Goal: Task Accomplishment & Management: Manage account settings

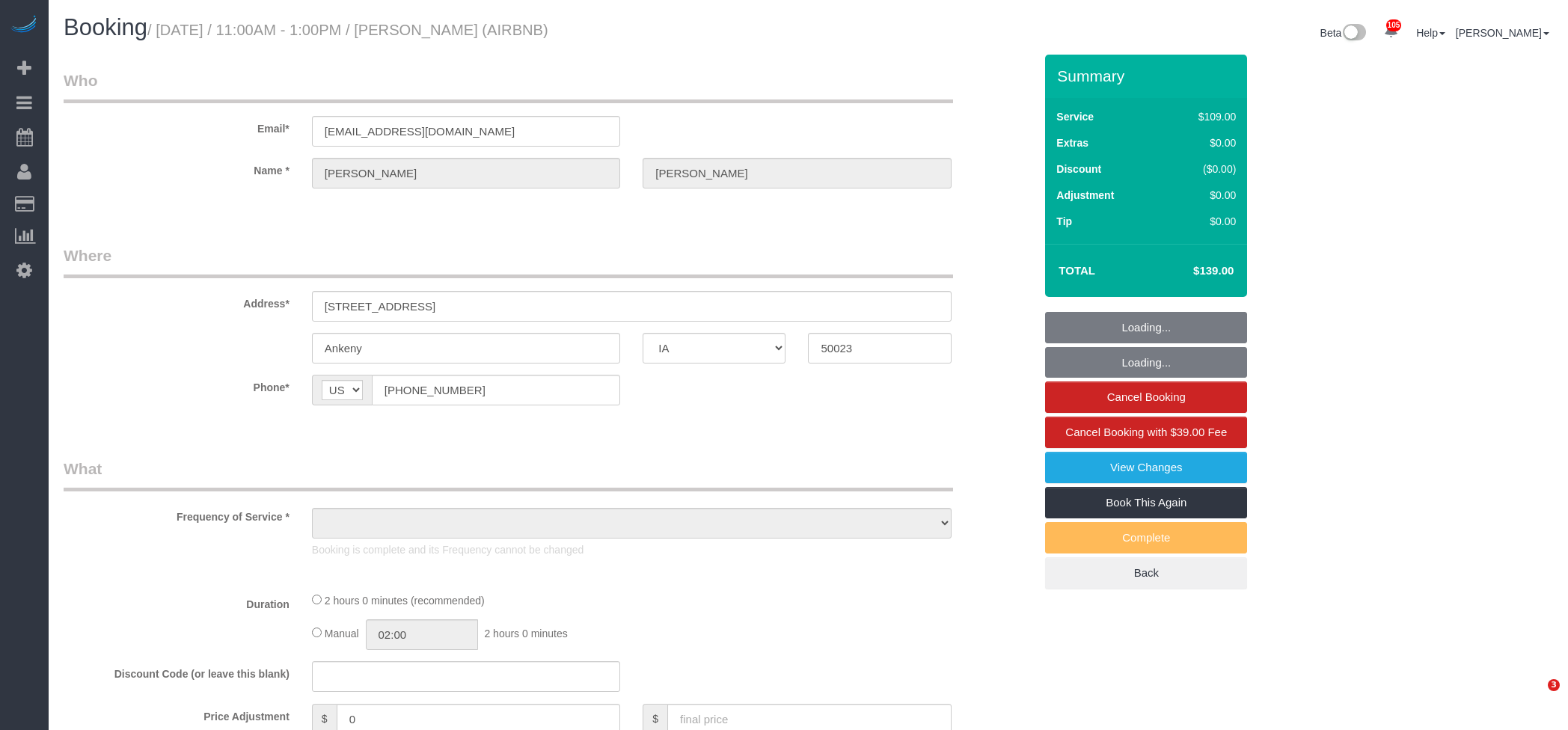
select select "IA"
select select "object:993"
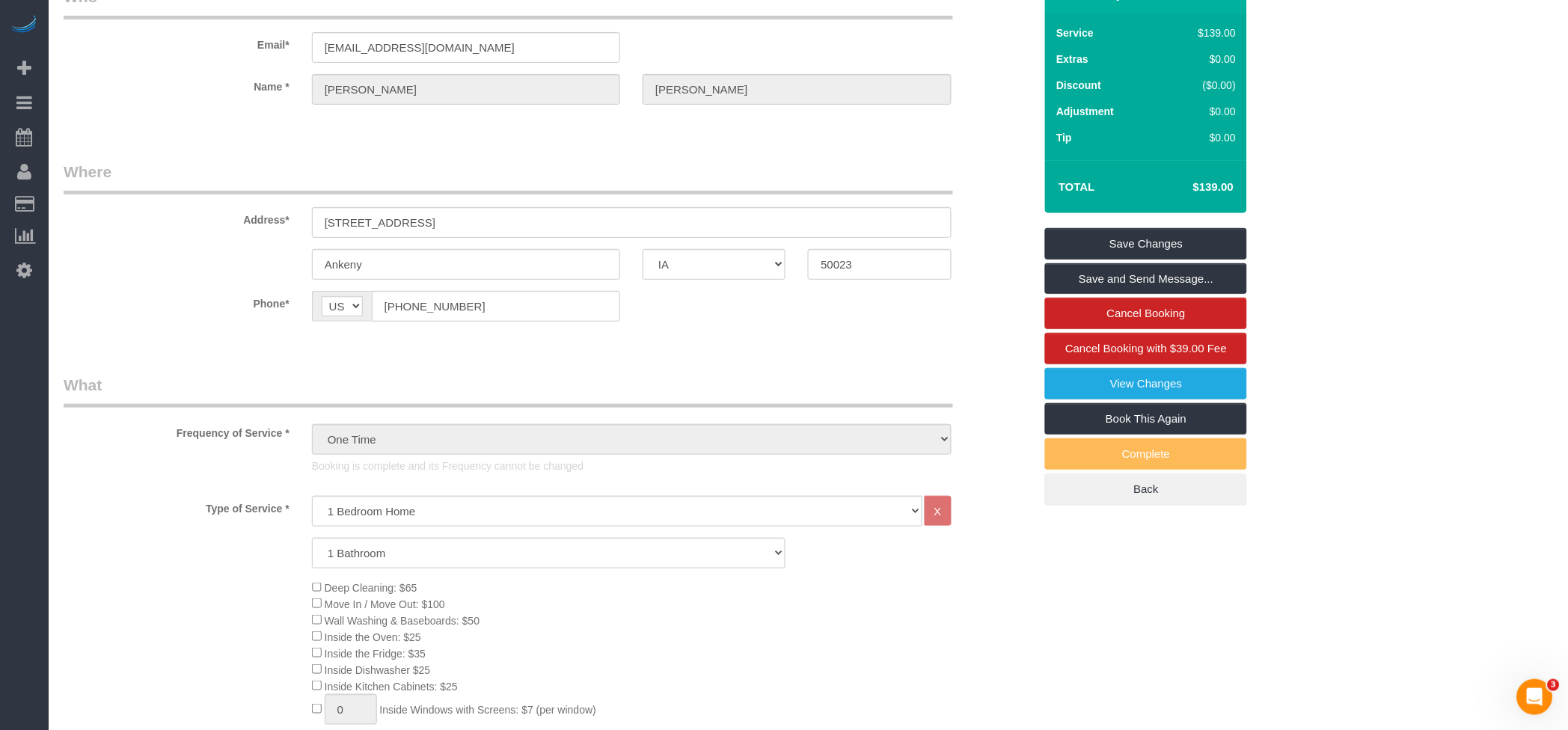
scroll to position [599, 0]
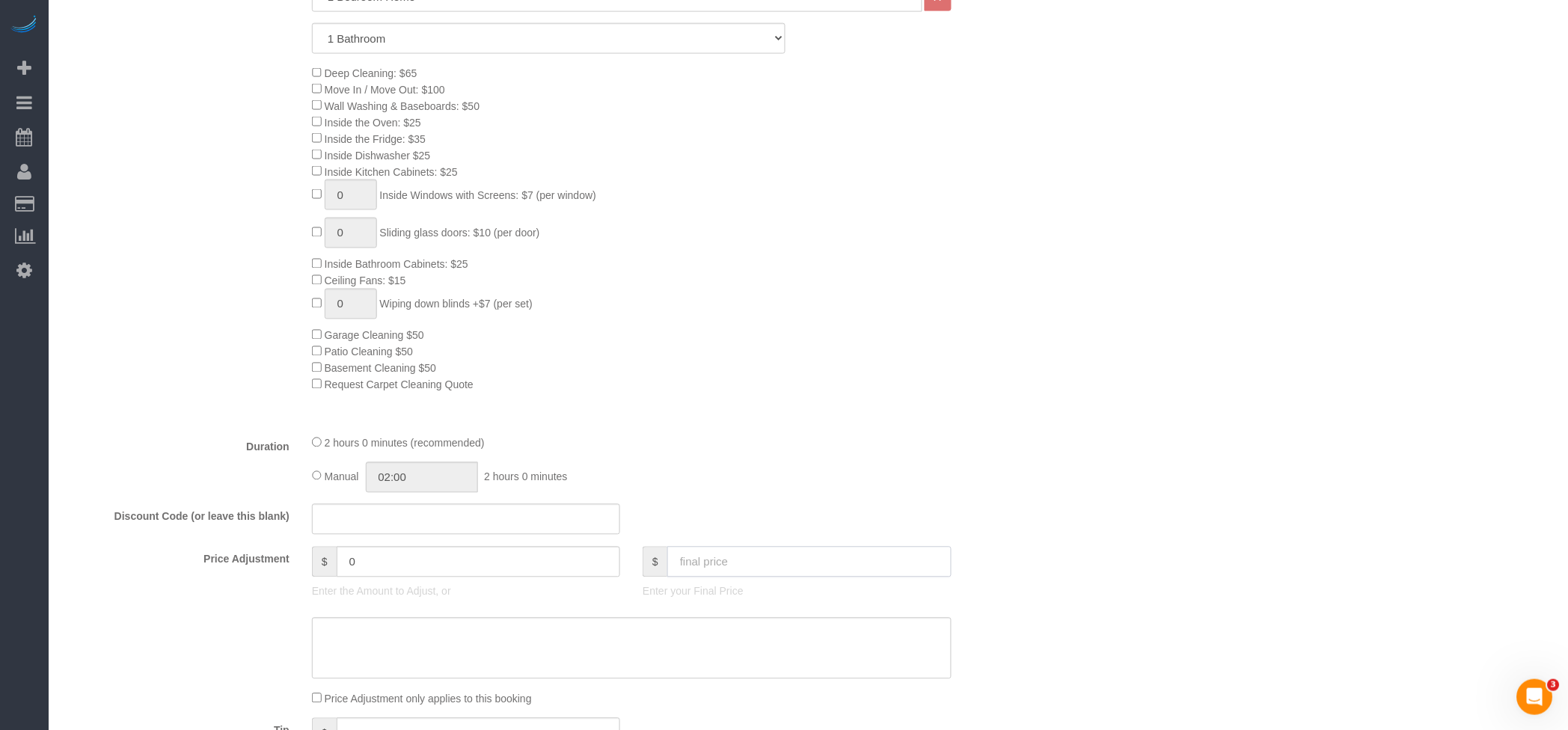
click at [731, 572] on input "text" at bounding box center [809, 561] width 285 height 30
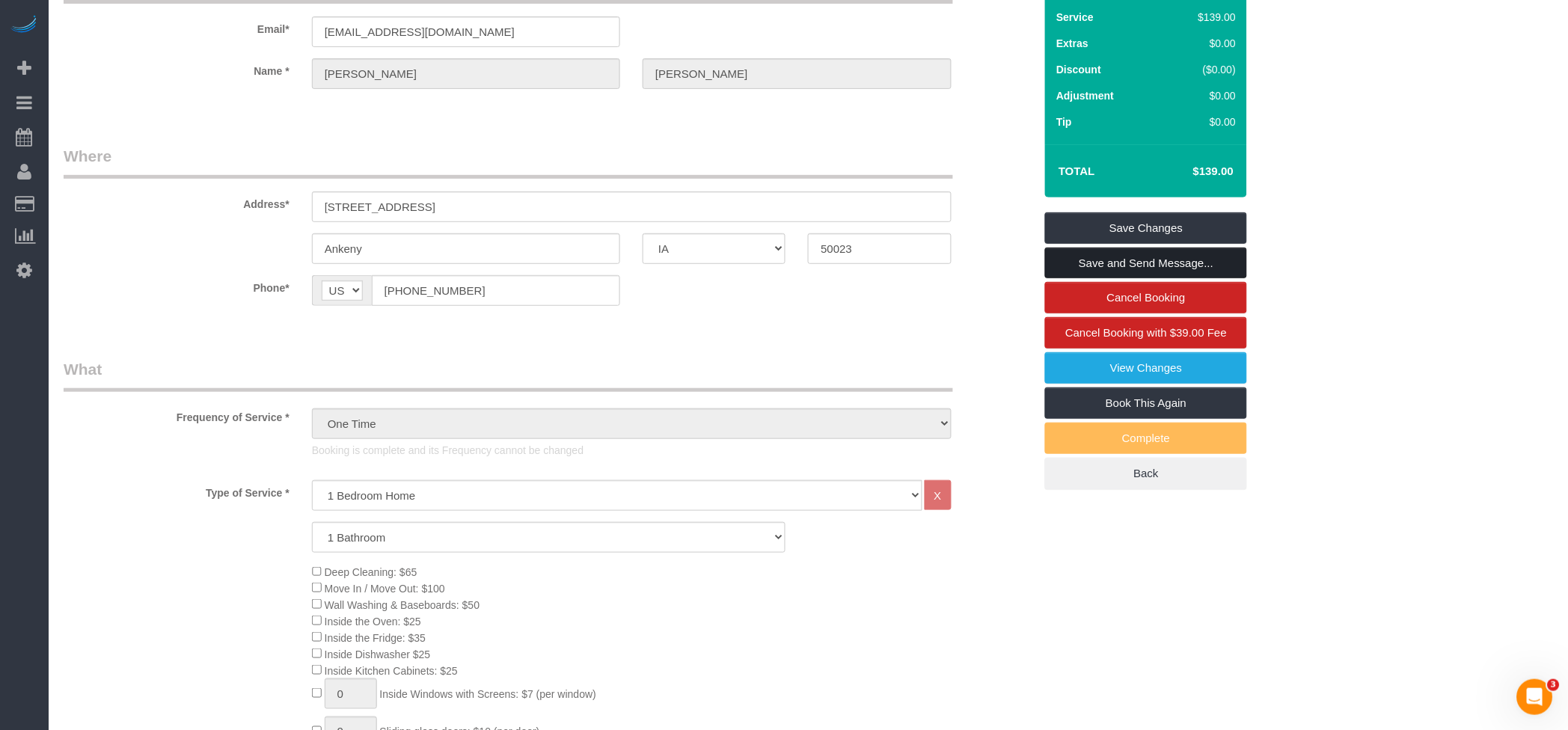
scroll to position [0, 0]
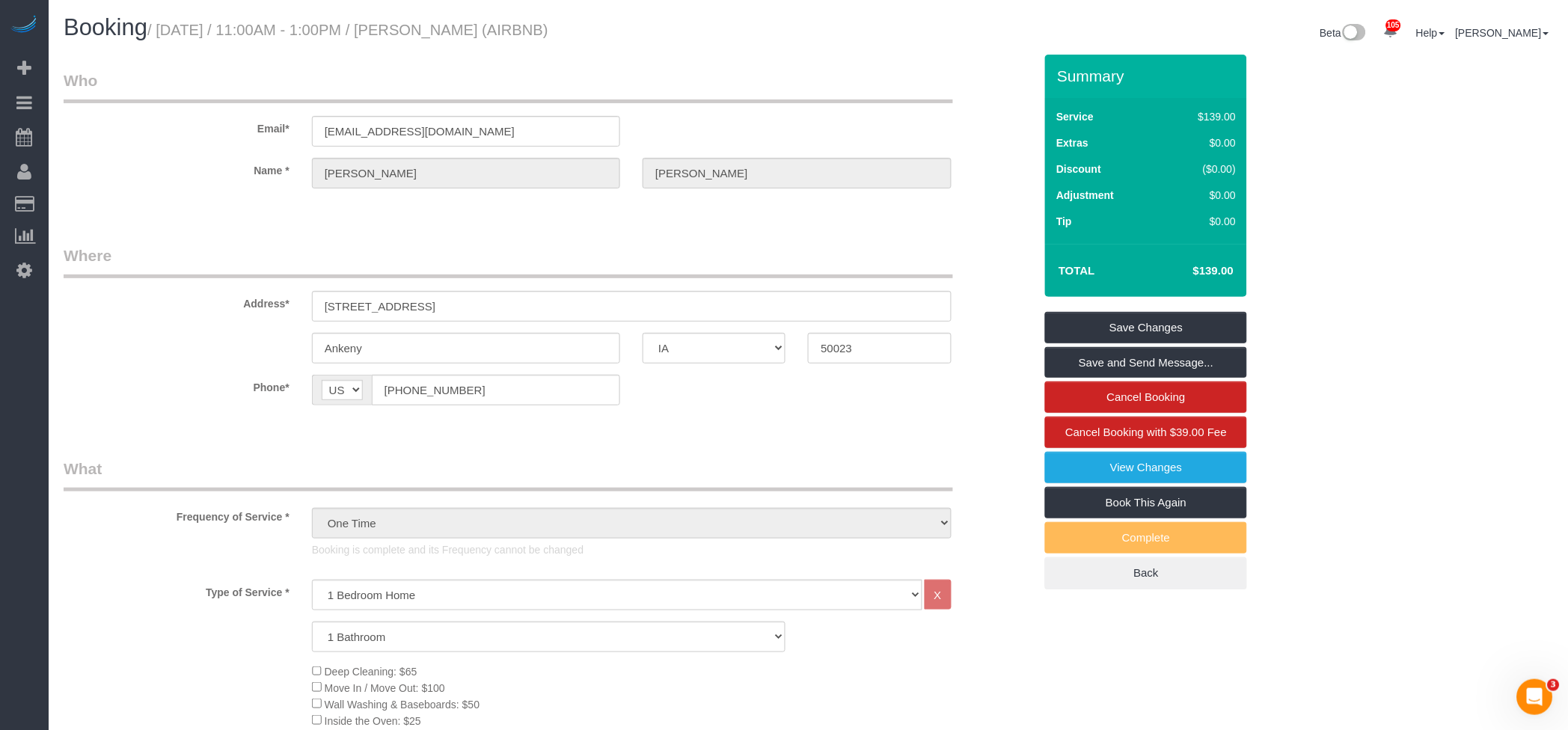
type input "160"
click at [1375, 306] on div "Summary Service $139.00 Extras $0.00 Discount ($0.00) Adjustment $0.00 Tip $0.00" at bounding box center [1220, 337] width 372 height 565
type input "21"
click at [1155, 321] on link "Save Changes" at bounding box center [1146, 327] width 202 height 31
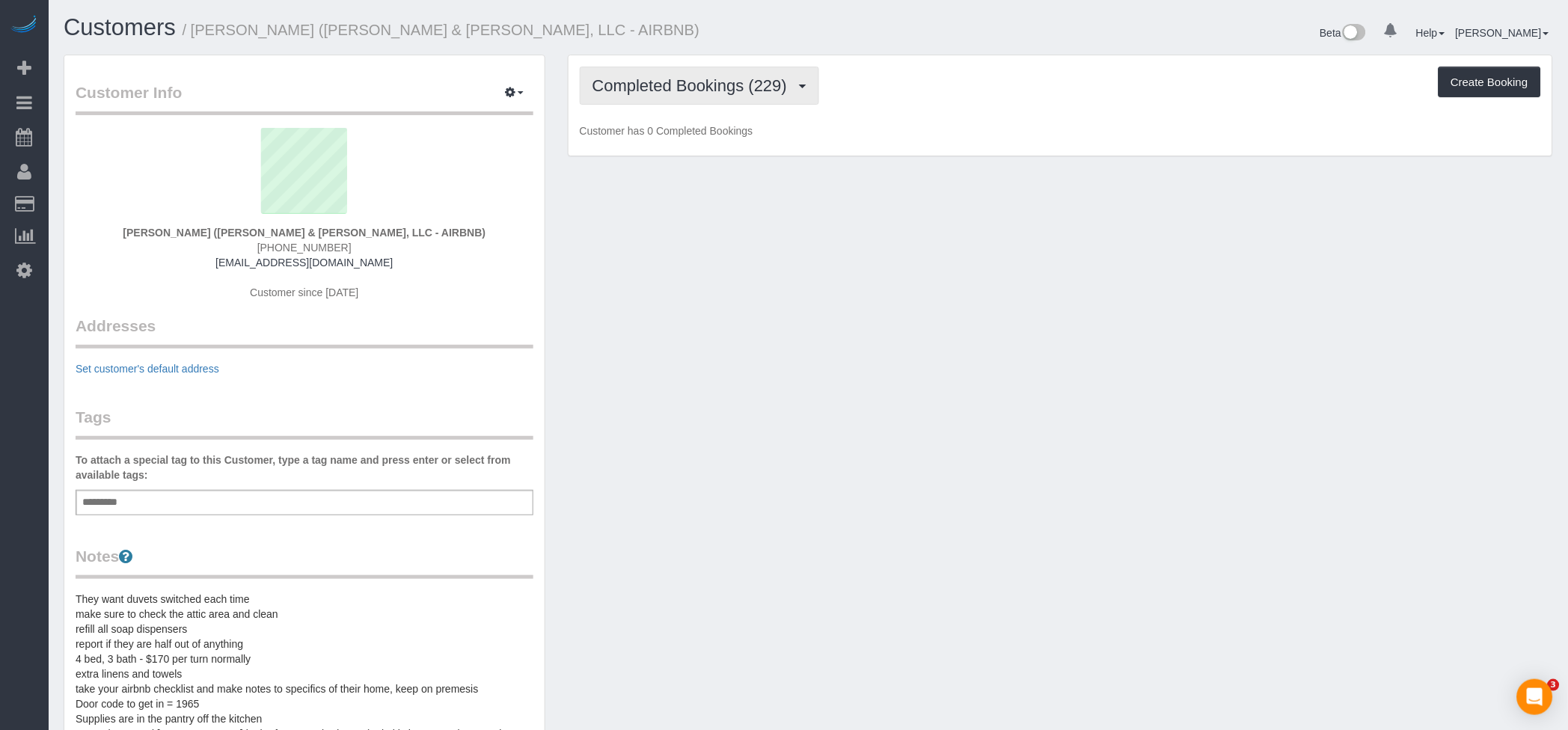
click at [700, 76] on span "Completed Bookings (229)" at bounding box center [693, 86] width 202 height 19
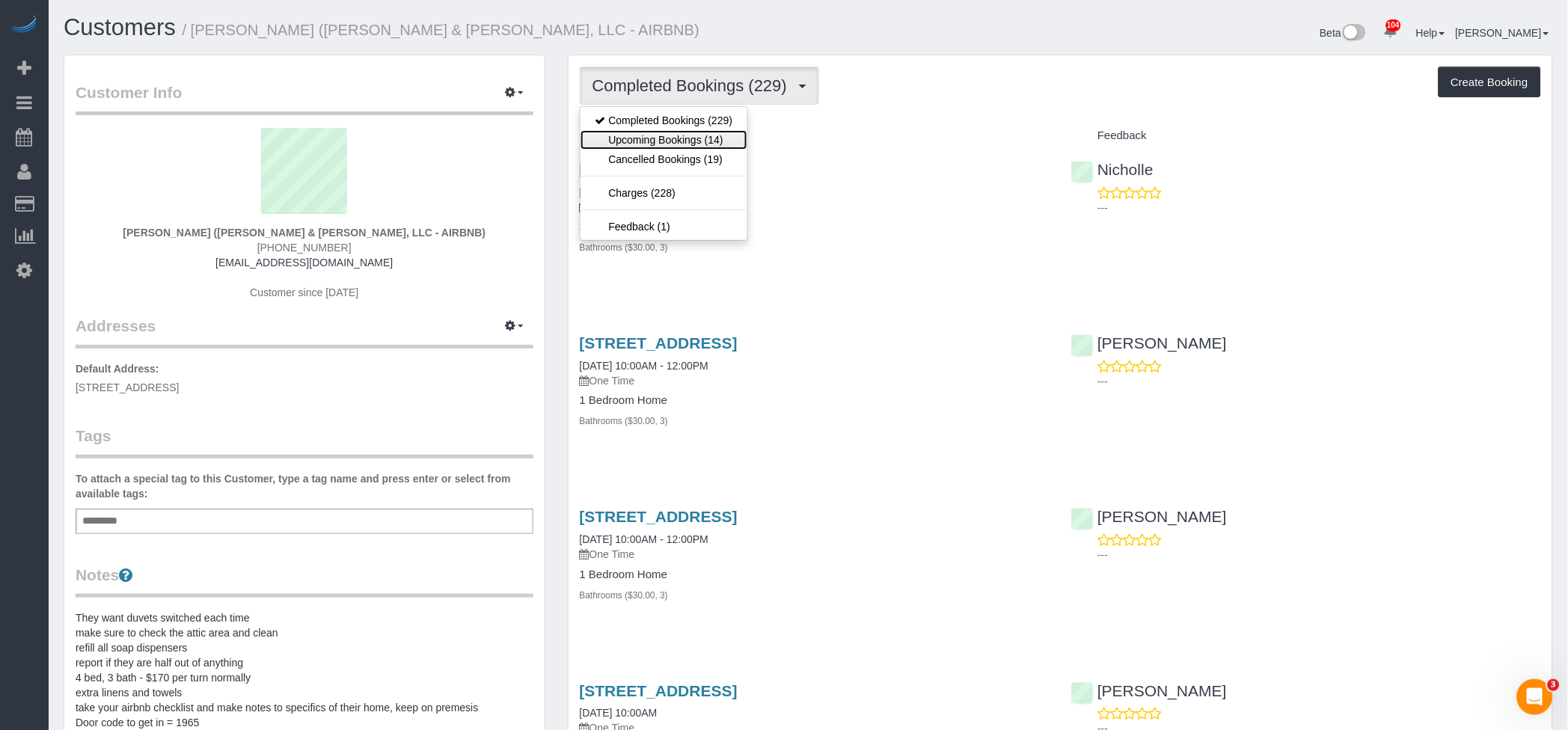
click at [676, 138] on link "Upcoming Bookings (14)" at bounding box center [665, 139] width 168 height 19
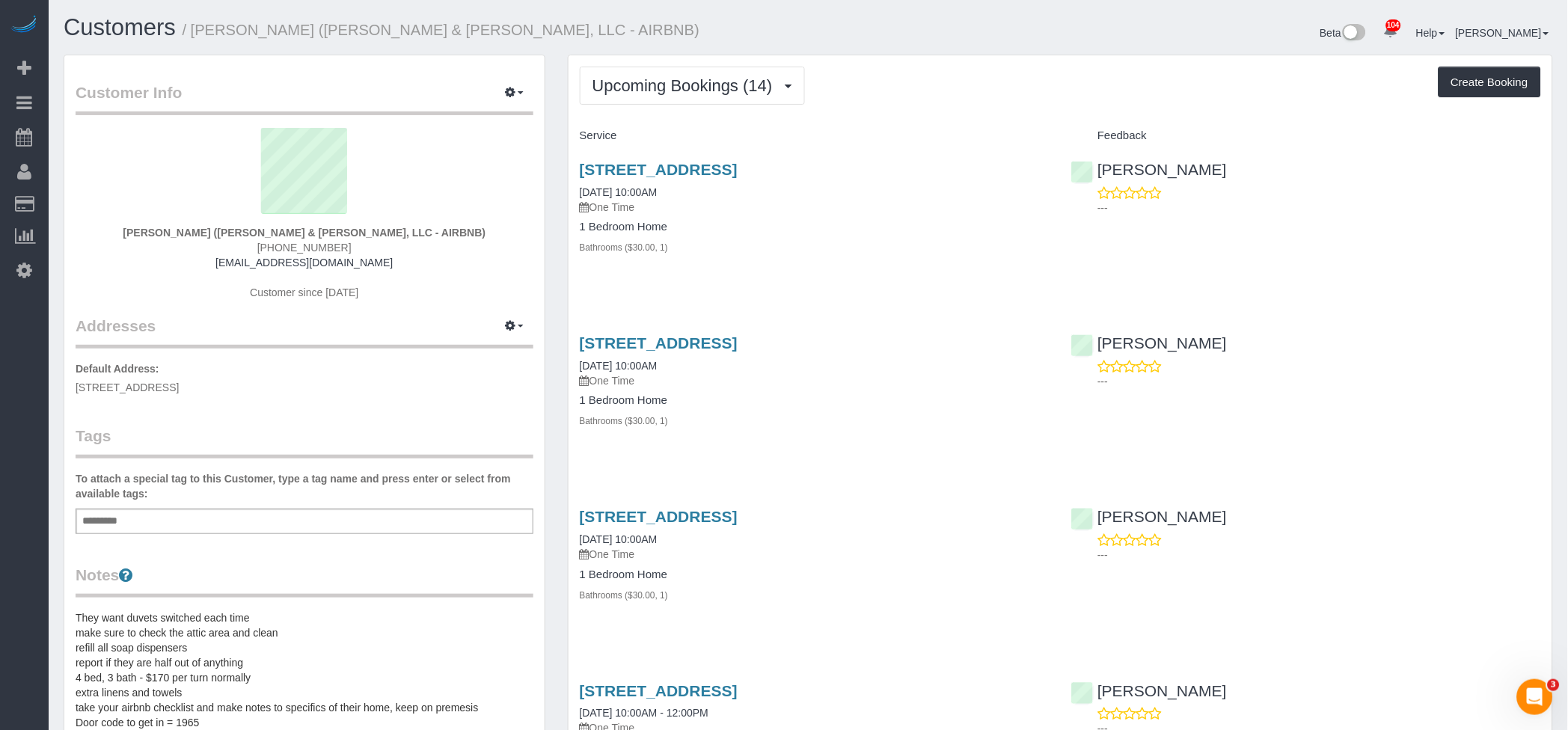
click at [989, 82] on div "Upcoming Bookings (14) Completed Bookings (229) Upcoming Bookings (14) Cancelle…" at bounding box center [1060, 86] width 962 height 38
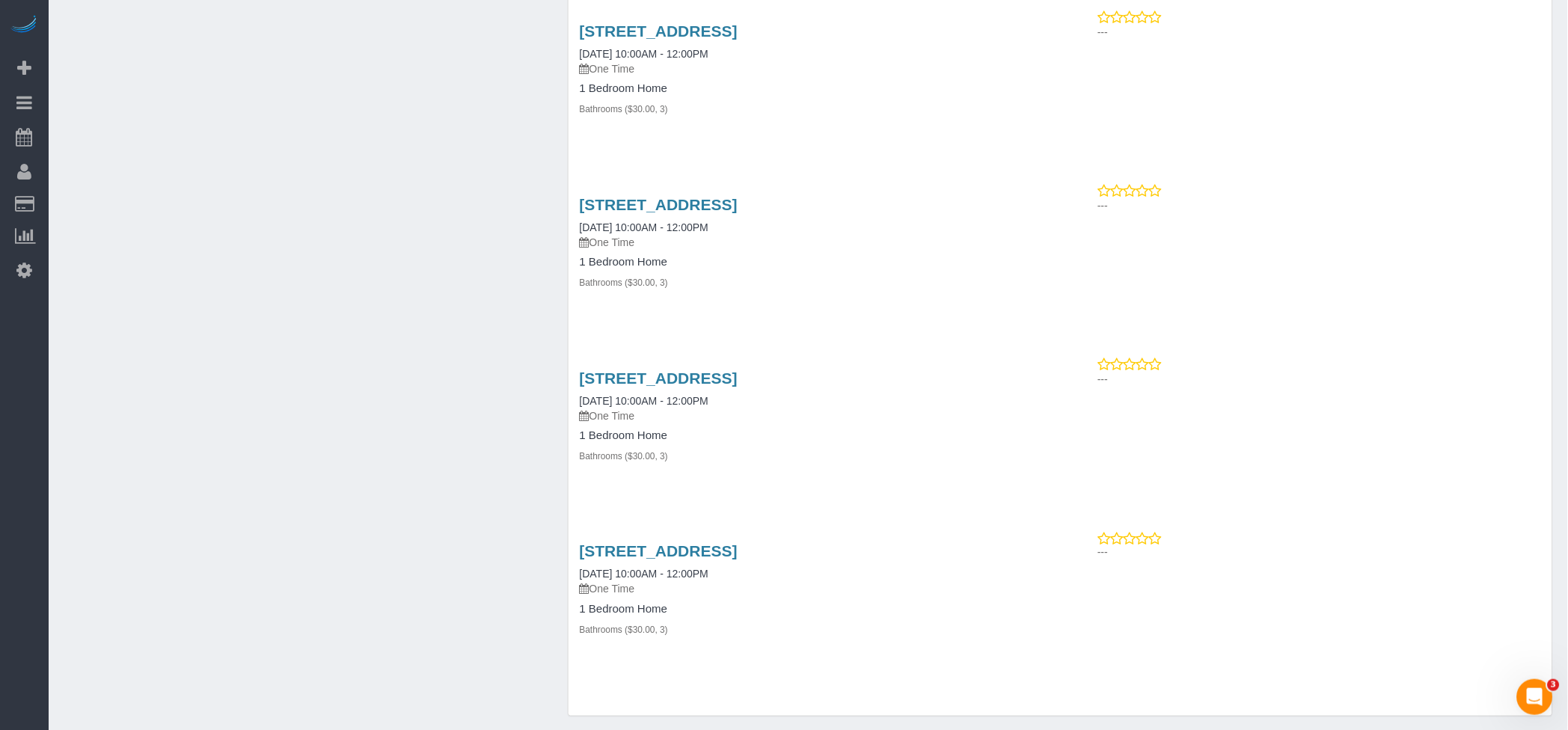
scroll to position [1928, 0]
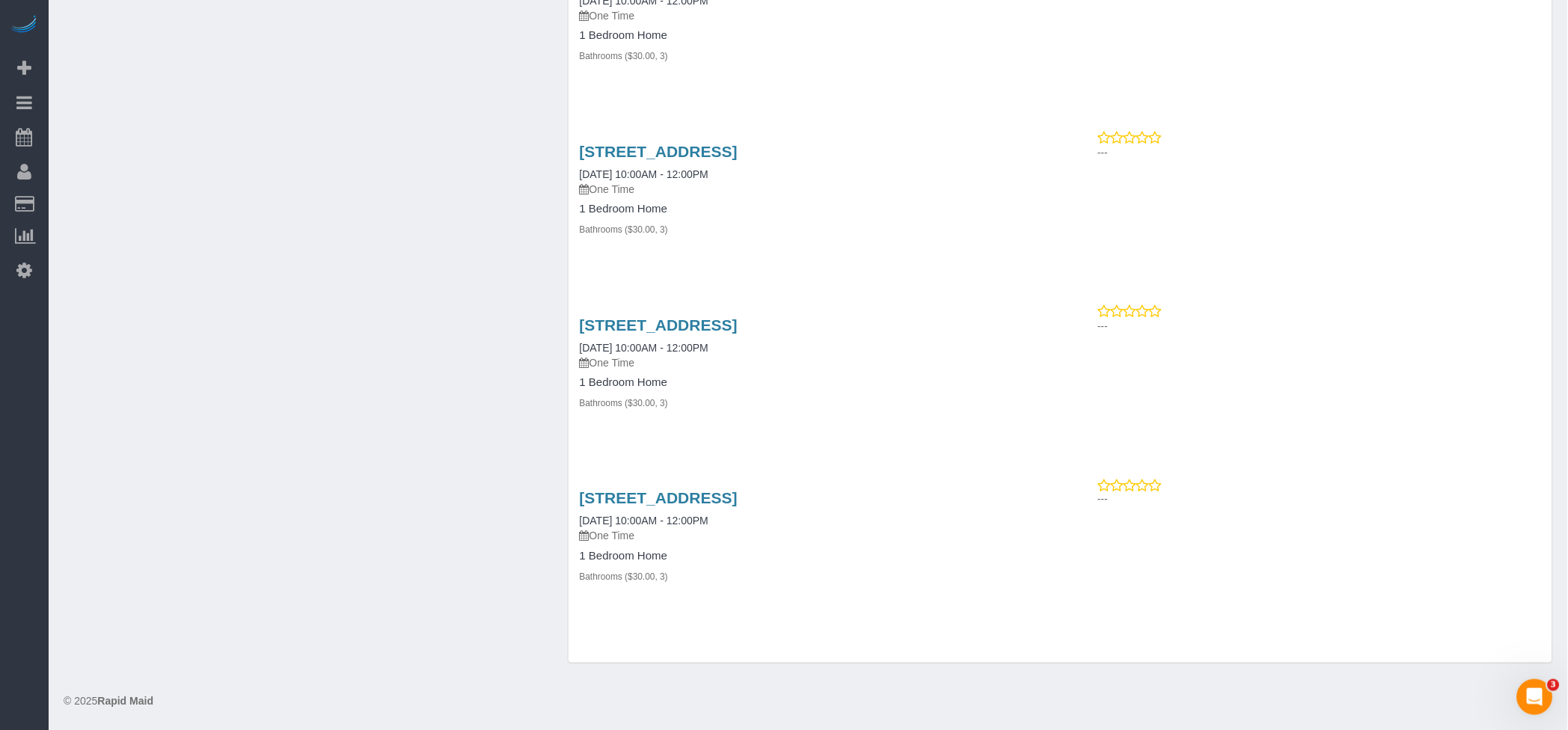
click at [794, 590] on div "868 40th Street, Des Moines, IA 50312 01/01/2026 10:00AM - 12:00PM One Time 1 B…" at bounding box center [814, 545] width 492 height 136
click at [738, 143] on link "[STREET_ADDRESS]" at bounding box center [658, 152] width 158 height 17
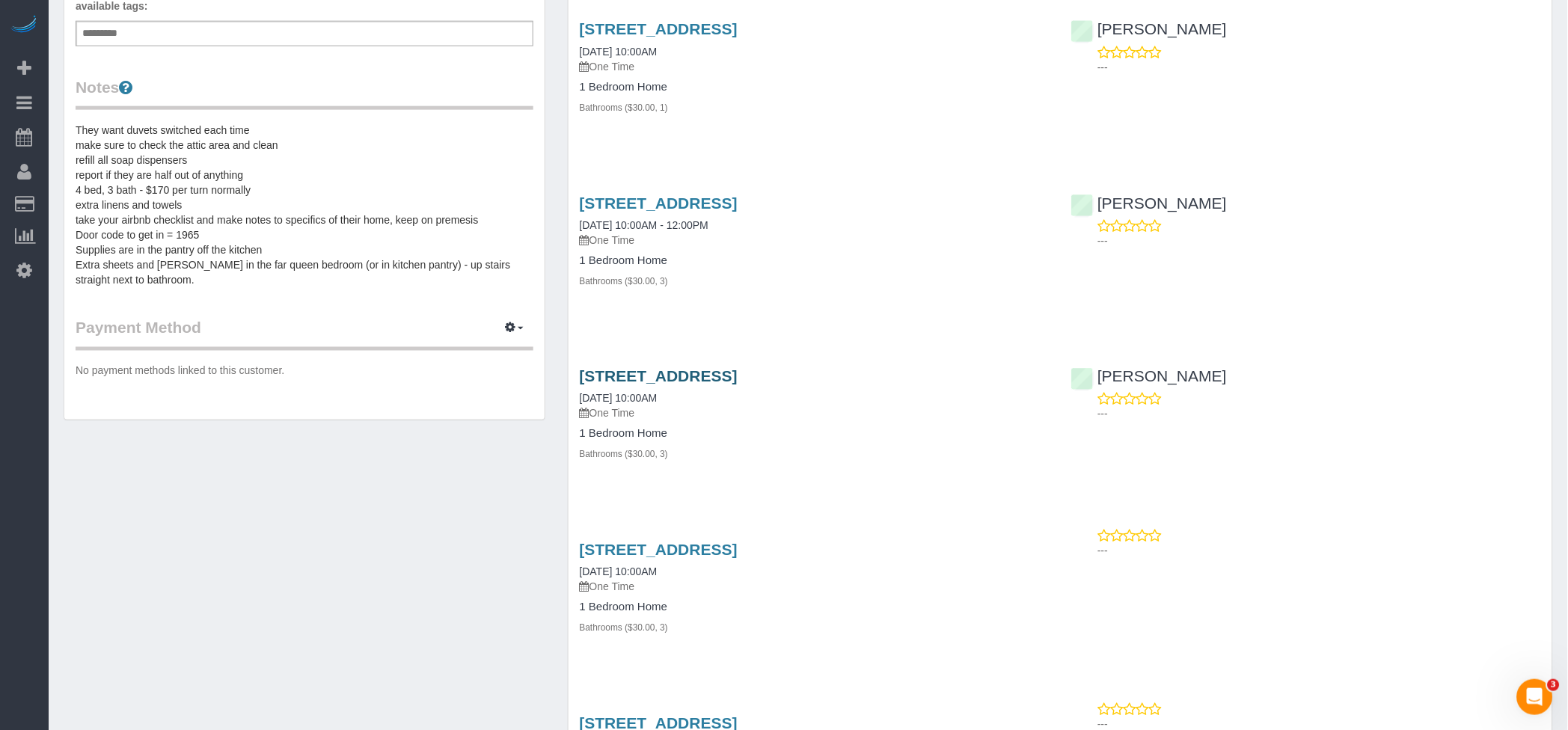
scroll to position [531, 0]
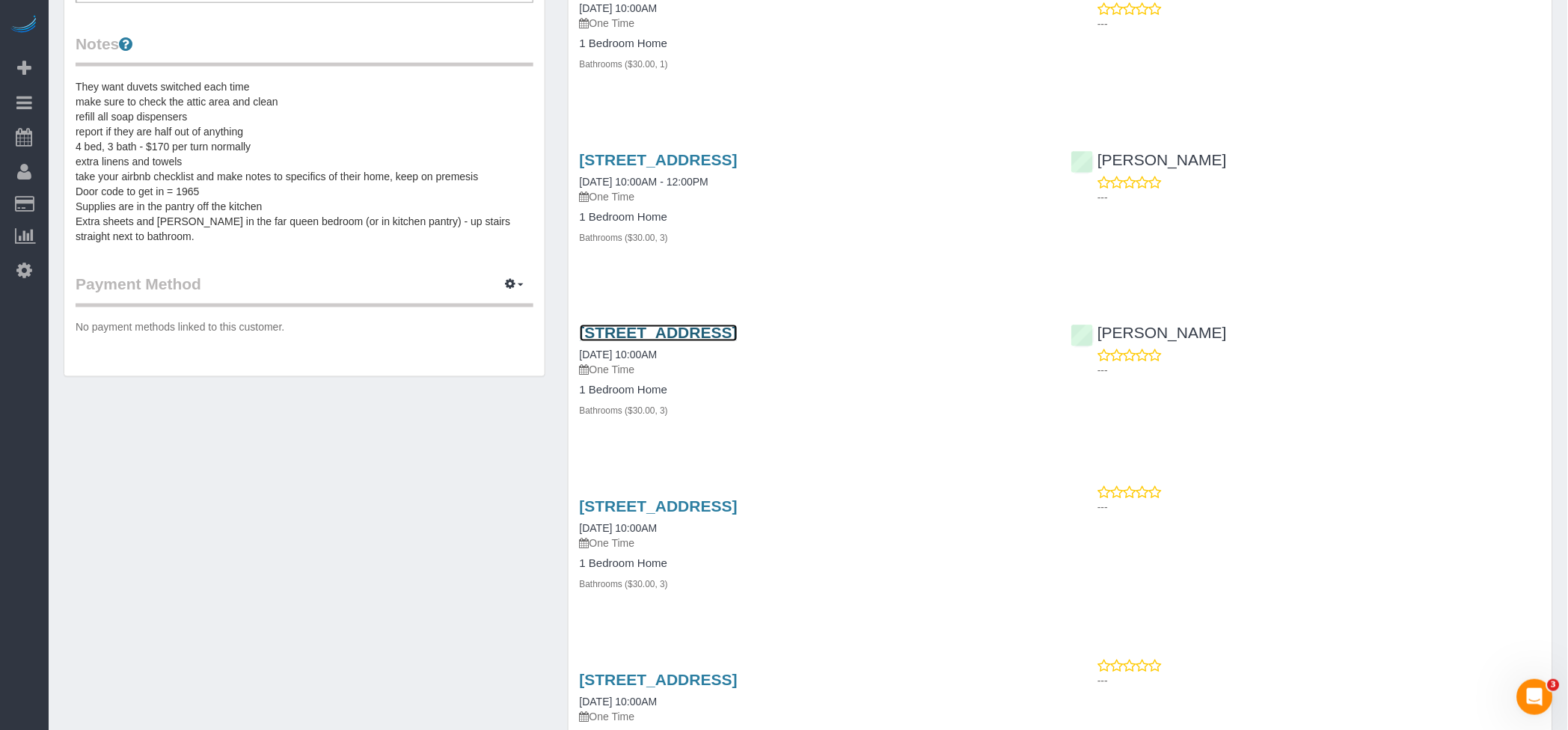
click at [738, 330] on link "[STREET_ADDRESS]" at bounding box center [658, 334] width 158 height 17
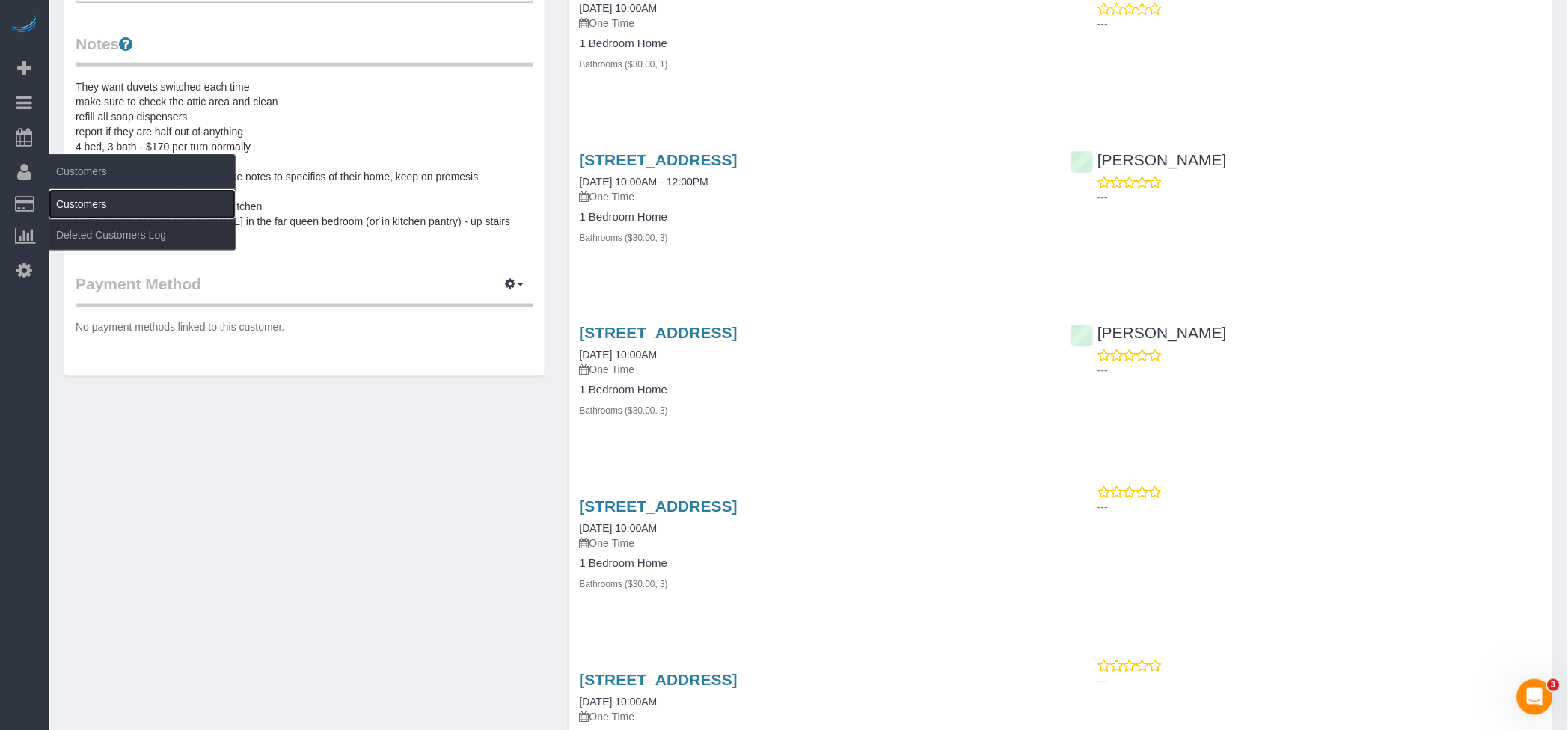
click at [85, 200] on link "Customers" at bounding box center [142, 204] width 187 height 30
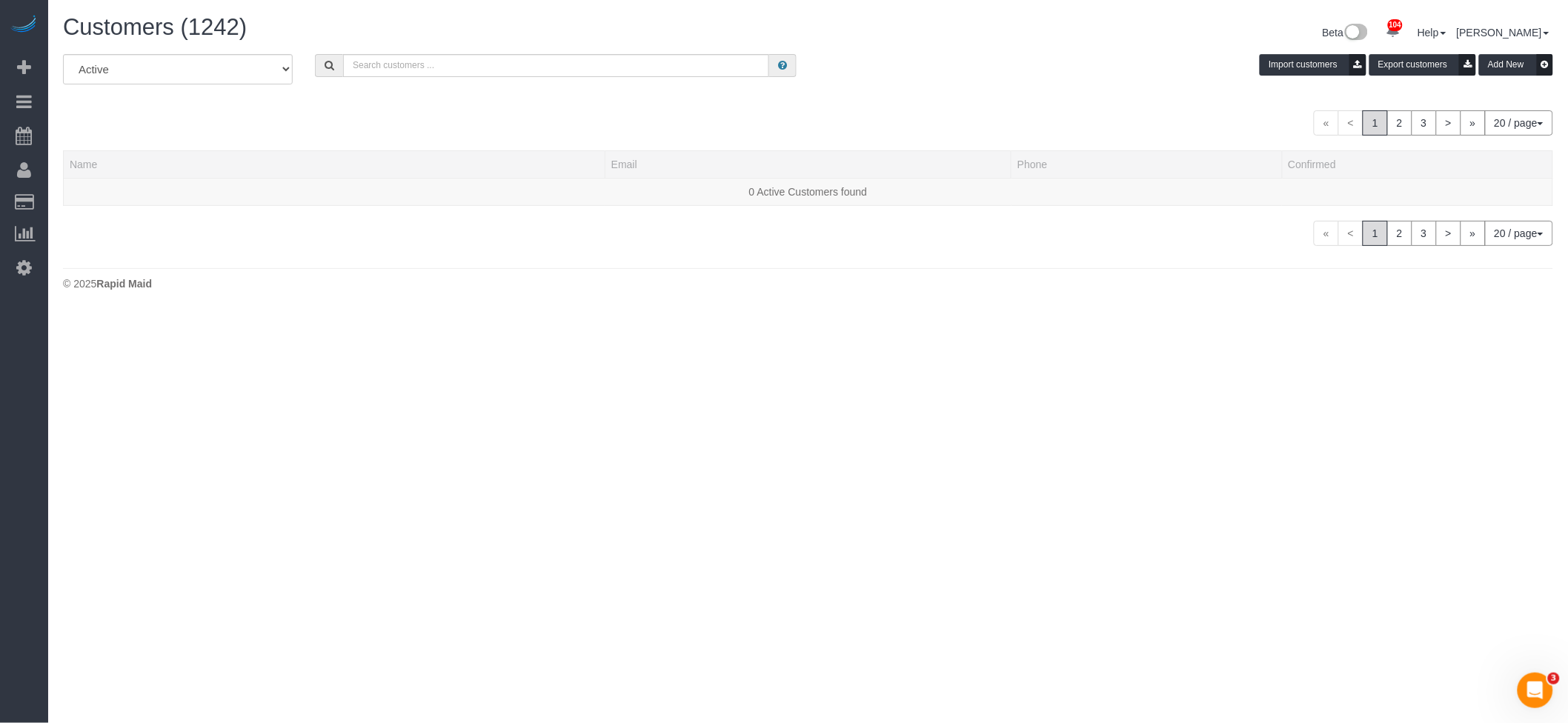
click at [486, 81] on div "All Active Archived Import customers Export customers Add New" at bounding box center [808, 75] width 1513 height 42
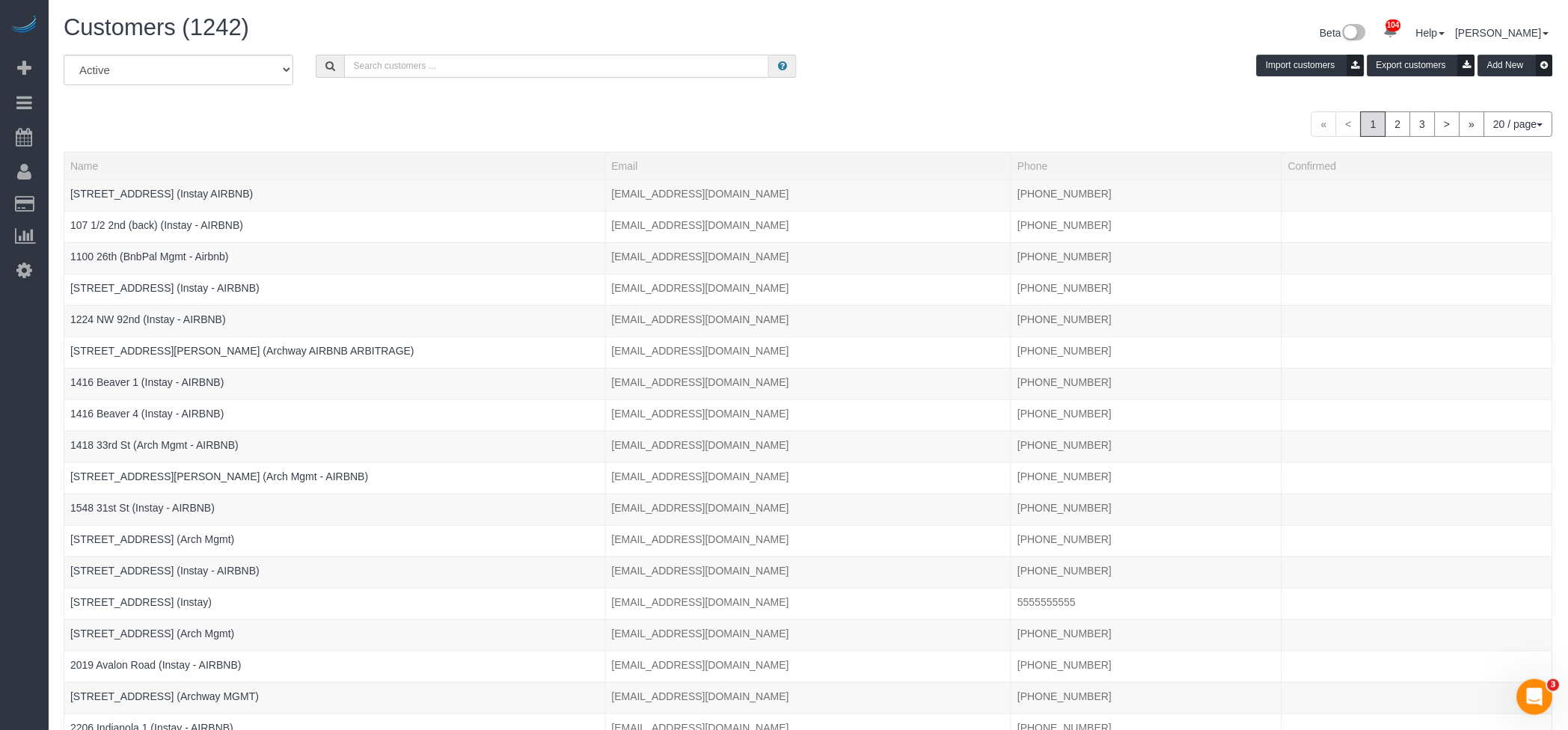
click at [488, 65] on input "text" at bounding box center [557, 66] width 426 height 23
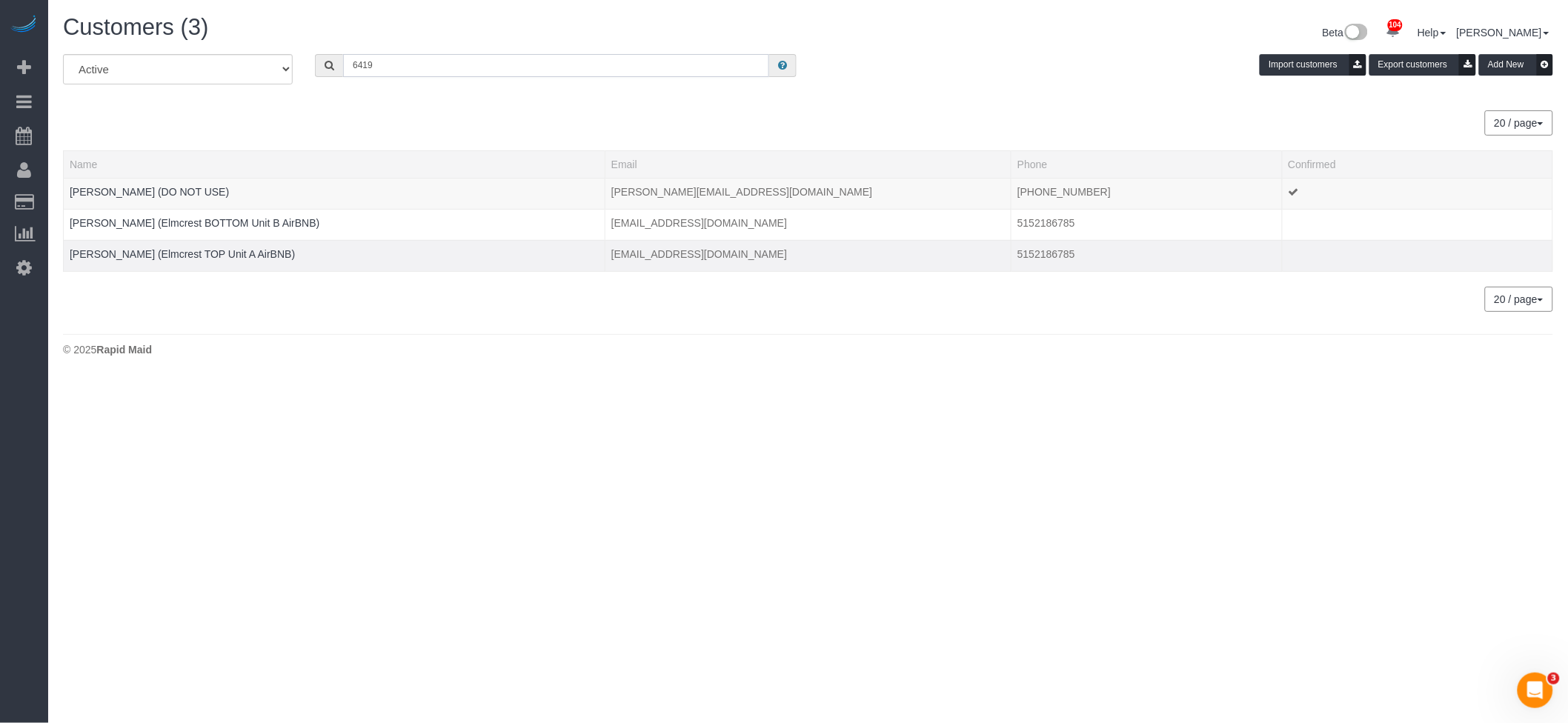
type input "6419"
click at [183, 261] on td "[PERSON_NAME] (Elmcrest TOP Unit A AirBNB)" at bounding box center [334, 256] width 541 height 31
click at [153, 246] on td "[PERSON_NAME] (Elmcrest TOP Unit A AirBNB)" at bounding box center [334, 256] width 541 height 31
click at [196, 253] on link "[PERSON_NAME] (Elmcrest TOP Unit A AirBNB)" at bounding box center [182, 253] width 226 height 12
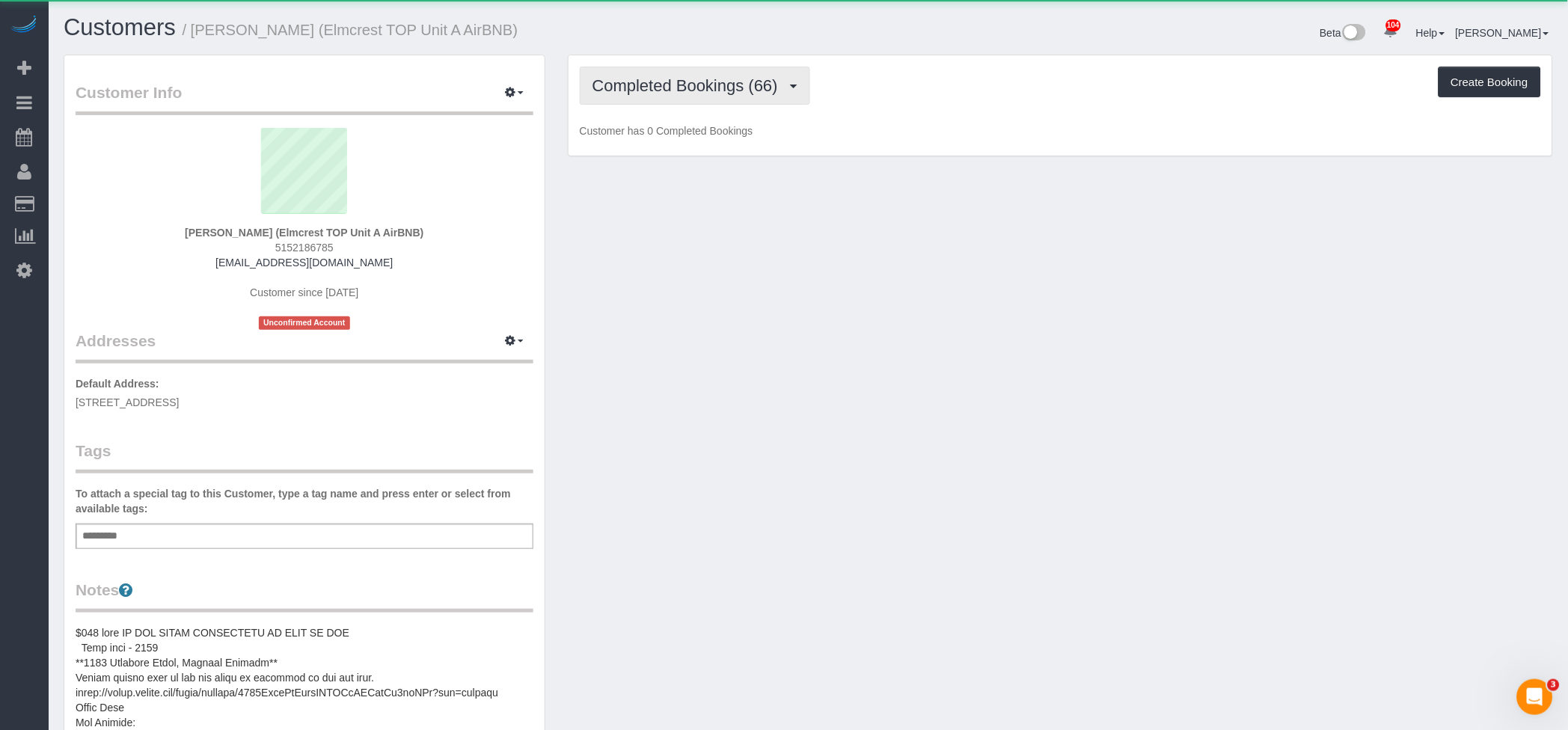
click at [743, 77] on span "Completed Bookings (66)" at bounding box center [689, 86] width 193 height 19
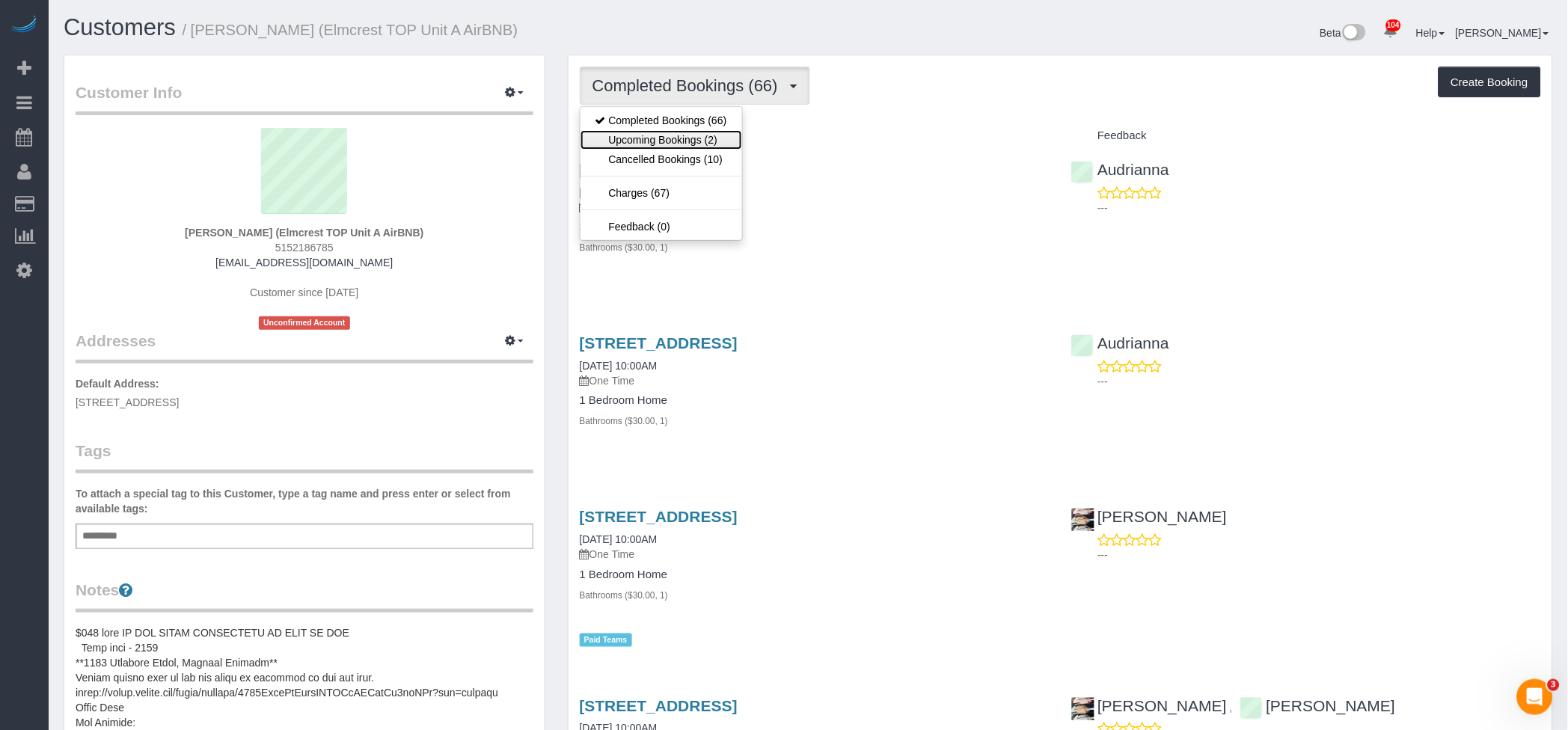
click at [711, 138] on link "Upcoming Bookings (2)" at bounding box center [662, 139] width 162 height 19
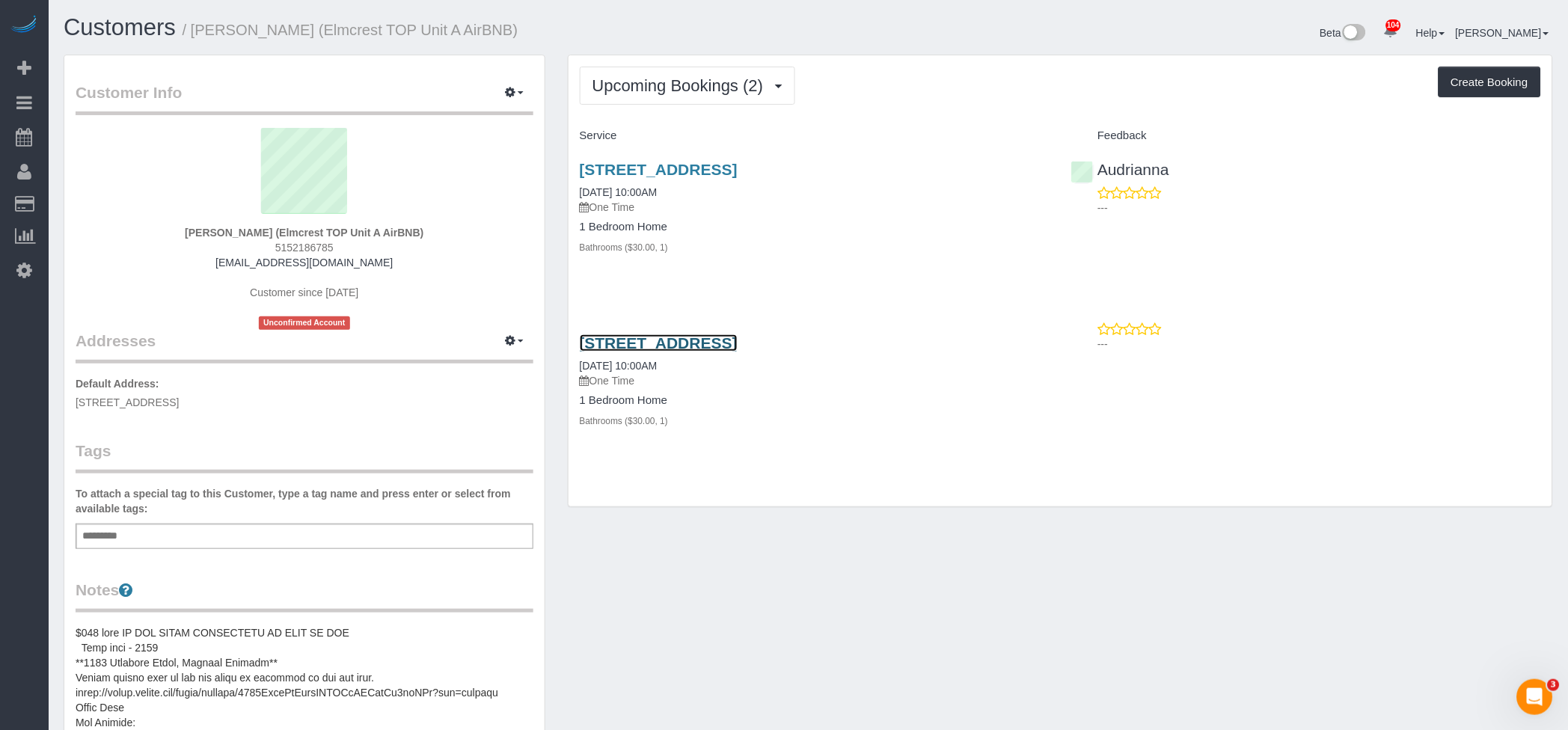
click at [738, 336] on link "[STREET_ADDRESS]" at bounding box center [658, 343] width 158 height 17
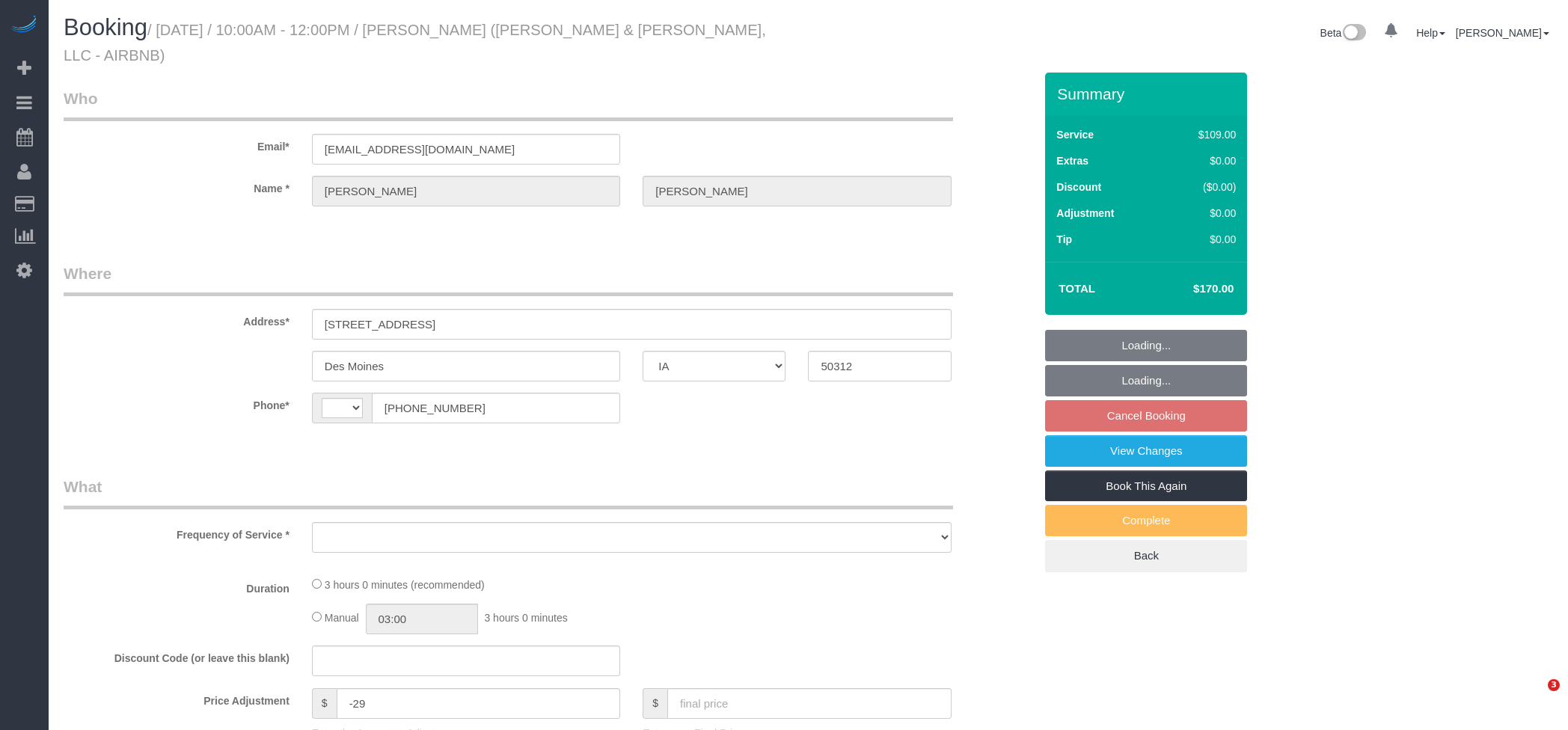
select select "IA"
select select "object:532"
select select "3"
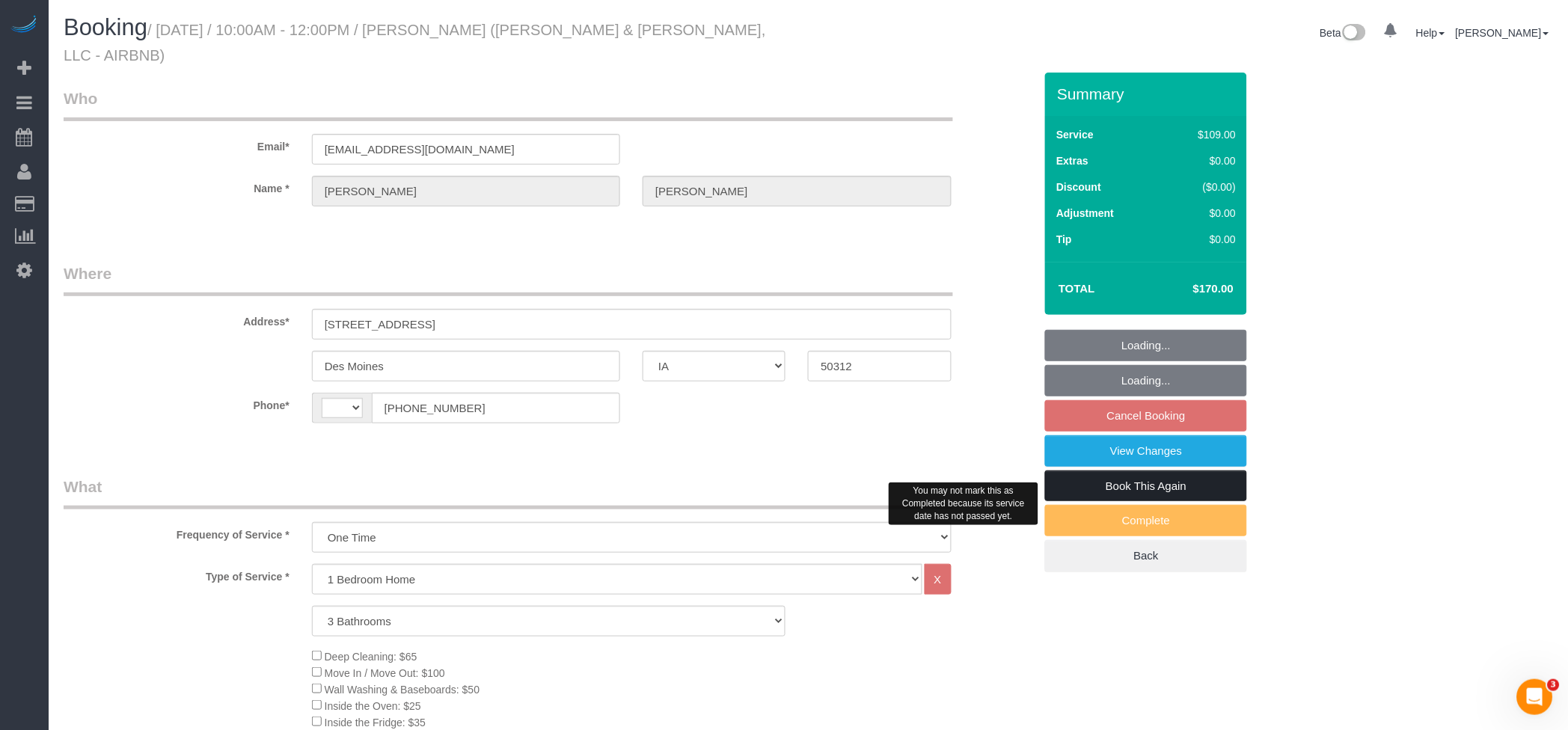
select select "string:[GEOGRAPHIC_DATA]"
select select "spot2"
click at [1175, 471] on link "Book This Again" at bounding box center [1146, 486] width 202 height 31
select select "object:956"
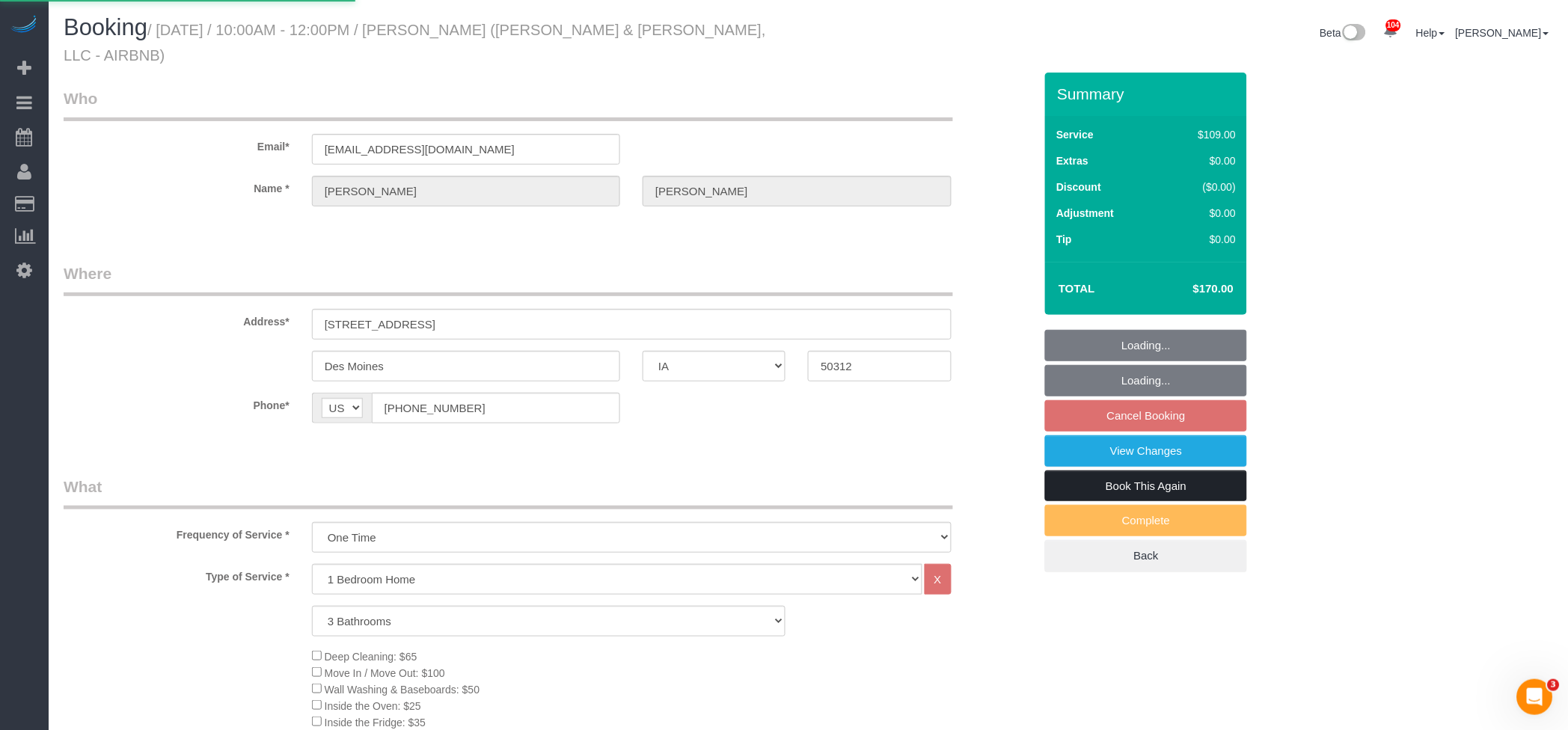
select select "3"
select select "IA"
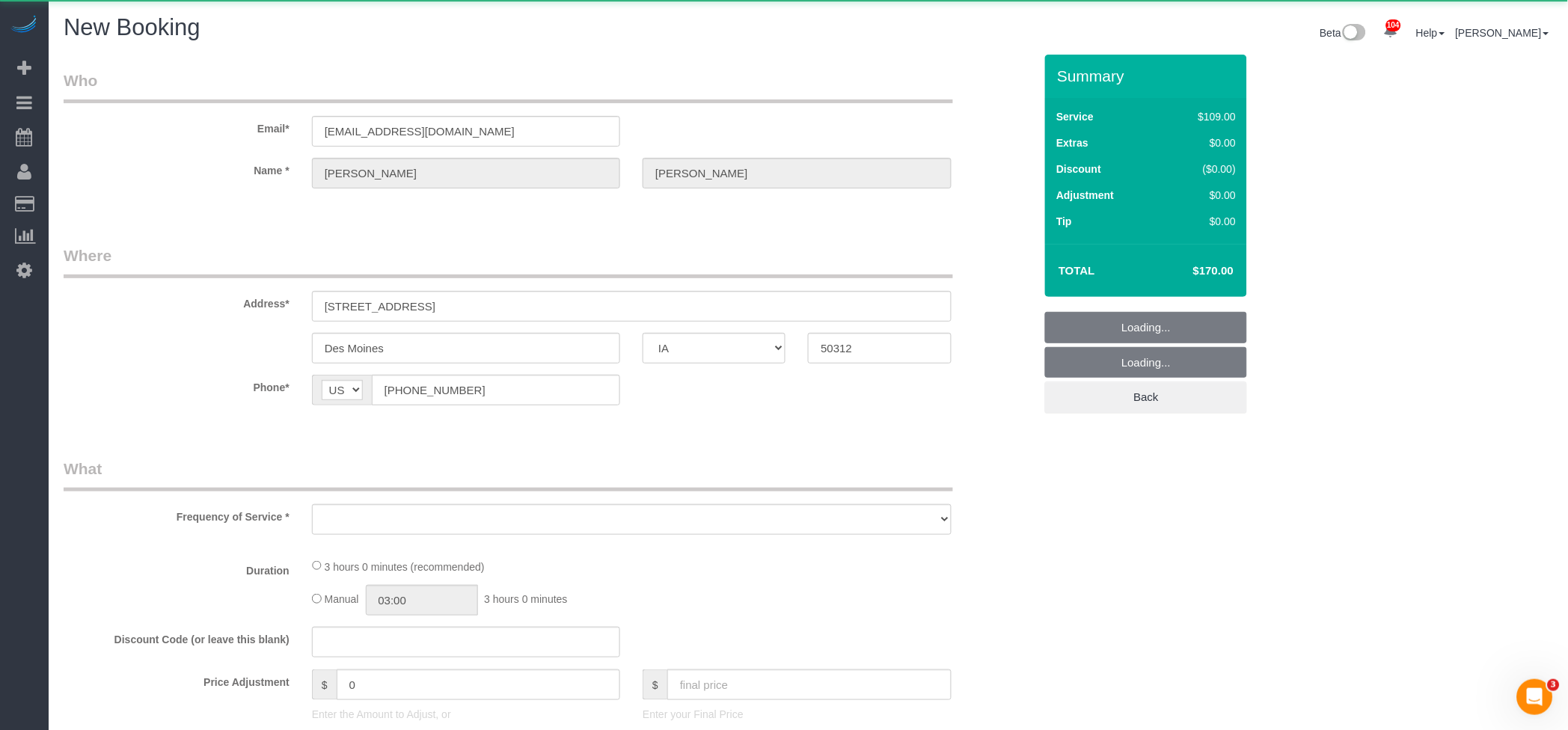
select select "string:fspay"
select select "object:1402"
select select "3"
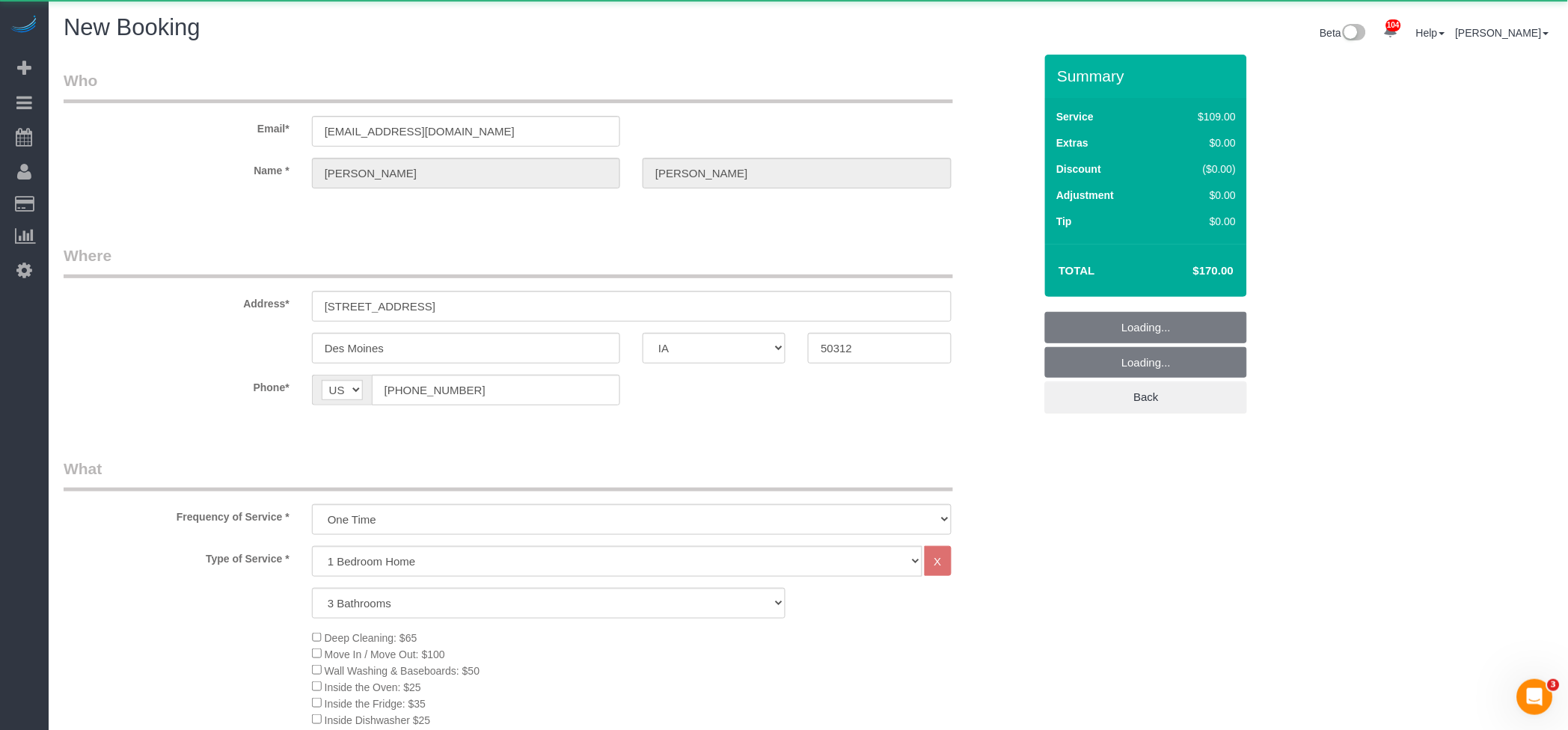
select select "3"
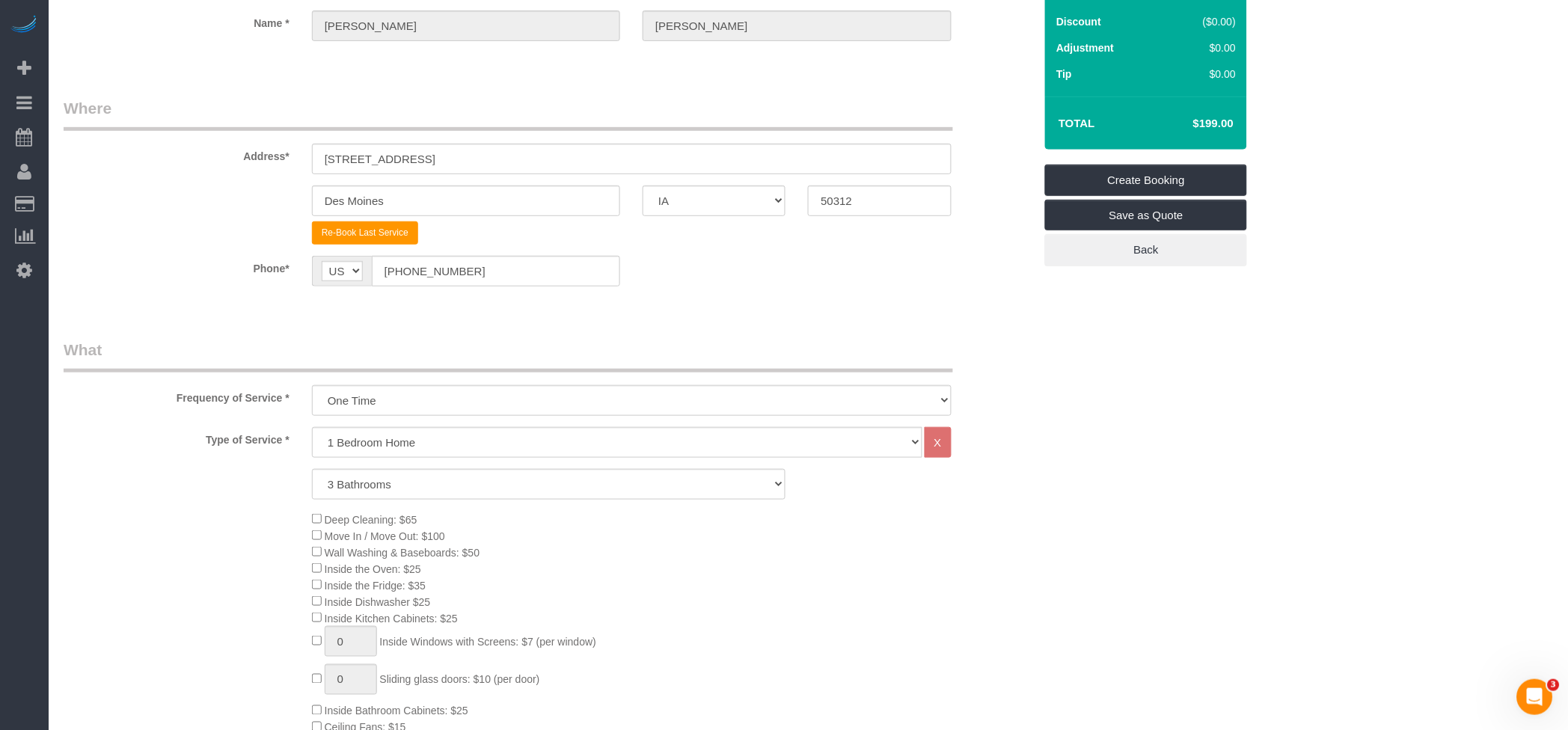
scroll to position [498, 0]
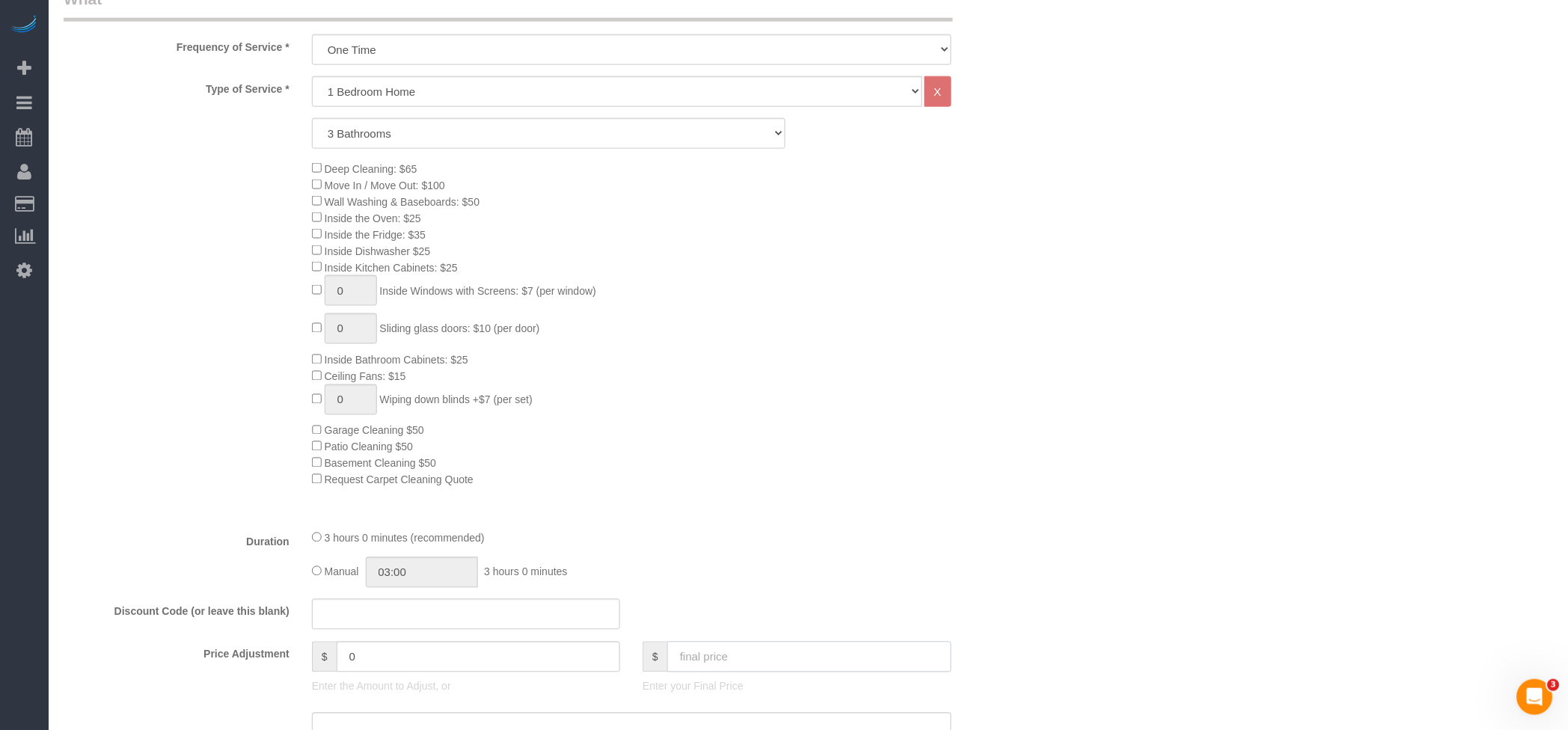
click at [769, 651] on input "text" at bounding box center [809, 657] width 285 height 30
type input "170"
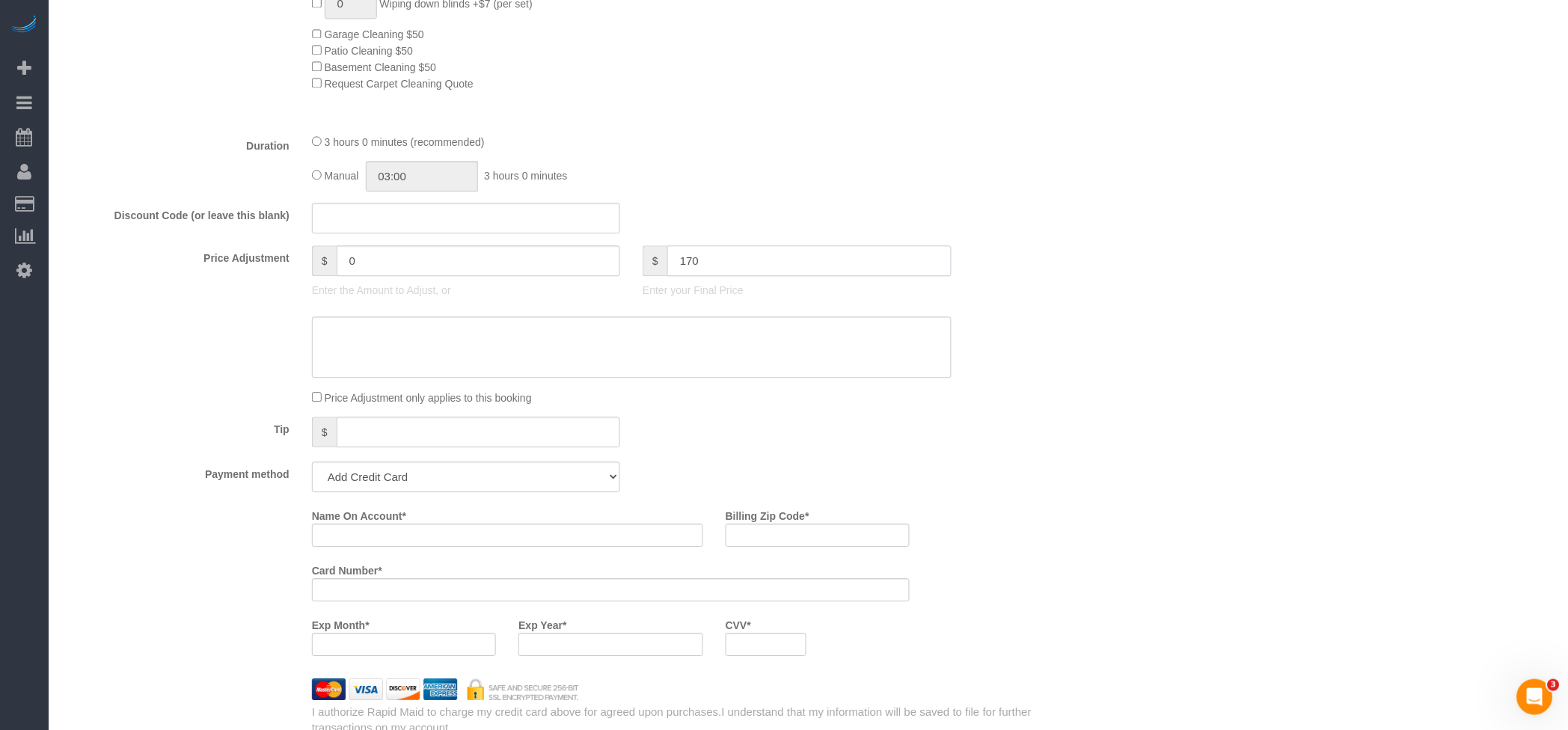
scroll to position [898, 0]
type input "-29"
click at [421, 484] on select "Add Credit Card Cash Check Paypal" at bounding box center [466, 473] width 308 height 30
select select "string:check"
click at [312, 466] on select "Add Credit Card Cash Check Paypal" at bounding box center [466, 473] width 308 height 30
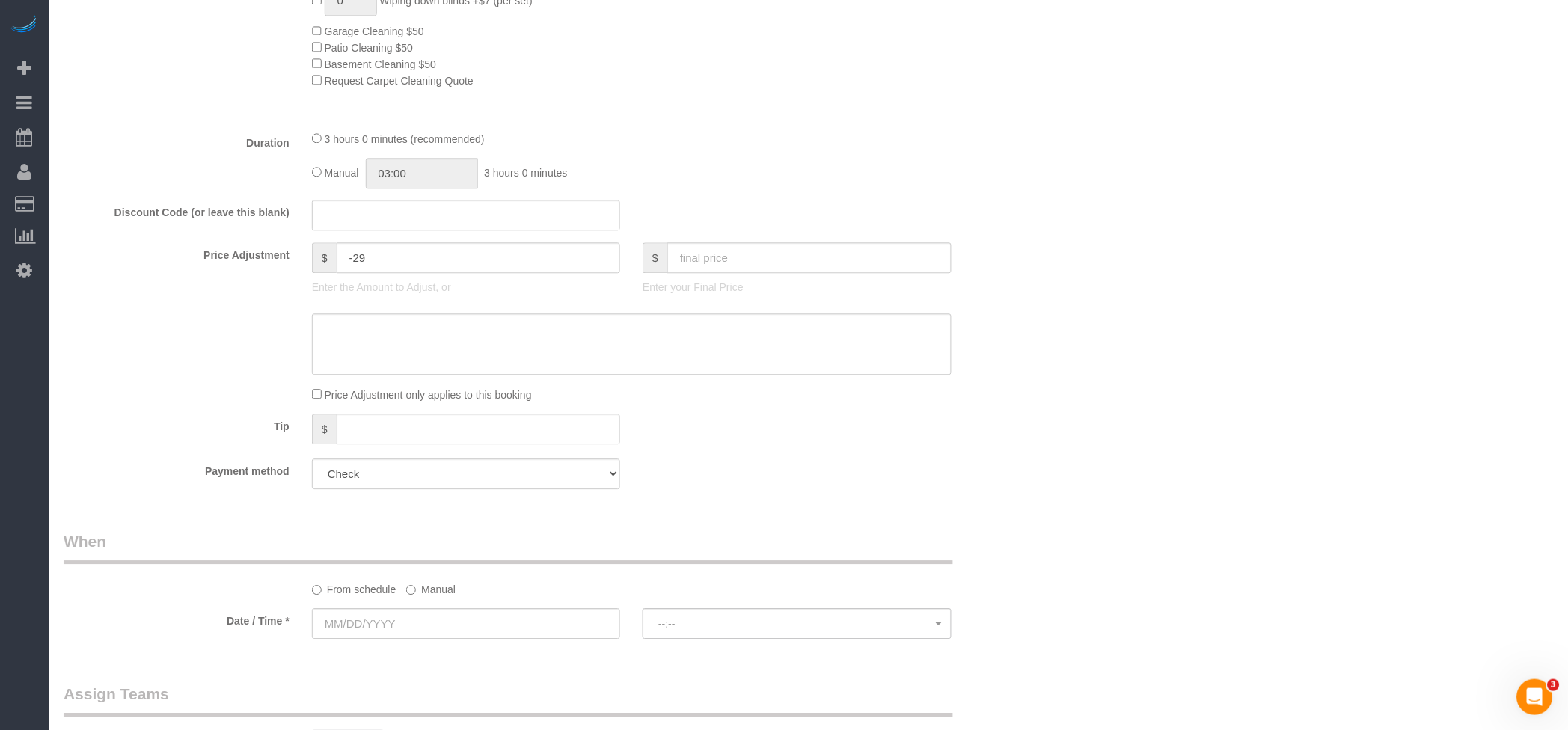
click at [449, 592] on label "Manual" at bounding box center [431, 587] width 50 height 20
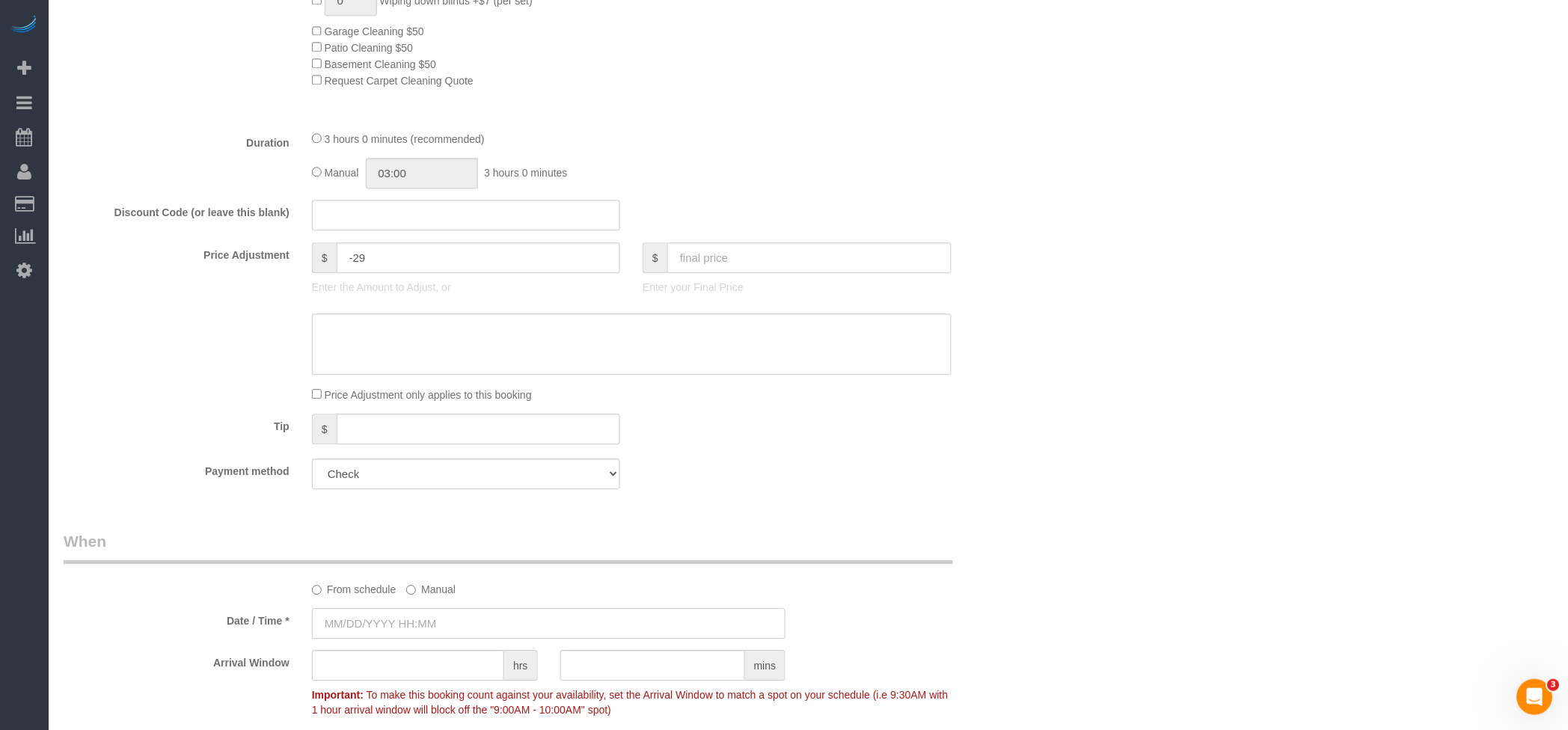
click at [382, 623] on input "text" at bounding box center [549, 623] width 474 height 30
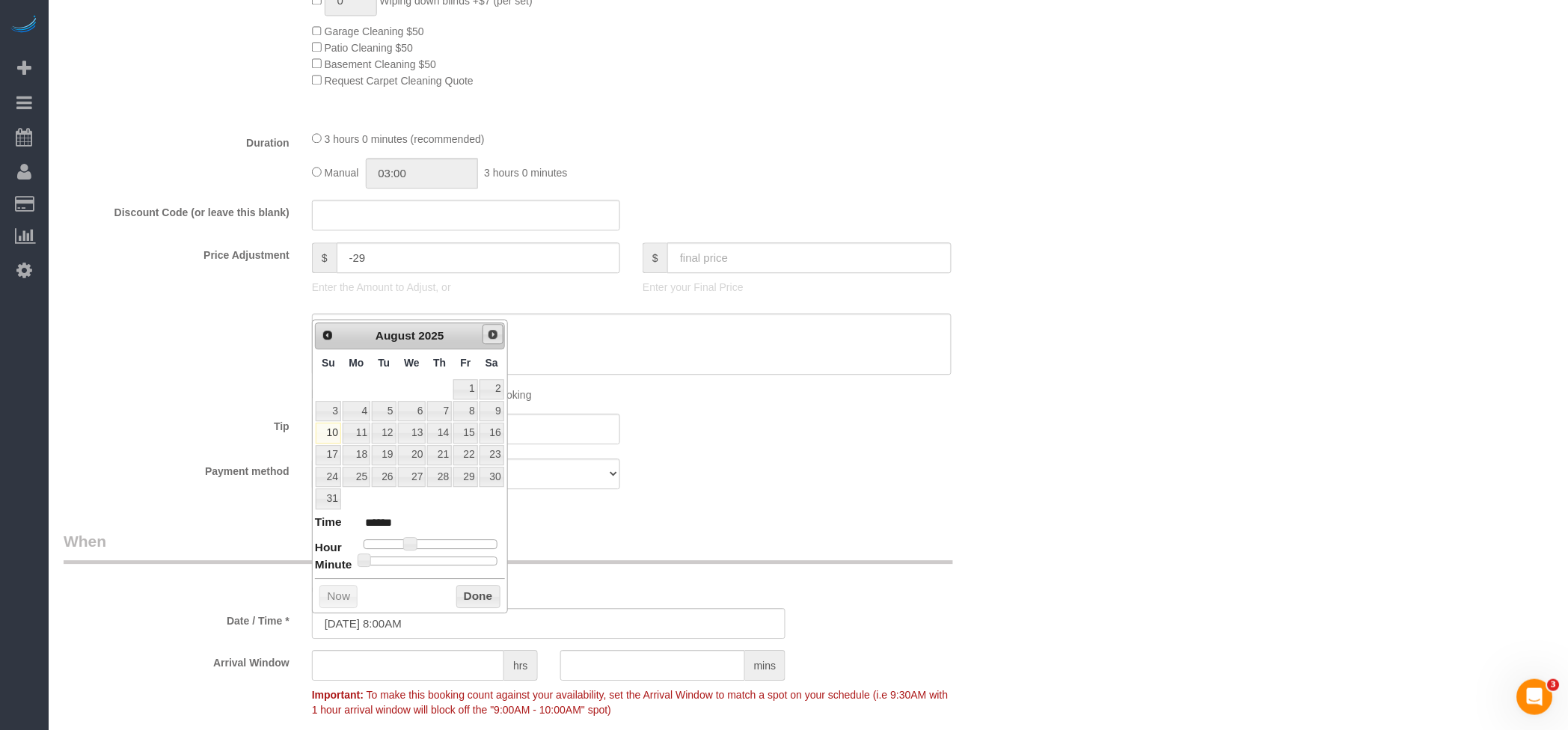
click at [483, 337] on link "Next" at bounding box center [493, 334] width 21 height 21
click at [487, 334] on span "Next" at bounding box center [492, 334] width 12 height 12
click at [361, 447] on link "17" at bounding box center [357, 456] width 28 height 20
type input "11/17/2025 9:00AM"
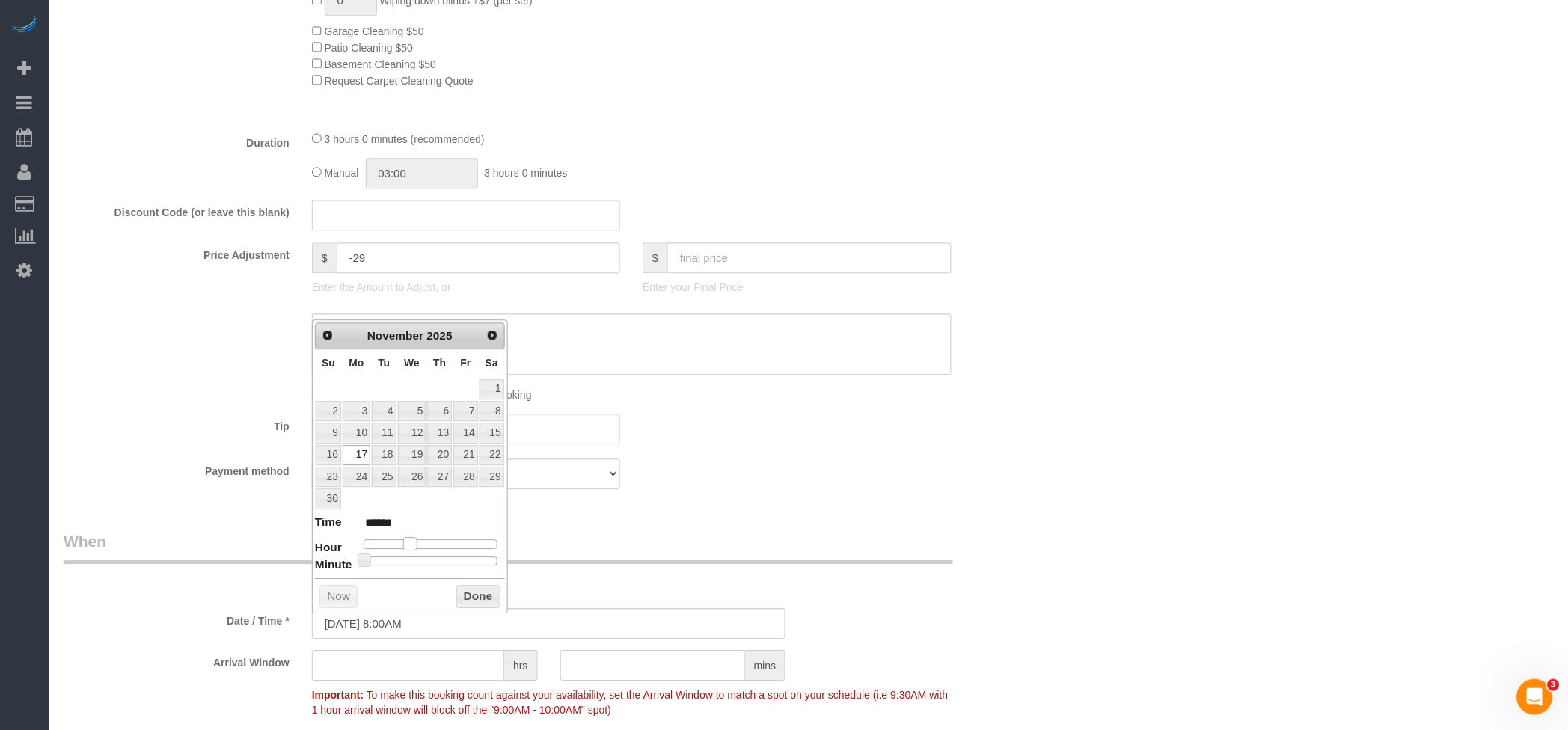
type input "******"
type input "11/17/2025 10:00AM"
type input "*******"
type input "11/17/2025 11:00AM"
type input "*******"
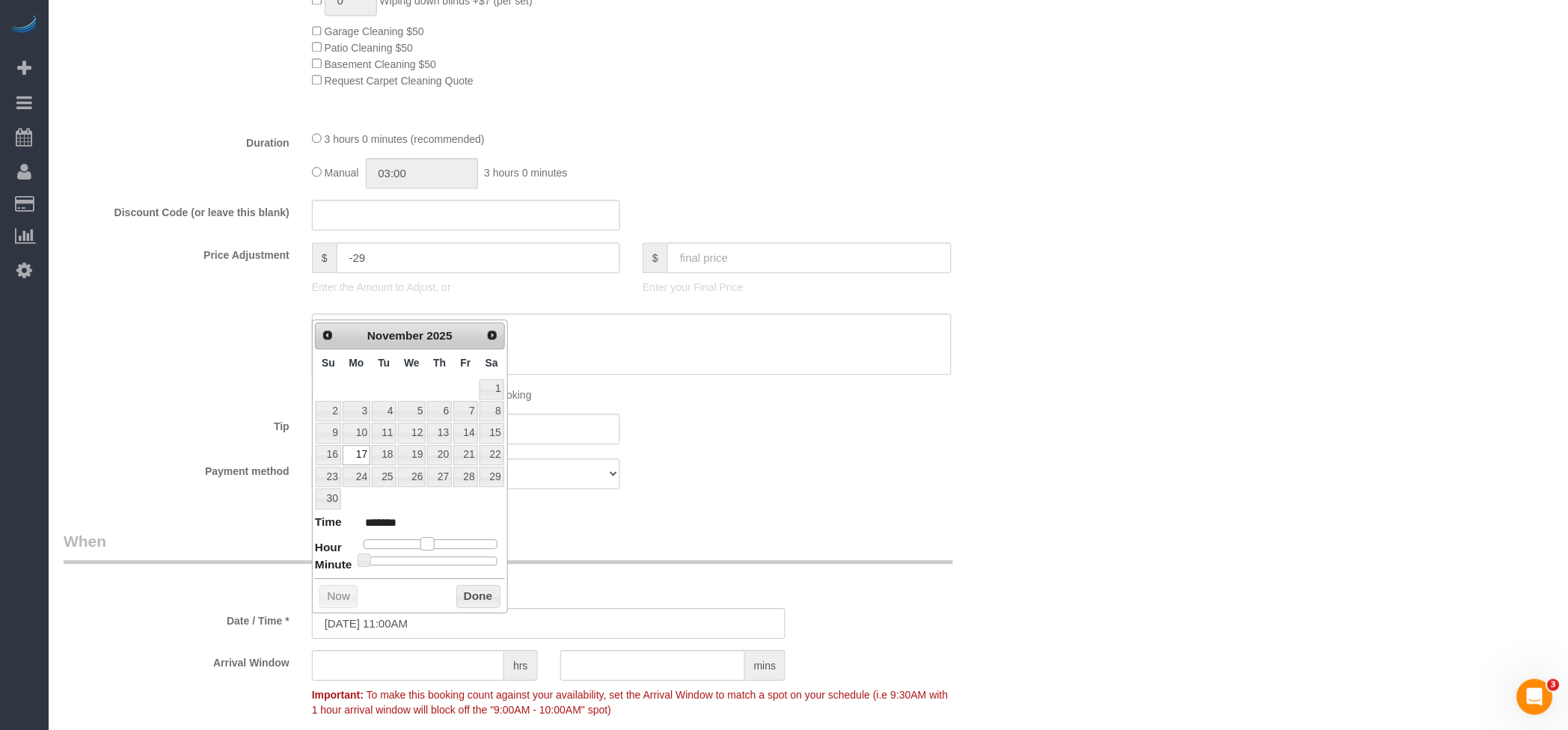
type input "11/17/2025 10:00AM"
type input "*******"
drag, startPoint x: 407, startPoint y: 541, endPoint x: 419, endPoint y: 541, distance: 12.0
click at [419, 541] on span at bounding box center [421, 543] width 13 height 13
click at [484, 599] on button "Done" at bounding box center [478, 597] width 44 height 24
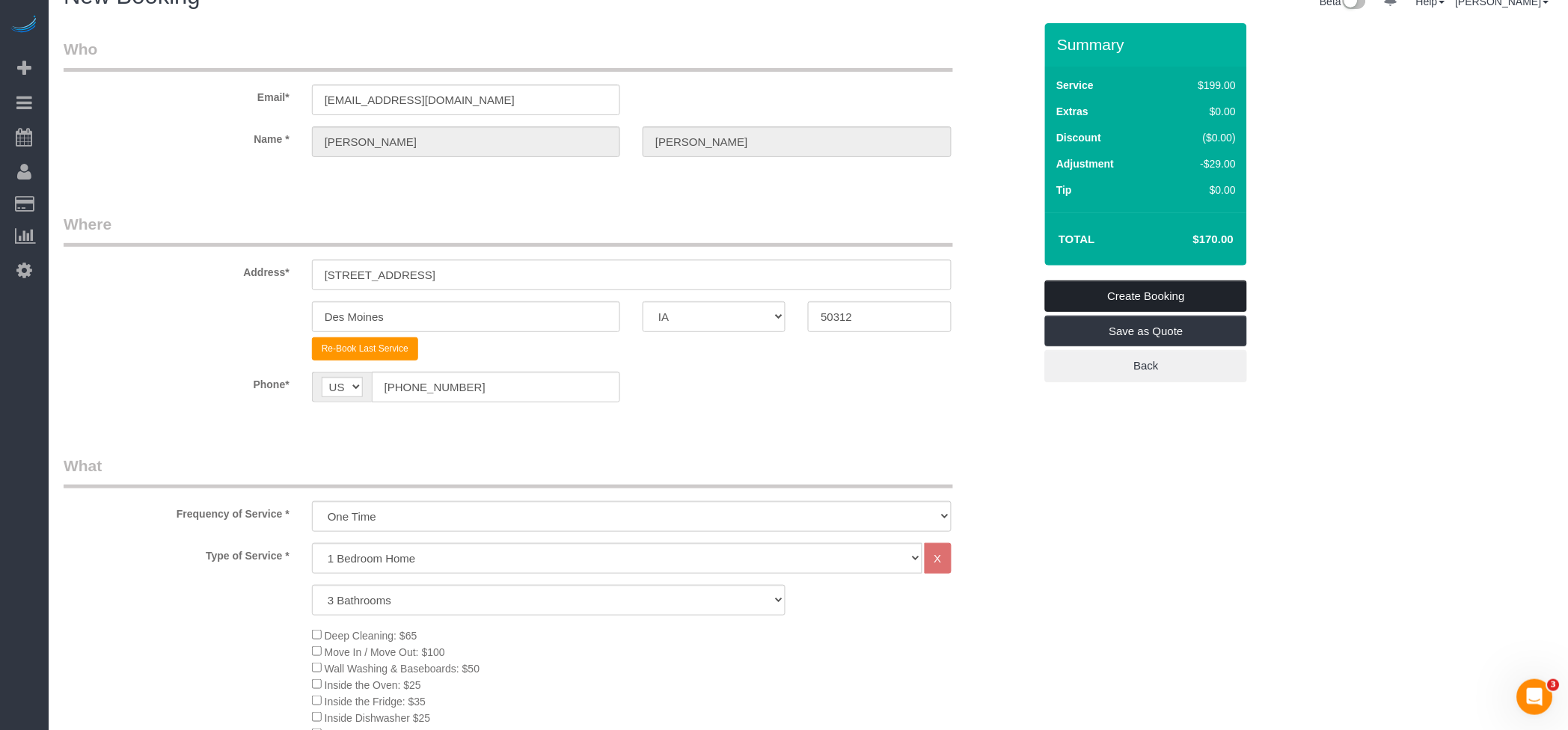
scroll to position [0, 0]
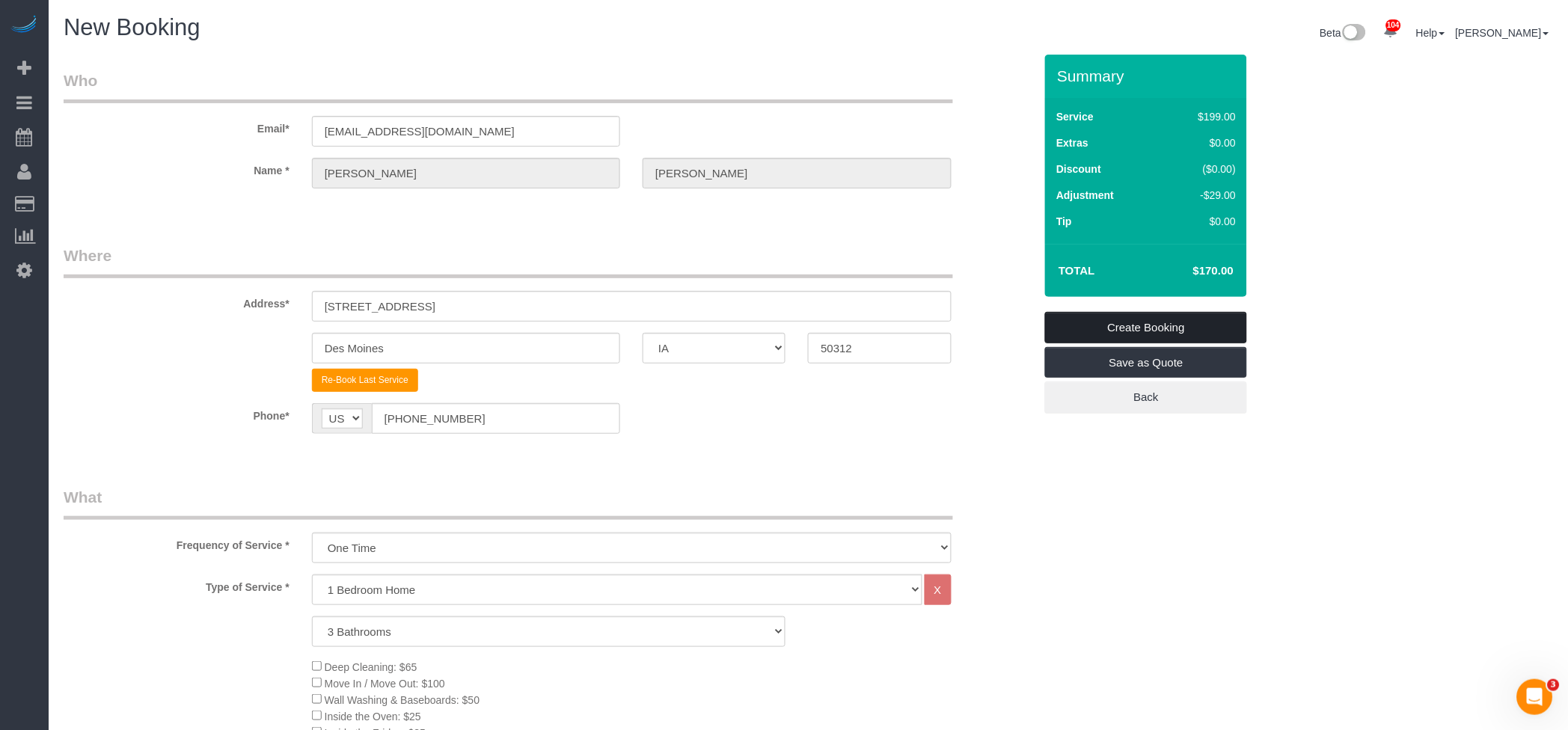
click at [1165, 324] on link "Create Booking" at bounding box center [1146, 327] width 202 height 31
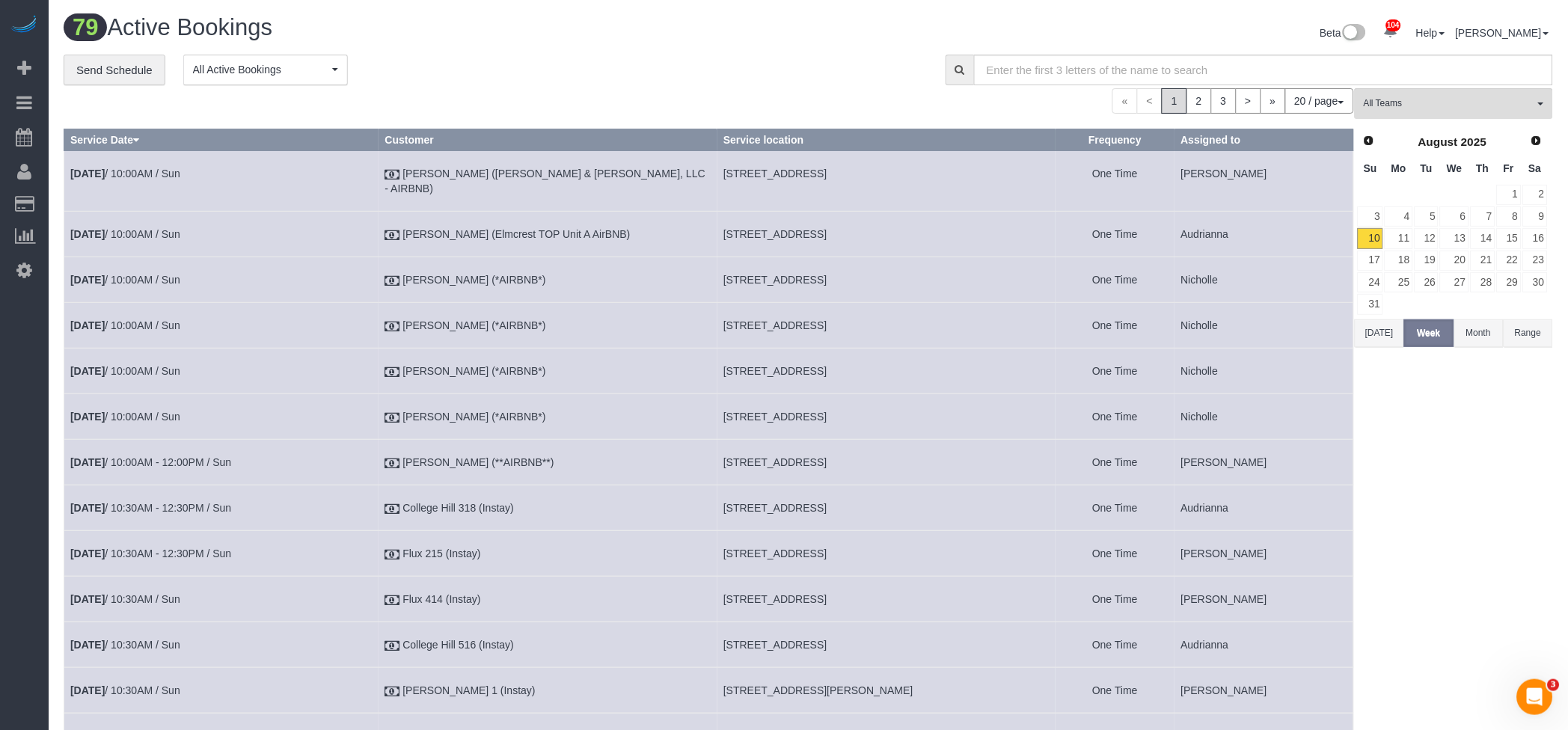
drag, startPoint x: 725, startPoint y: 69, endPoint x: 669, endPoint y: 80, distance: 57.1
click at [725, 69] on div "**********" at bounding box center [494, 70] width 860 height 31
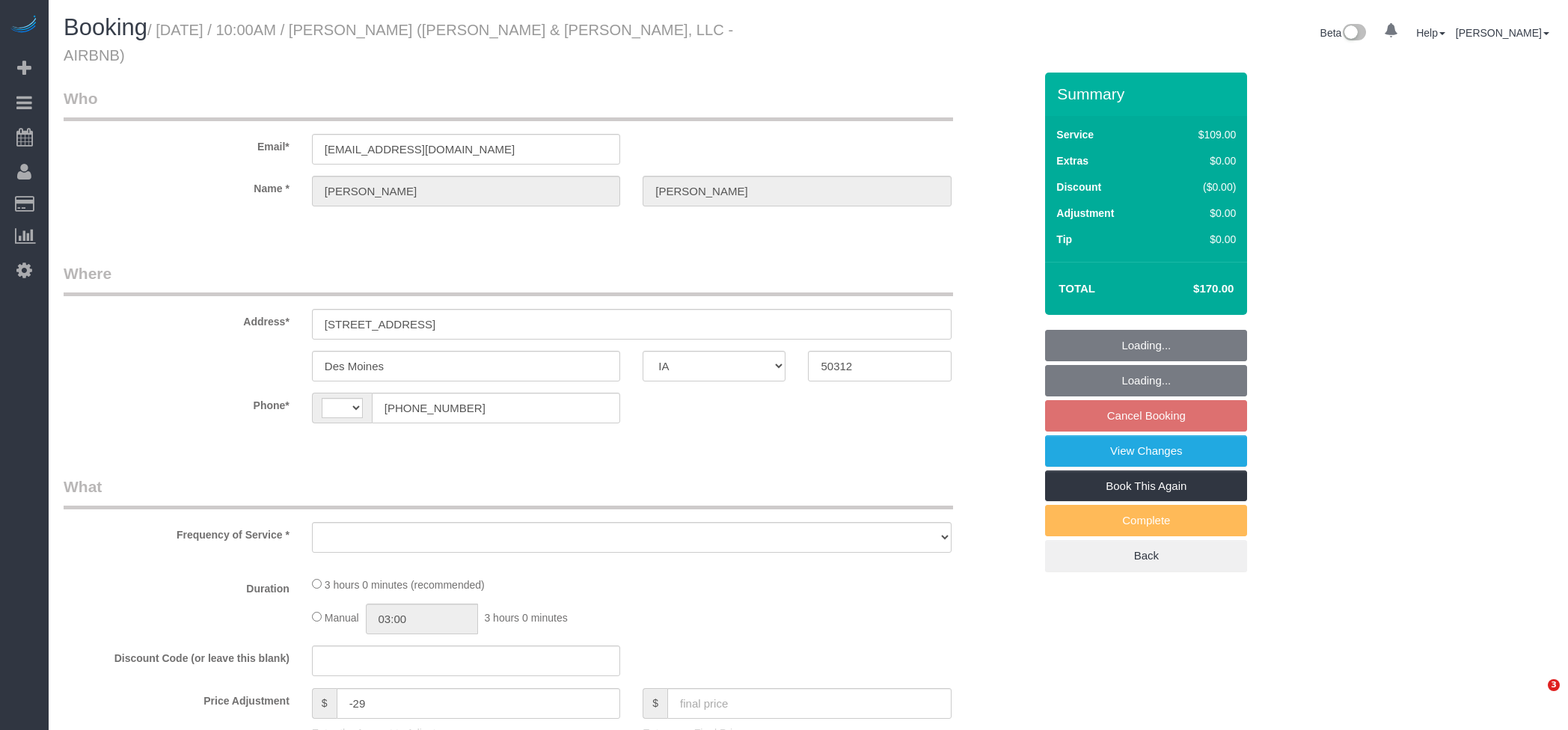
select select "IA"
select select "string:[GEOGRAPHIC_DATA]"
select select "object:792"
select select "3"
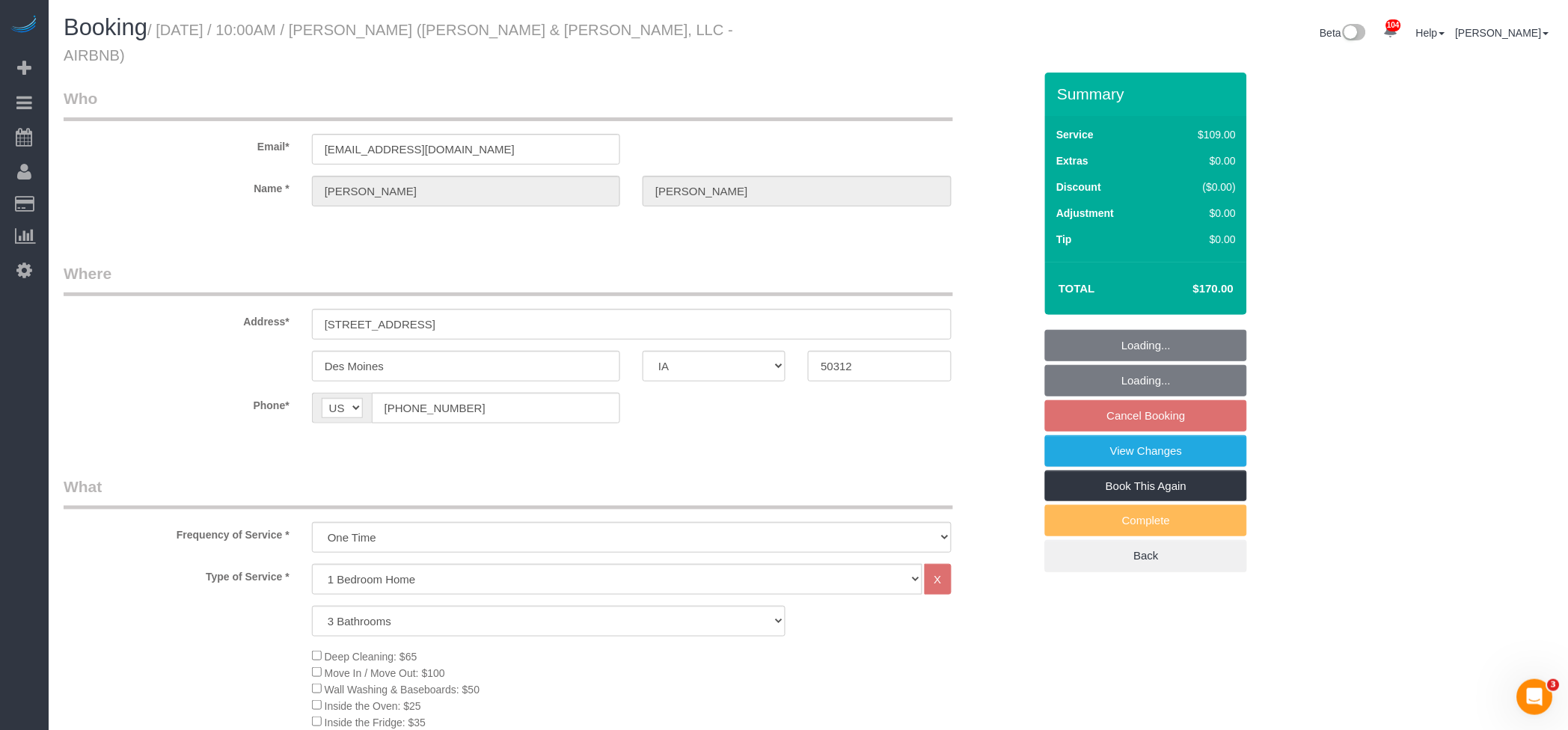
select select "3"
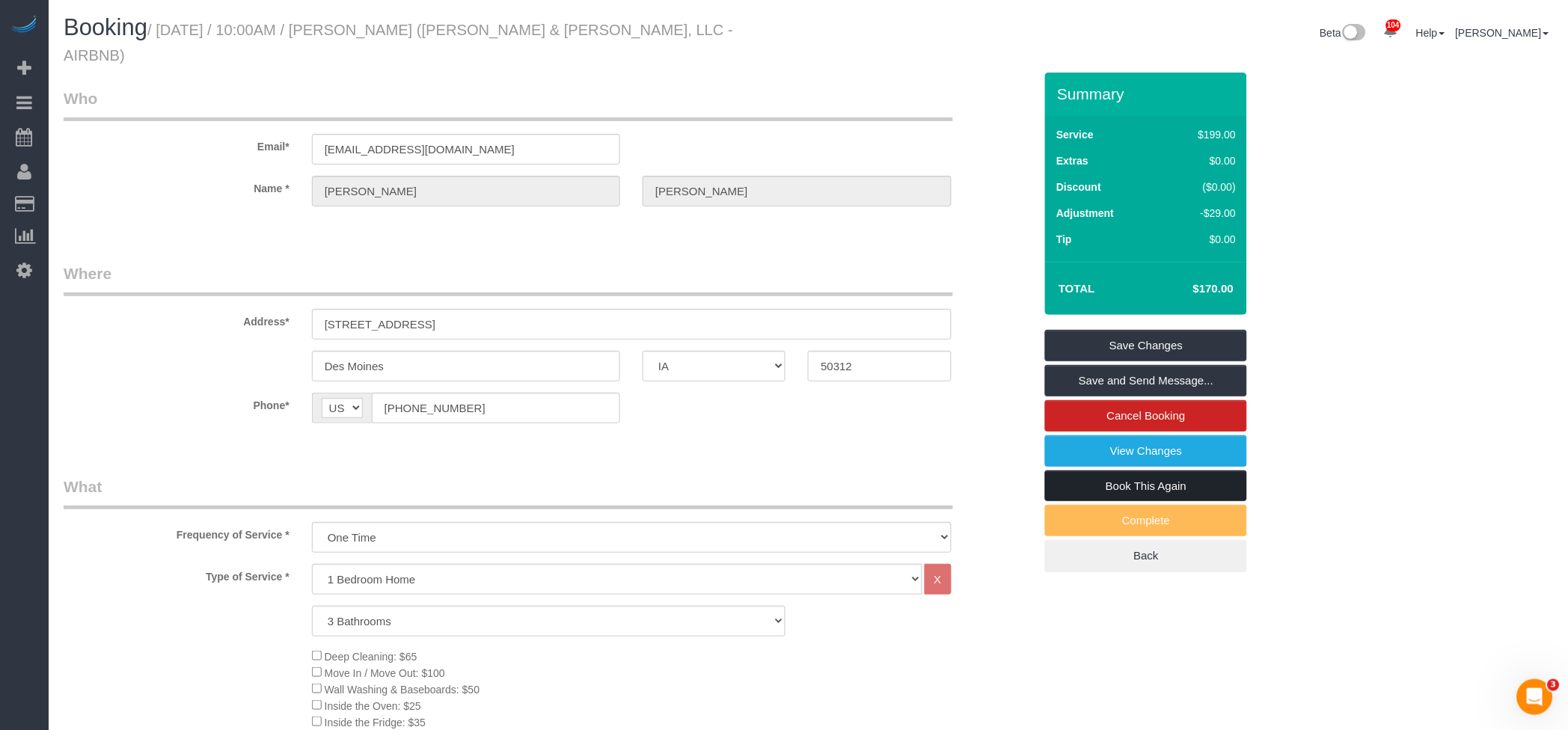
click at [1137, 470] on link "Book This Again" at bounding box center [1146, 486] width 202 height 31
select select "IA"
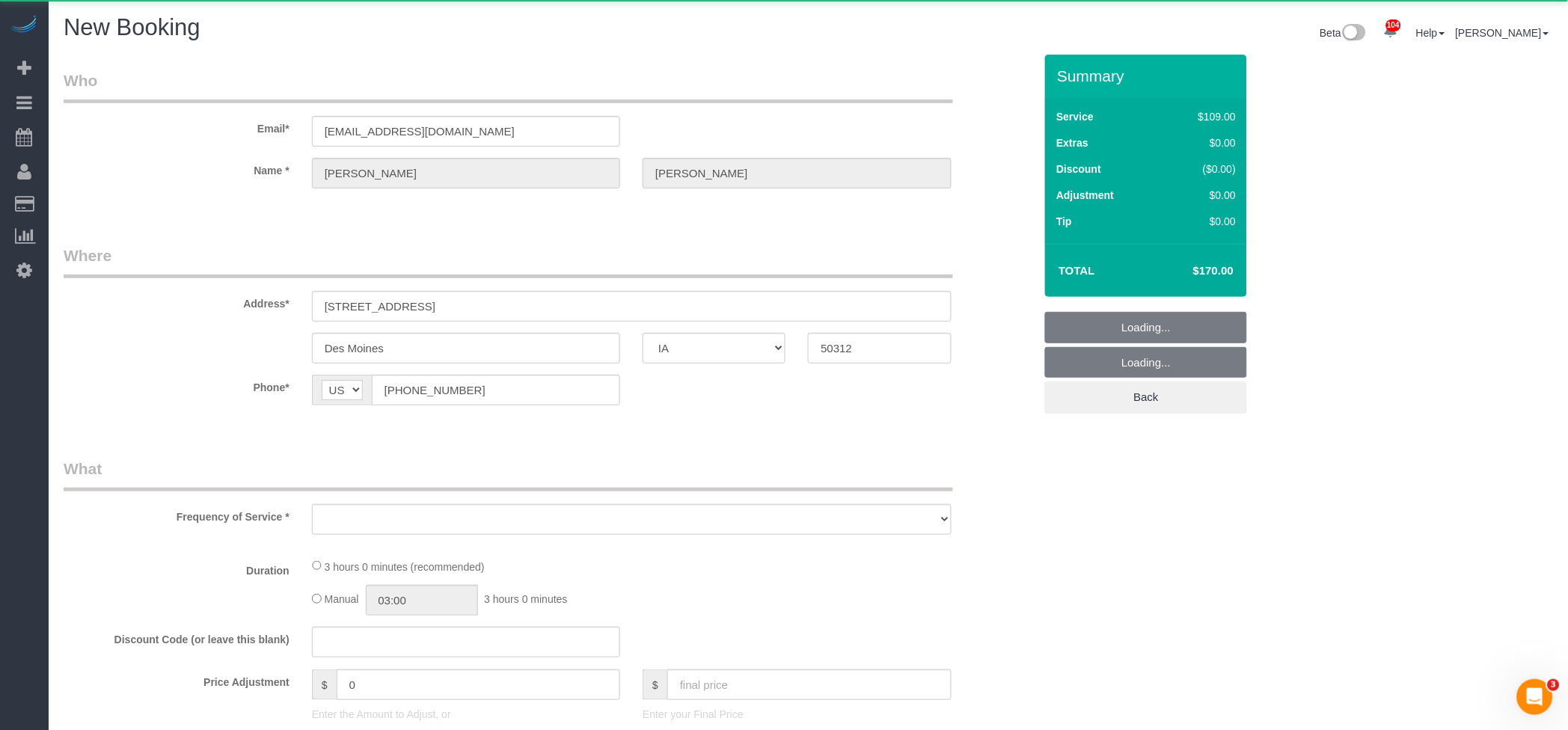
select select "string:fspay"
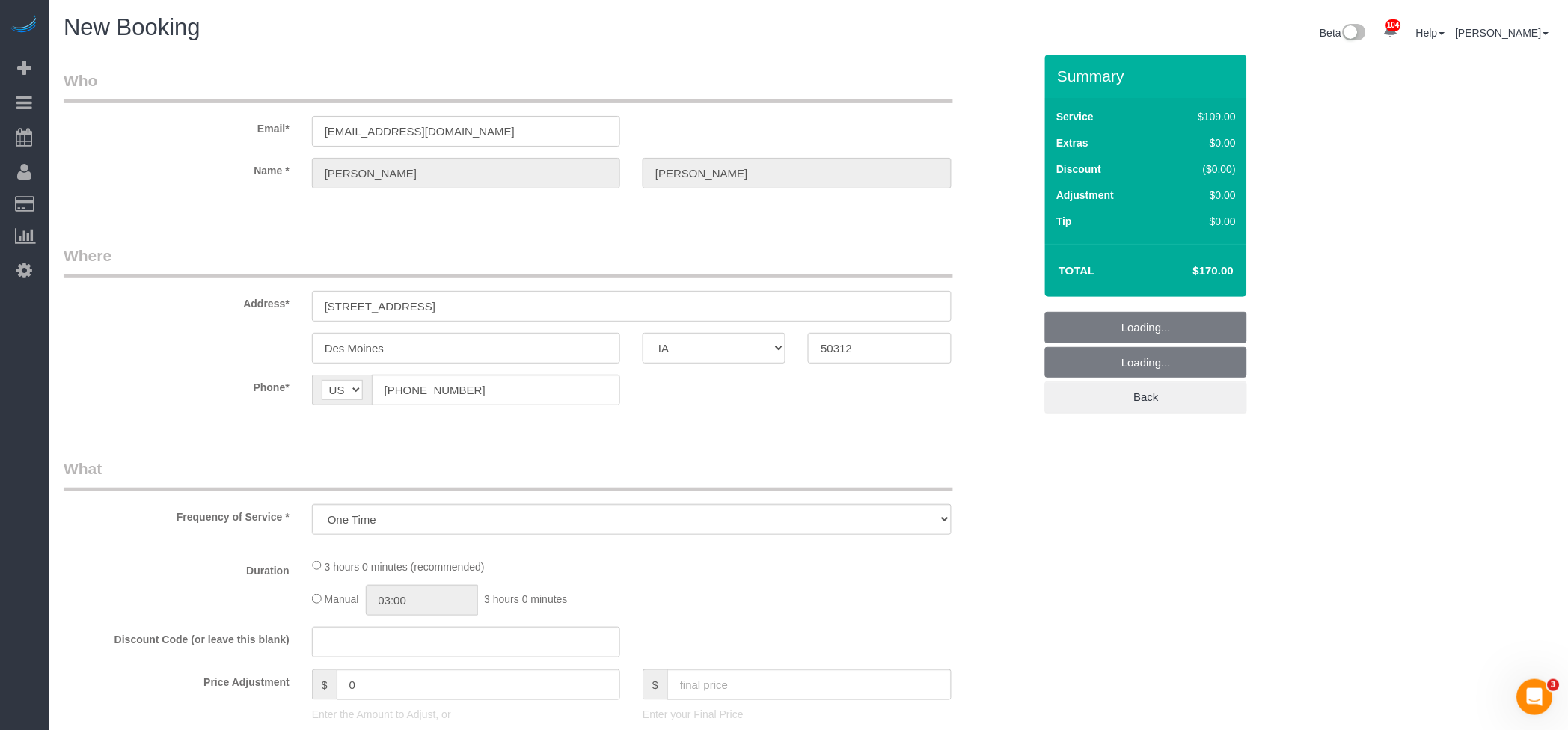
select select "object:1474"
select select "3"
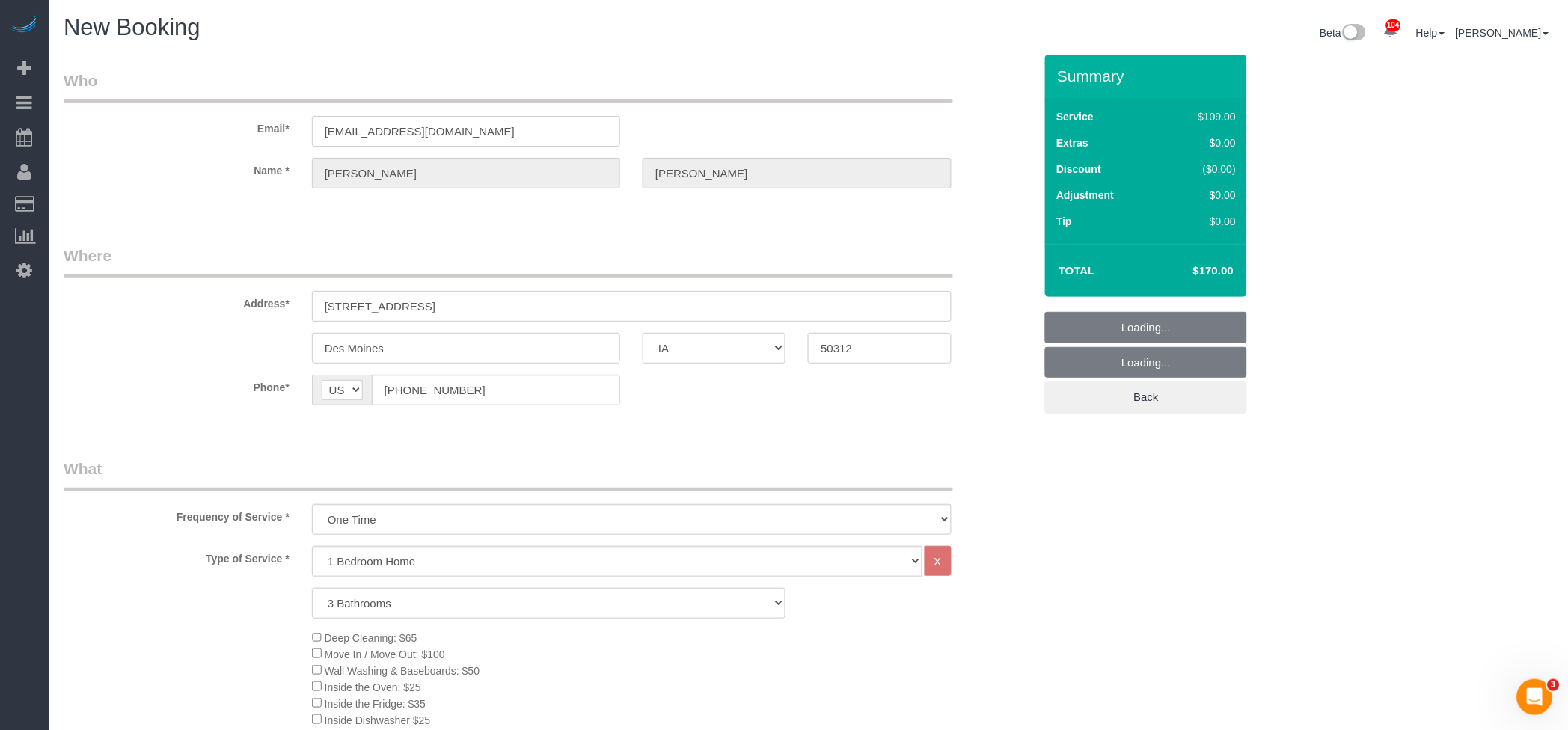
select select "3"
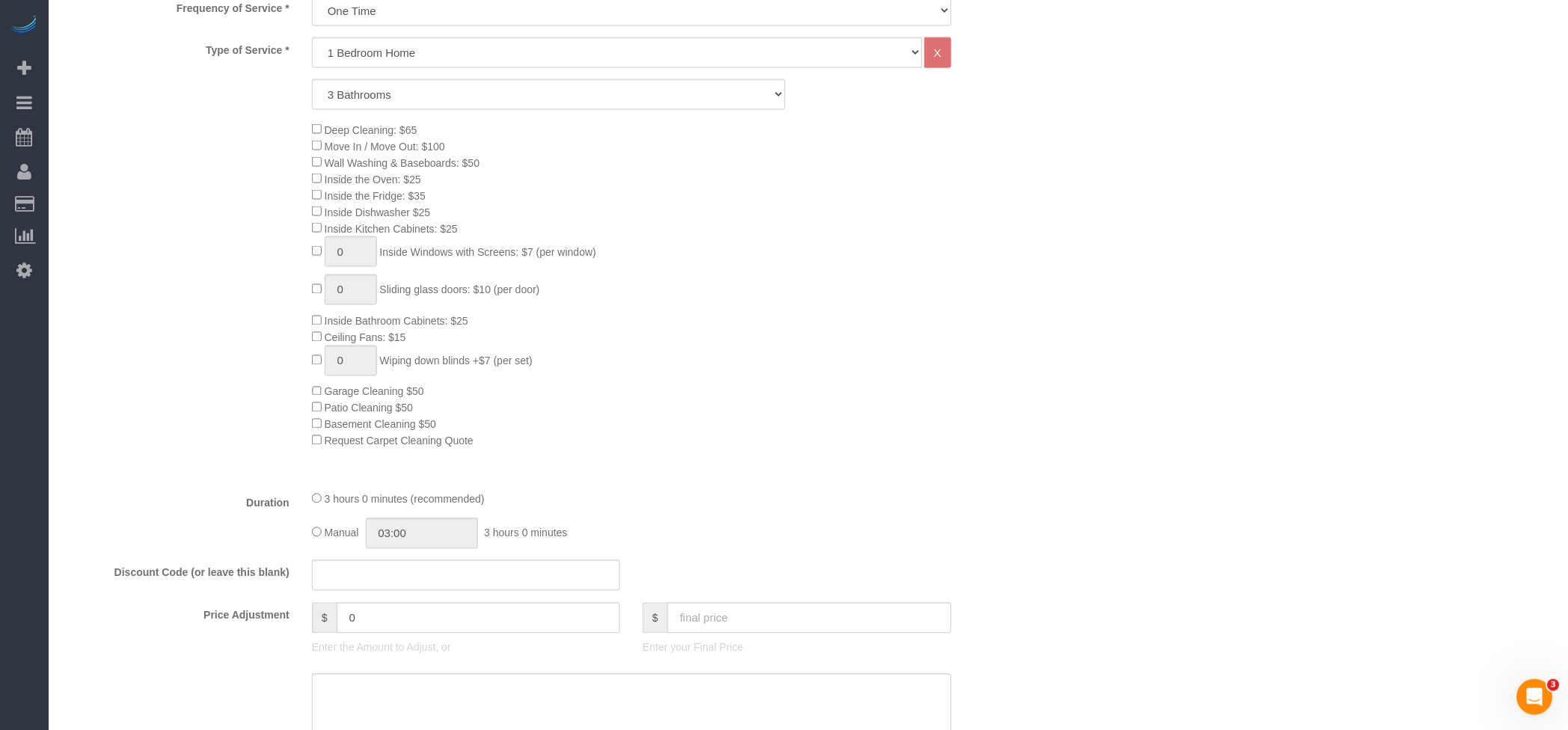
scroll to position [599, 0]
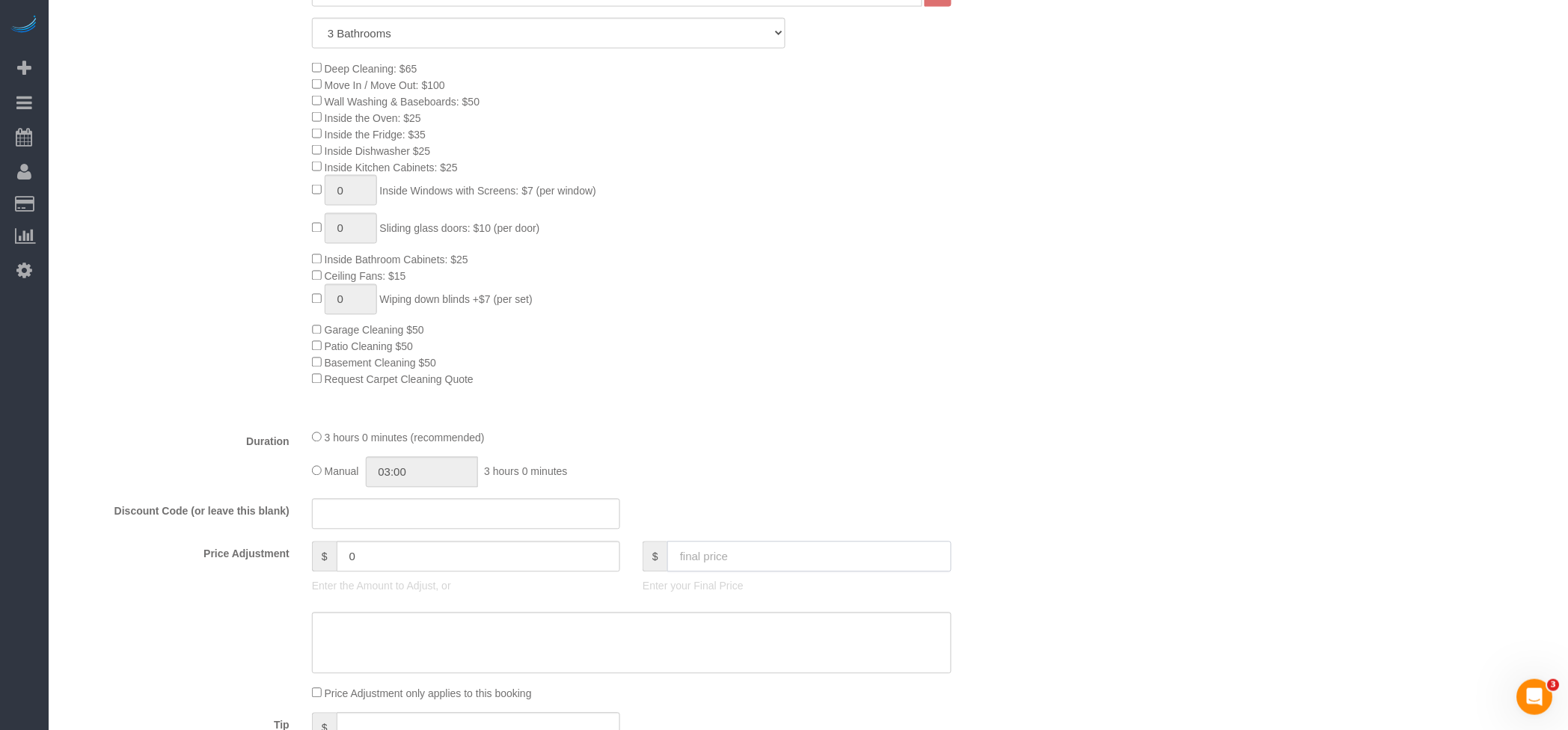
click at [784, 567] on input "text" at bounding box center [809, 557] width 285 height 30
type input "170"
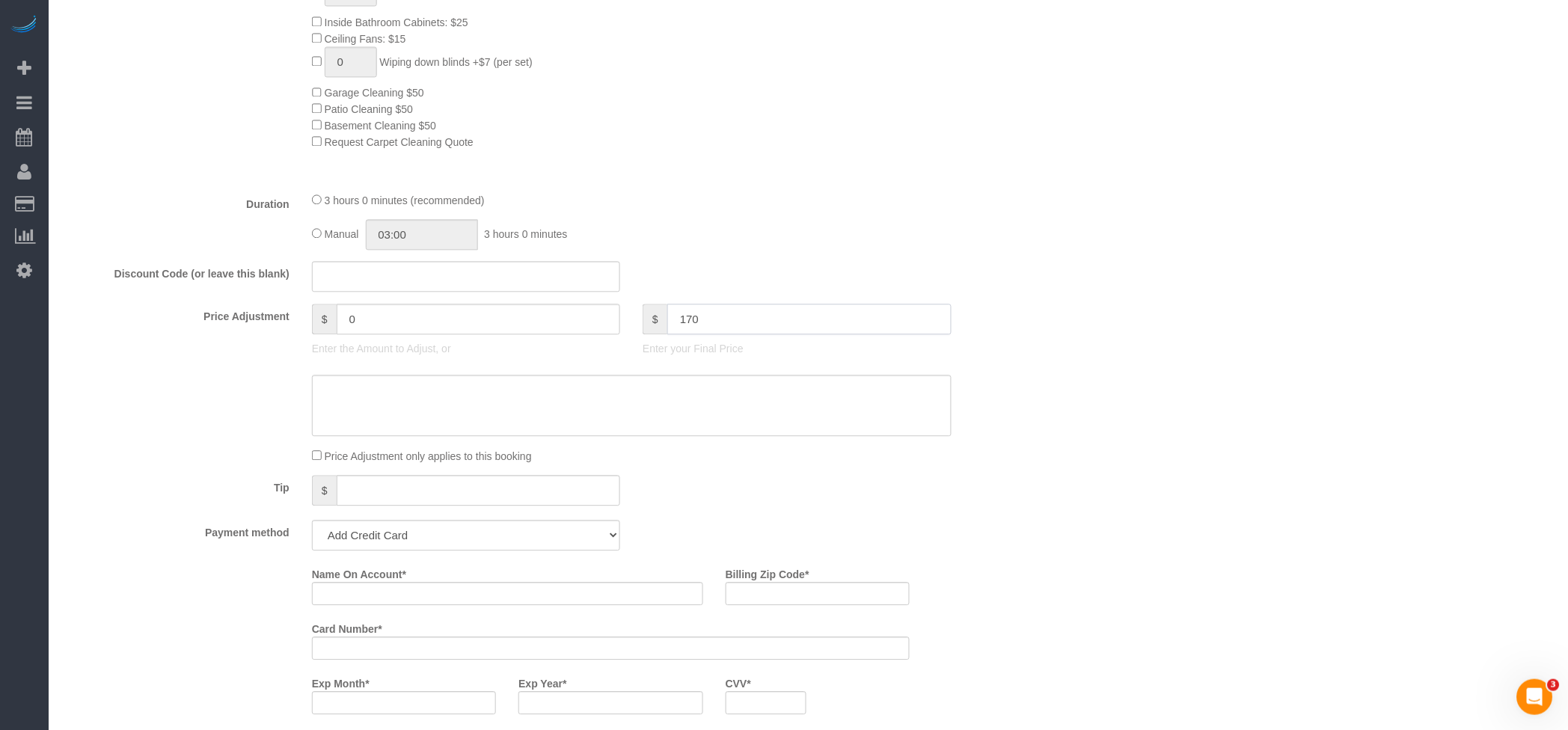
scroll to position [1197, 0]
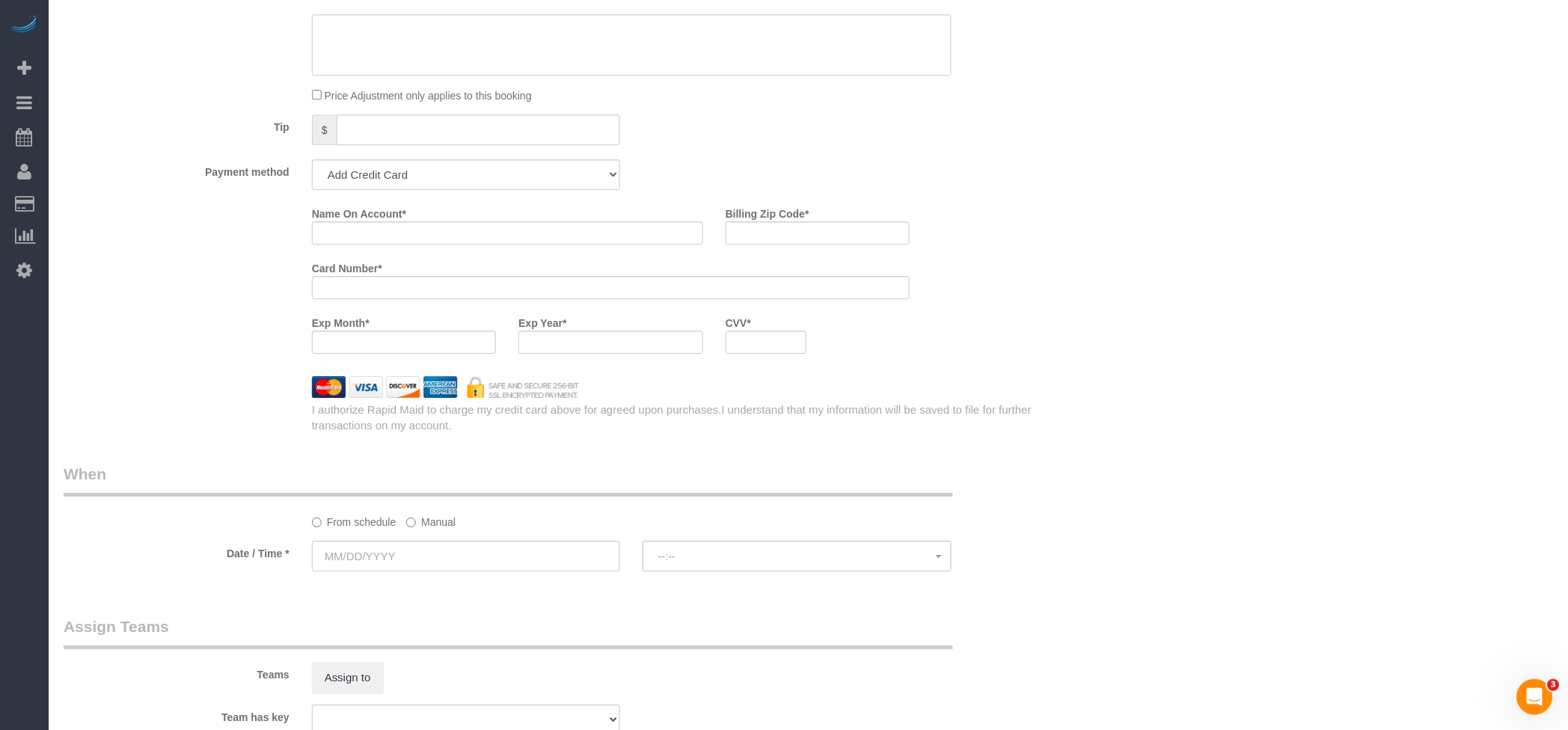
type input "-29"
click at [445, 564] on input "text" at bounding box center [466, 556] width 308 height 30
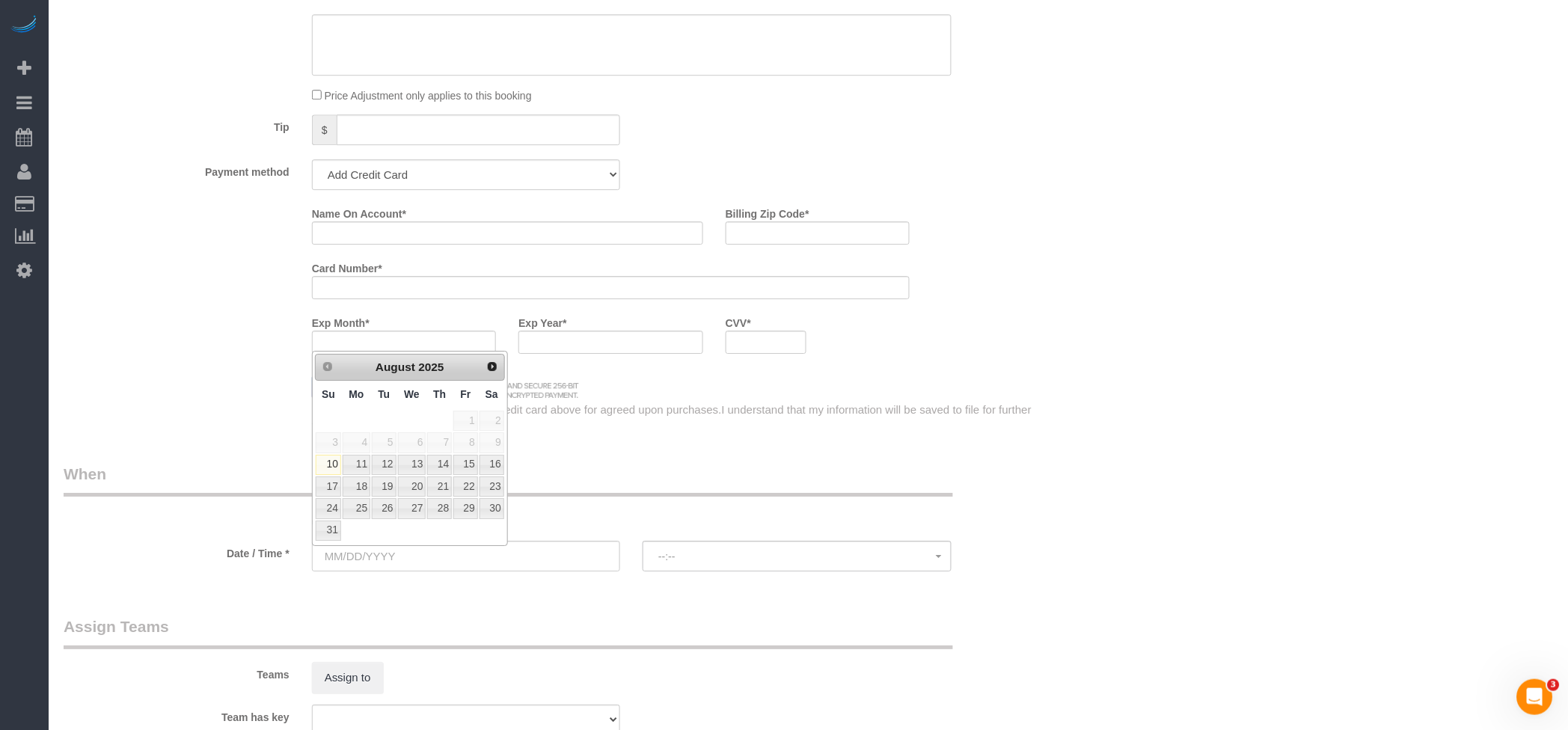
click at [1054, 394] on div "Who Email* 868dsm@gmail.com Name * Alex Haler Where Address* 868 40th Street De…" at bounding box center [808, 37] width 1489 height 2357
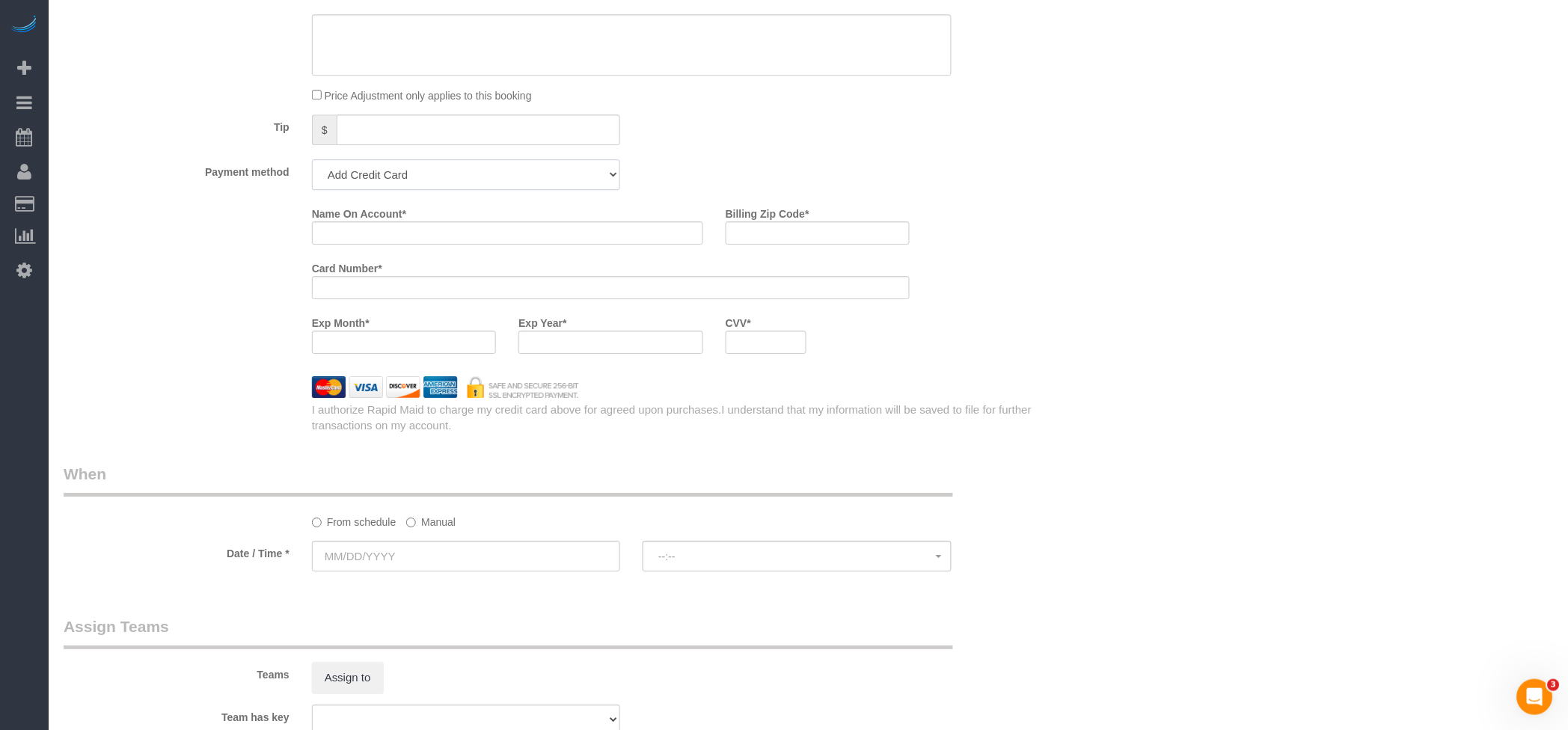
drag, startPoint x: 452, startPoint y: 176, endPoint x: 438, endPoint y: 192, distance: 21.3
click at [452, 176] on select "Add Credit Card Cash Check Paypal" at bounding box center [466, 174] width 308 height 30
select select "string:check"
click at [312, 166] on select "Add Credit Card Cash Check Paypal" at bounding box center [466, 174] width 308 height 30
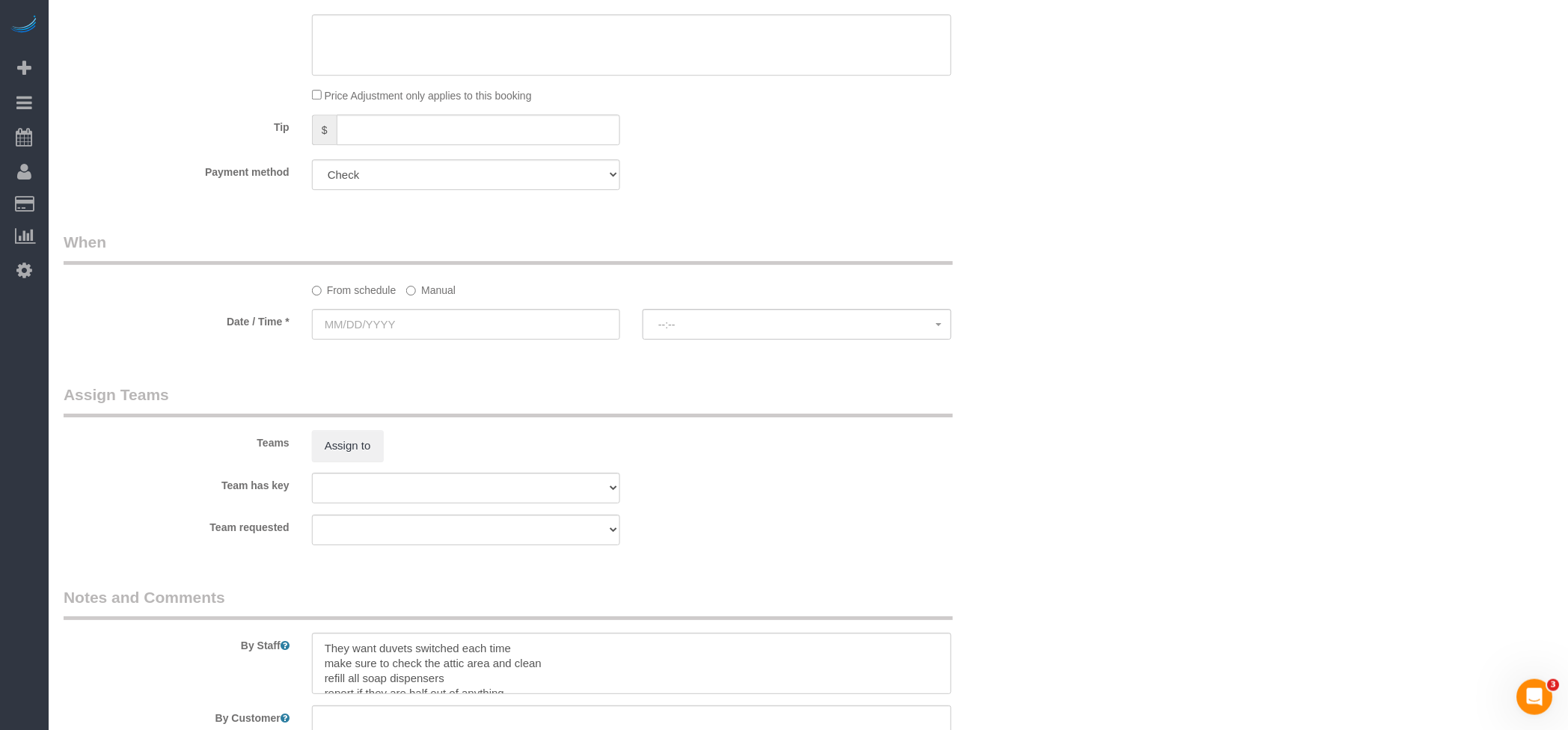
click at [431, 287] on label "Manual" at bounding box center [431, 288] width 50 height 20
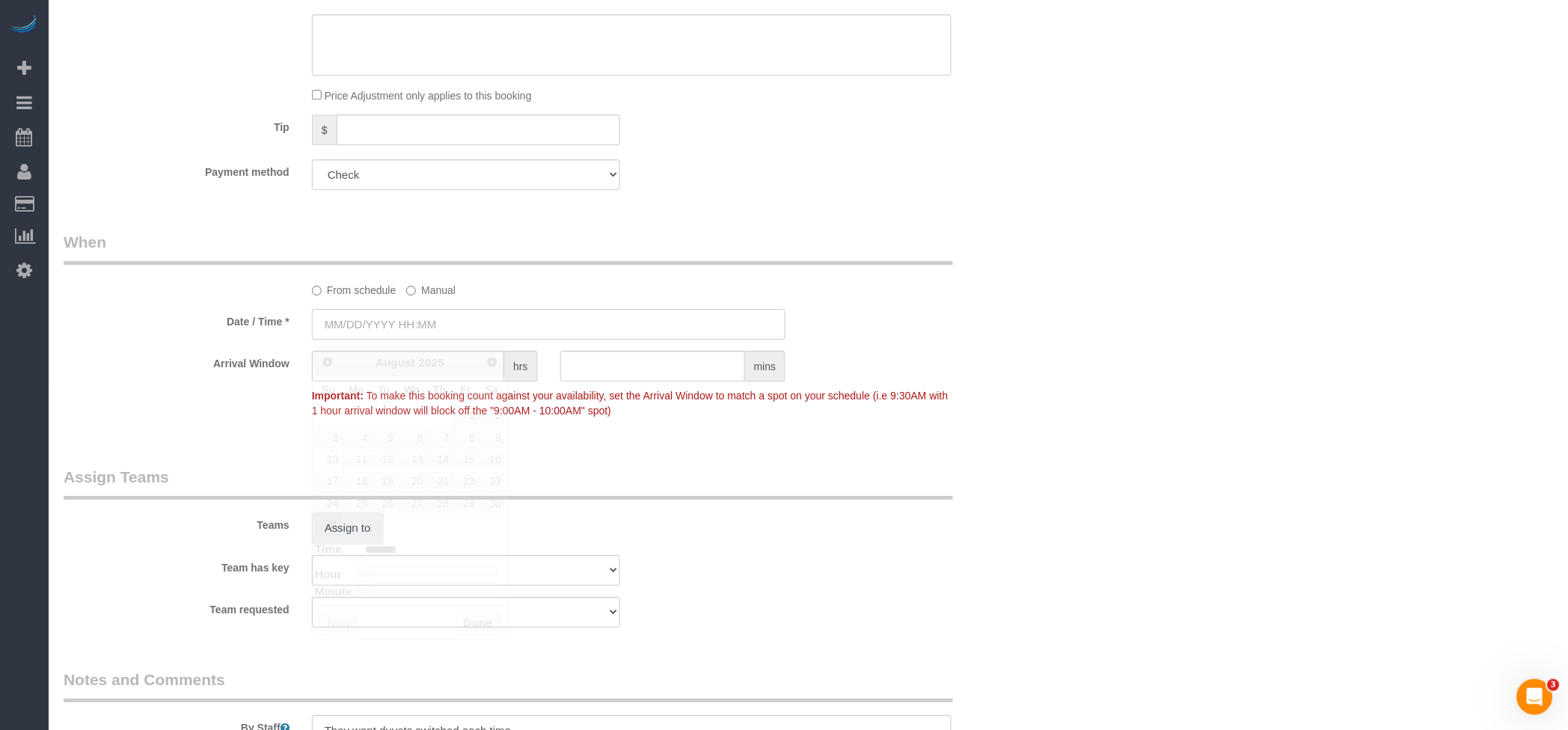
click at [400, 325] on input "text" at bounding box center [549, 323] width 474 height 30
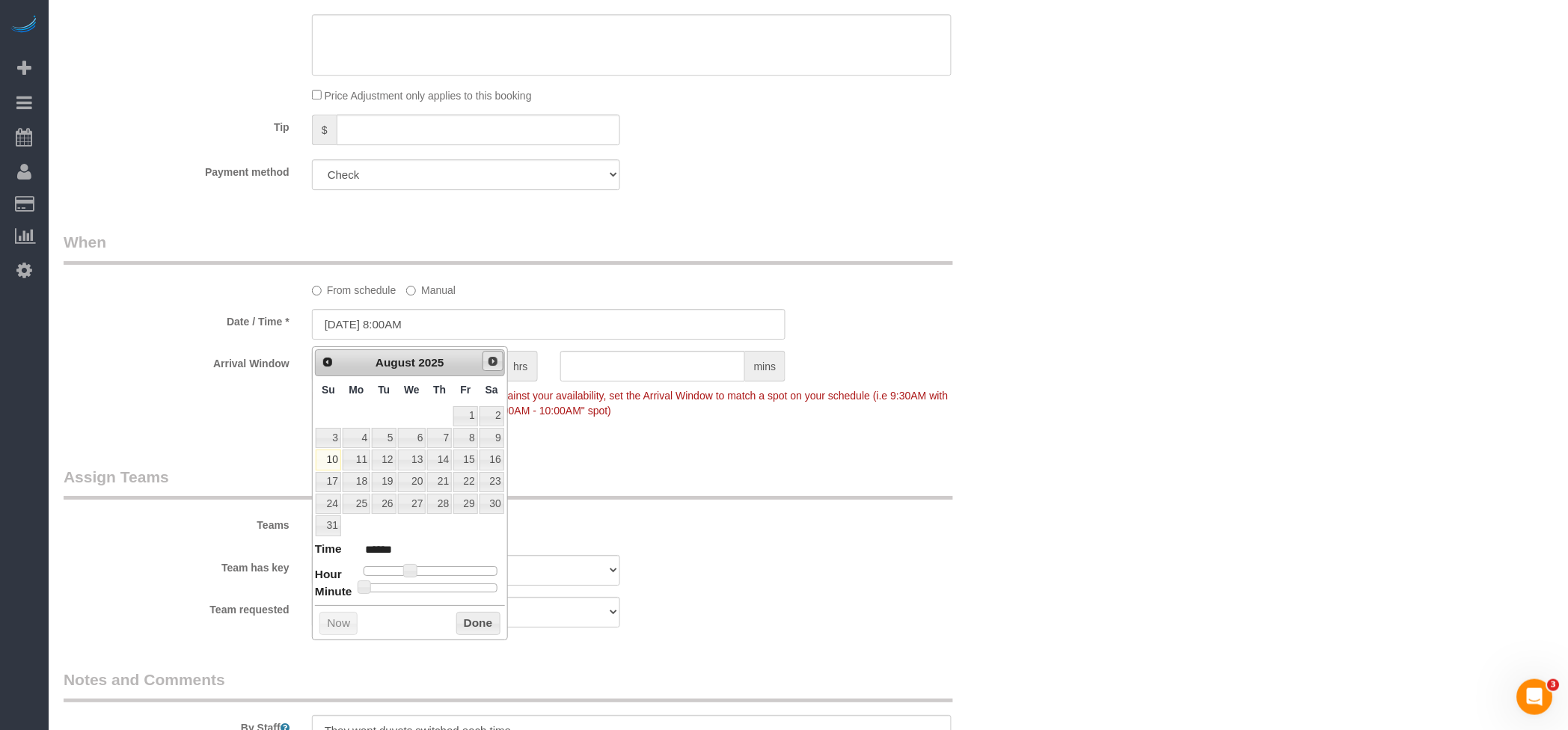
click at [494, 357] on span "Next" at bounding box center [492, 361] width 12 height 12
type input "08/10/2025 9:00AM"
type input "******"
type input "08/10/2025 10:00AM"
type input "*******"
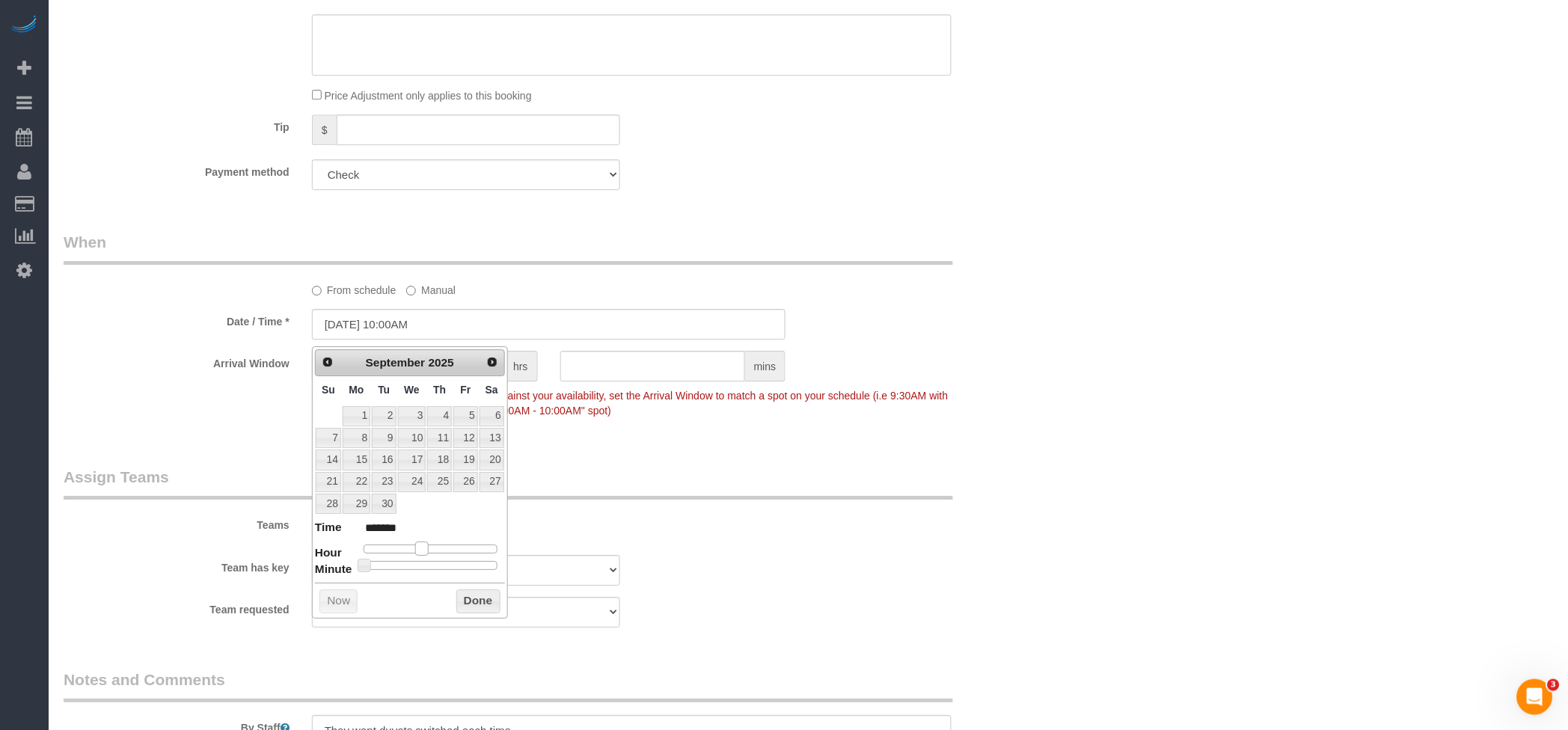
drag, startPoint x: 414, startPoint y: 549, endPoint x: 433, endPoint y: 574, distance: 31.4
click at [428, 554] on div at bounding box center [431, 550] width 134 height 9
drag, startPoint x: 472, startPoint y: 605, endPoint x: 519, endPoint y: 594, distance: 48.3
click at [472, 604] on button "Done" at bounding box center [478, 601] width 44 height 24
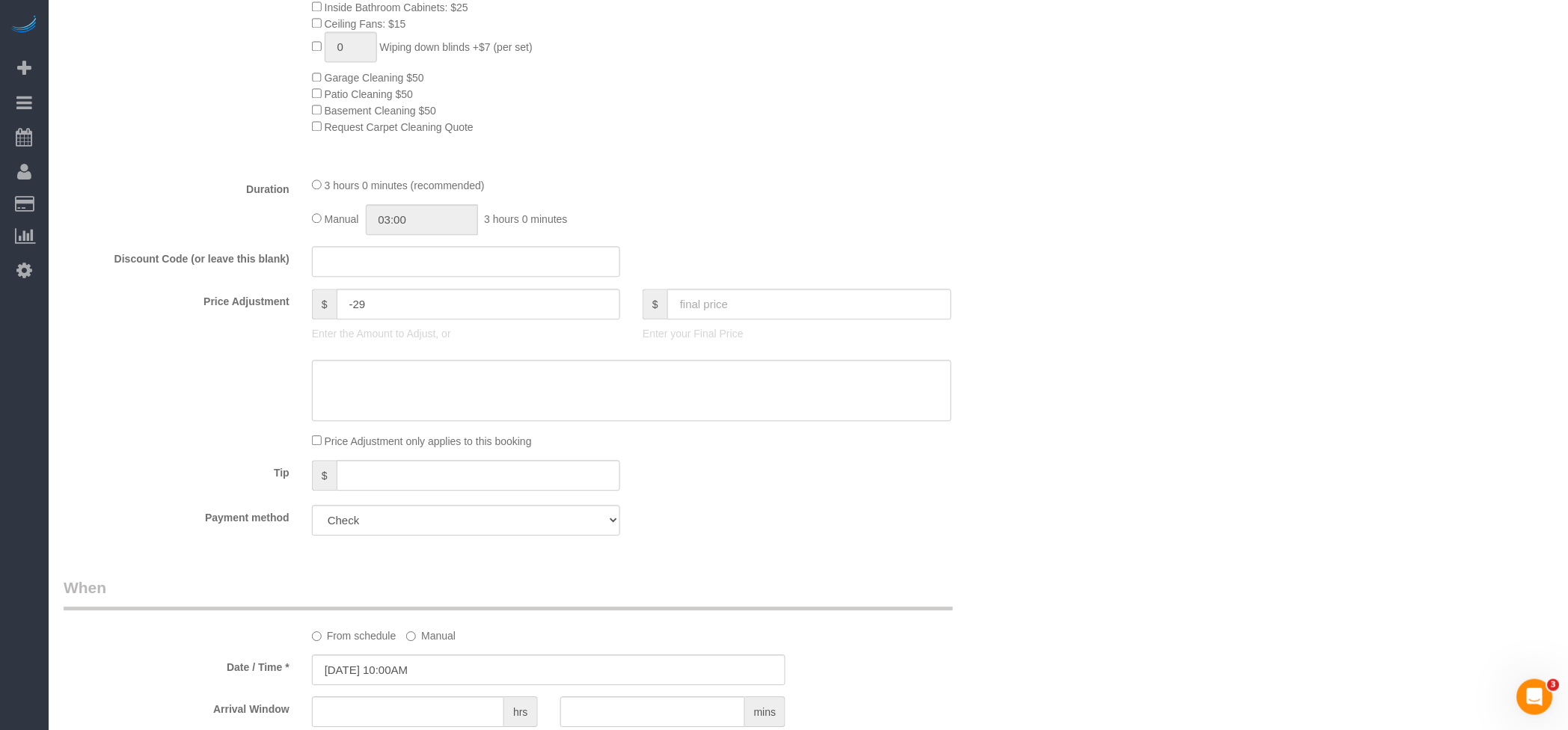
scroll to position [990, 0]
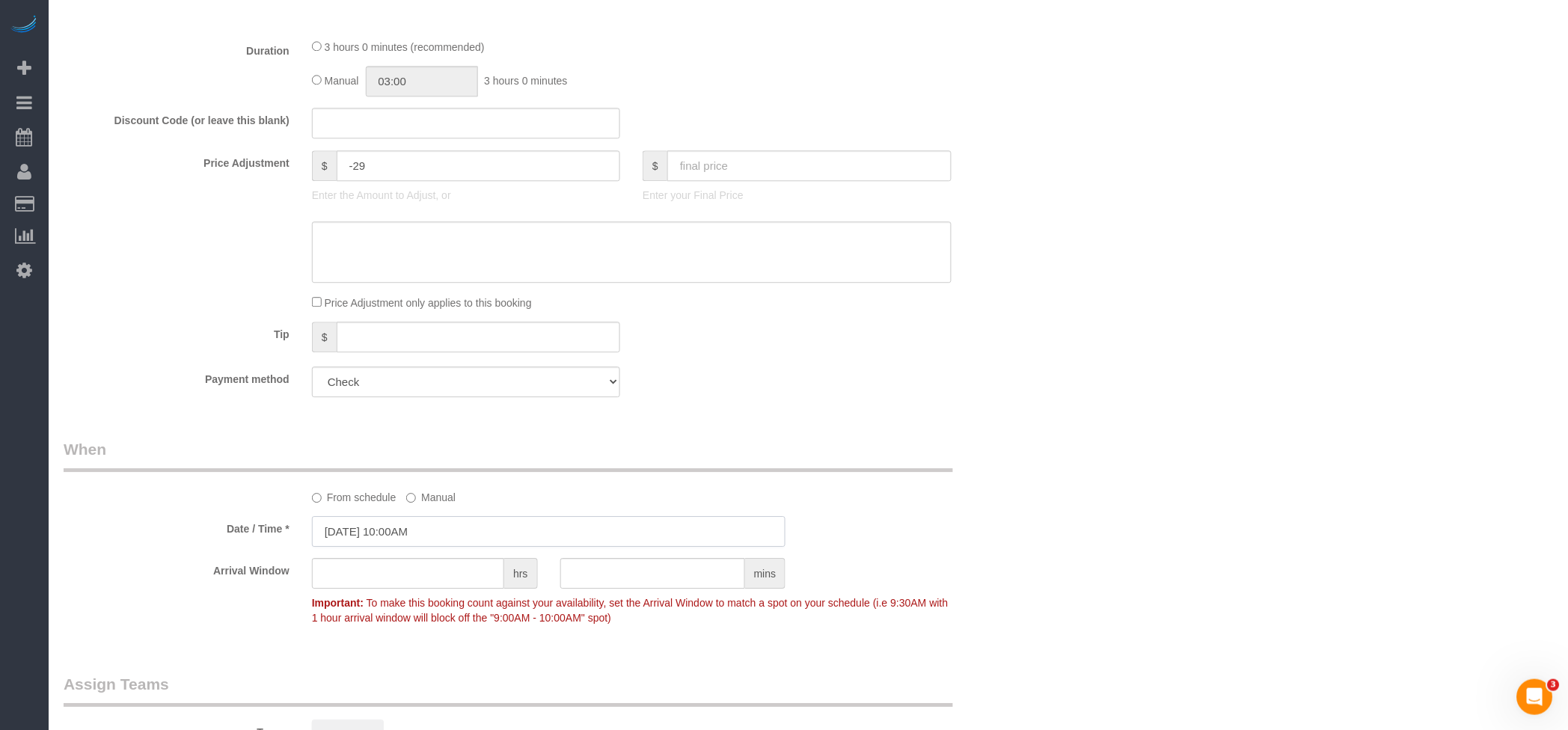
click at [387, 540] on input "08/10/2025 10:00AM" at bounding box center [549, 531] width 474 height 30
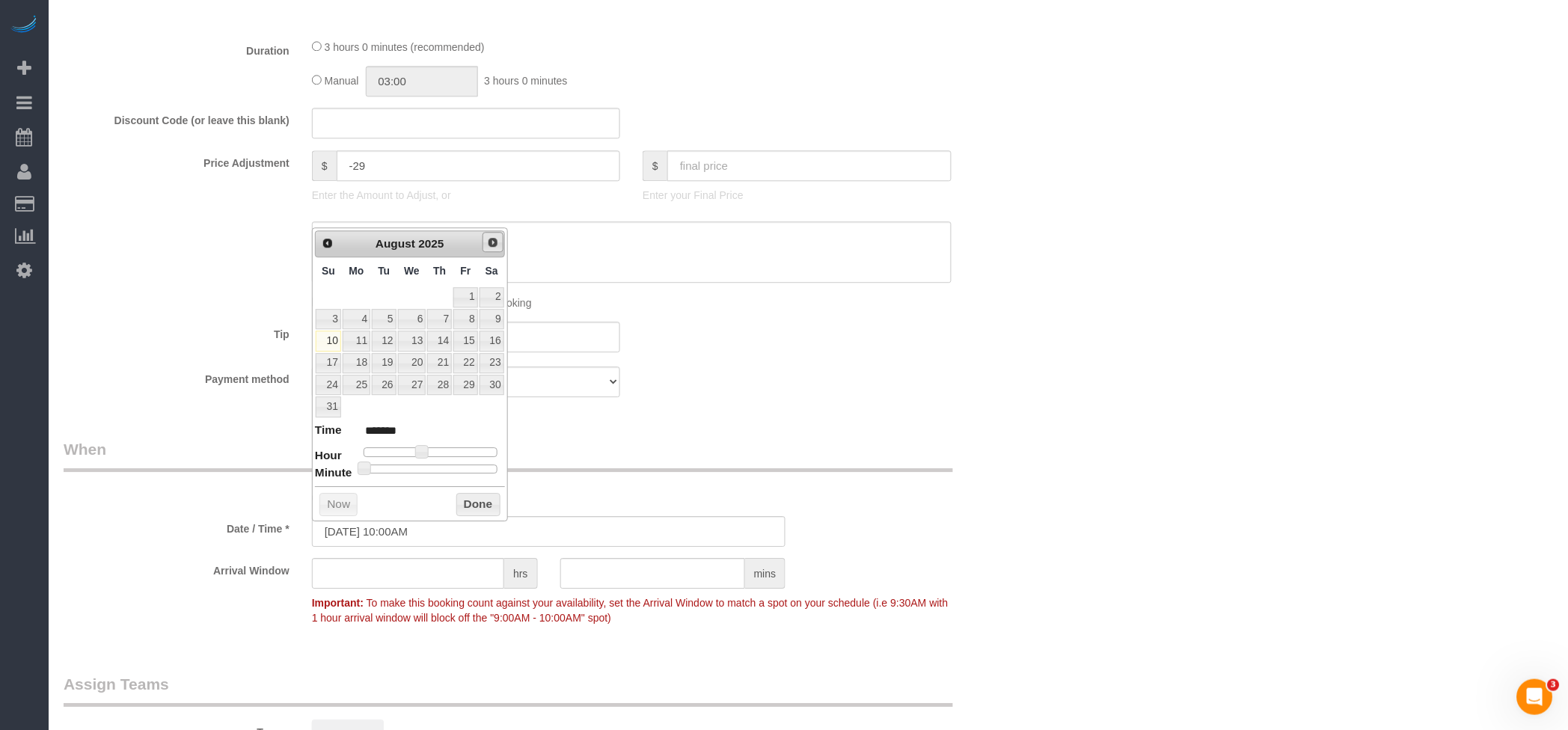
click at [494, 239] on span "Next" at bounding box center [492, 242] width 12 height 12
click at [360, 288] on link "1" at bounding box center [357, 298] width 28 height 20
type input "09/01/2025 10:00AM"
click at [473, 484] on button "Done" at bounding box center [478, 482] width 44 height 24
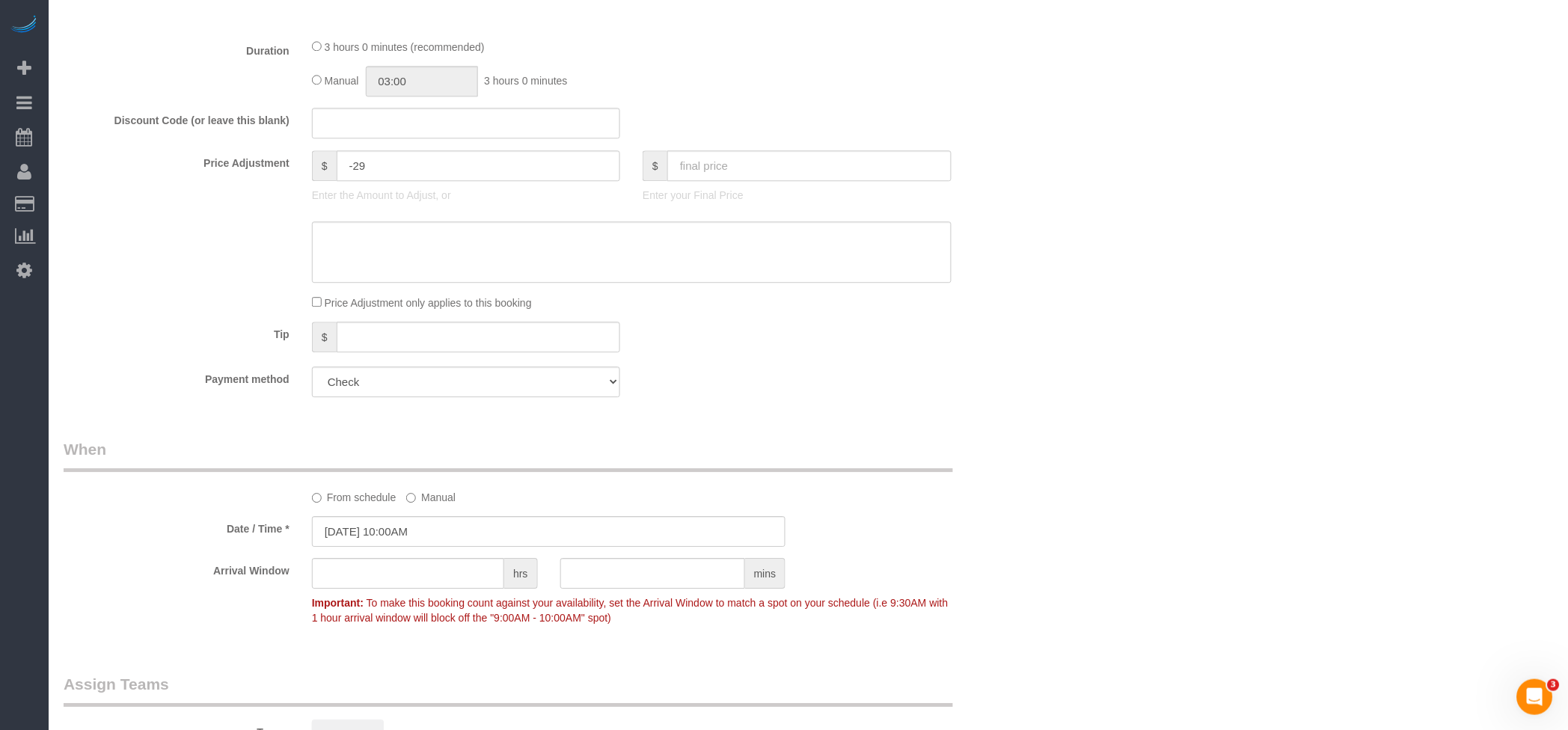
click at [1069, 379] on div "Who Email* 868dsm@gmail.com Name * Alex Haler Where Address* 868 40th Street De…" at bounding box center [808, 168] width 1489 height 2207
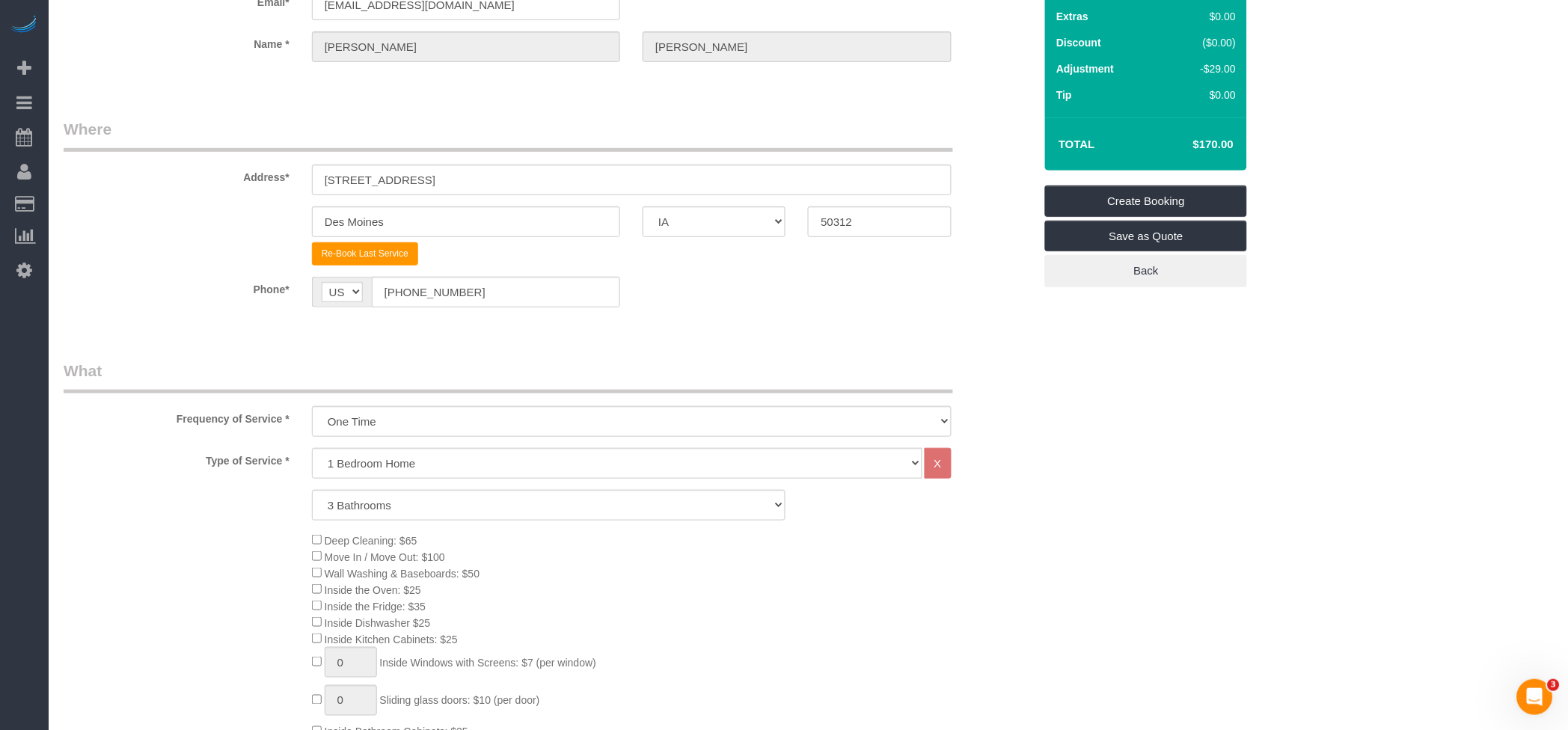
scroll to position [0, 0]
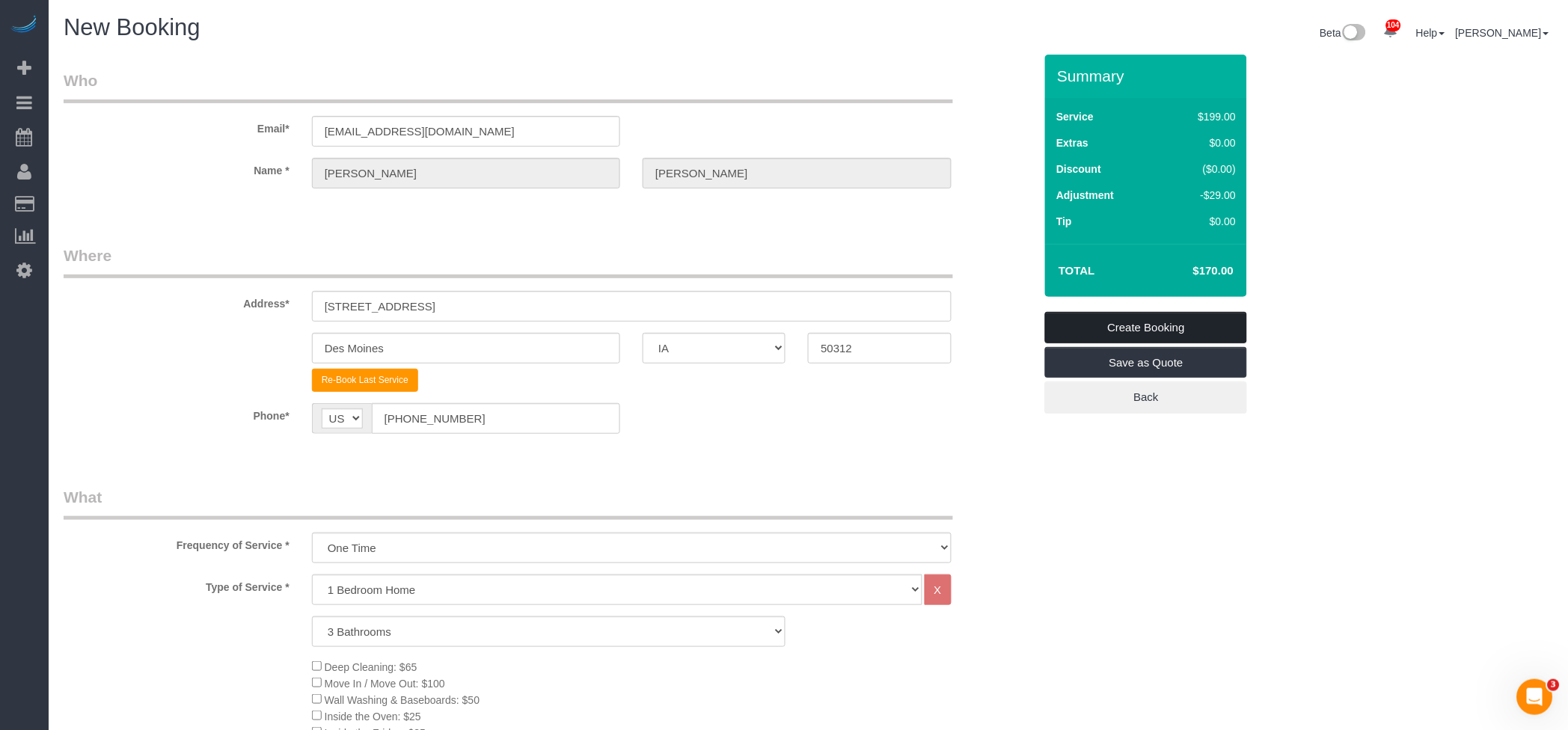
click at [1161, 313] on link "Create Booking" at bounding box center [1146, 327] width 202 height 31
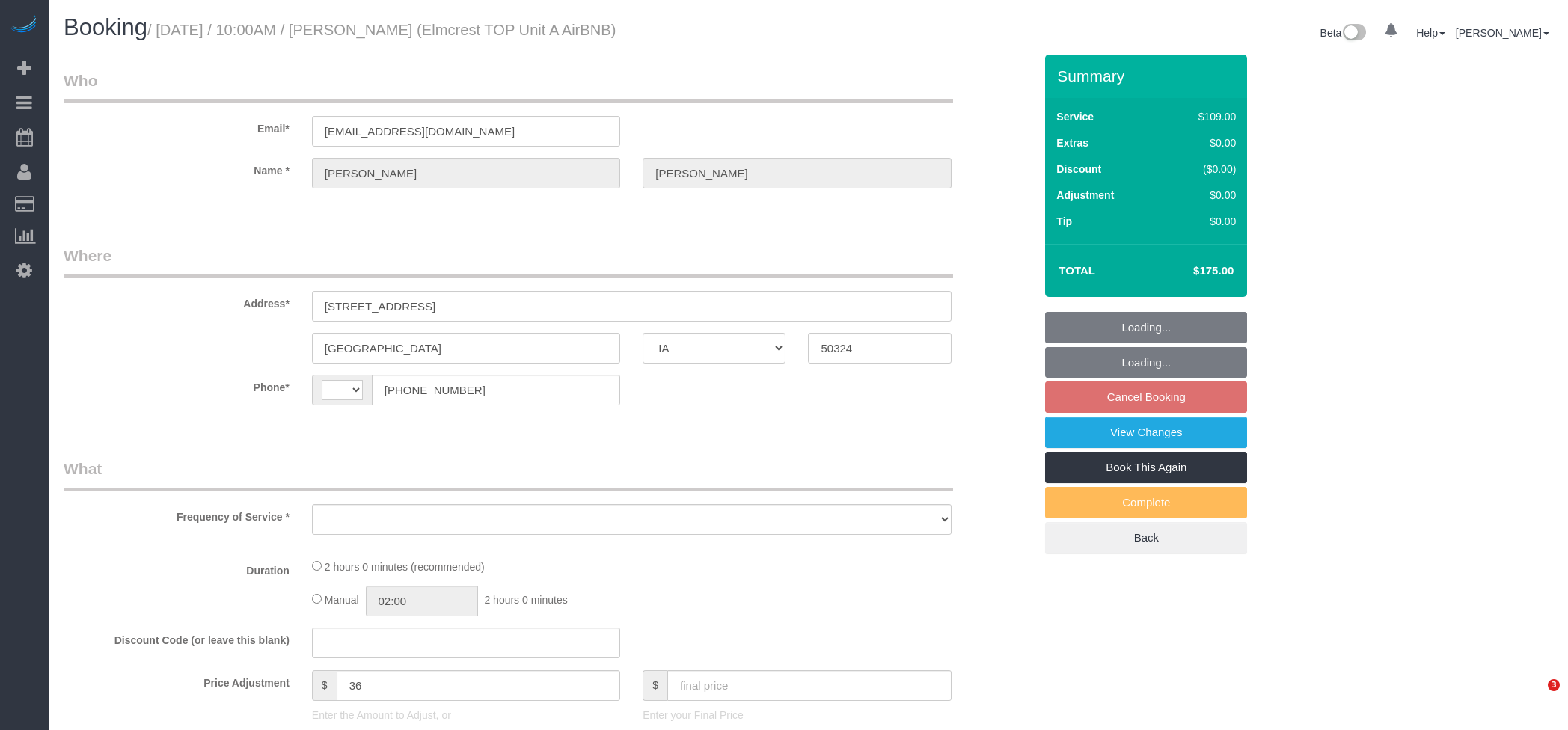
select select "IA"
select select "string:[GEOGRAPHIC_DATA]"
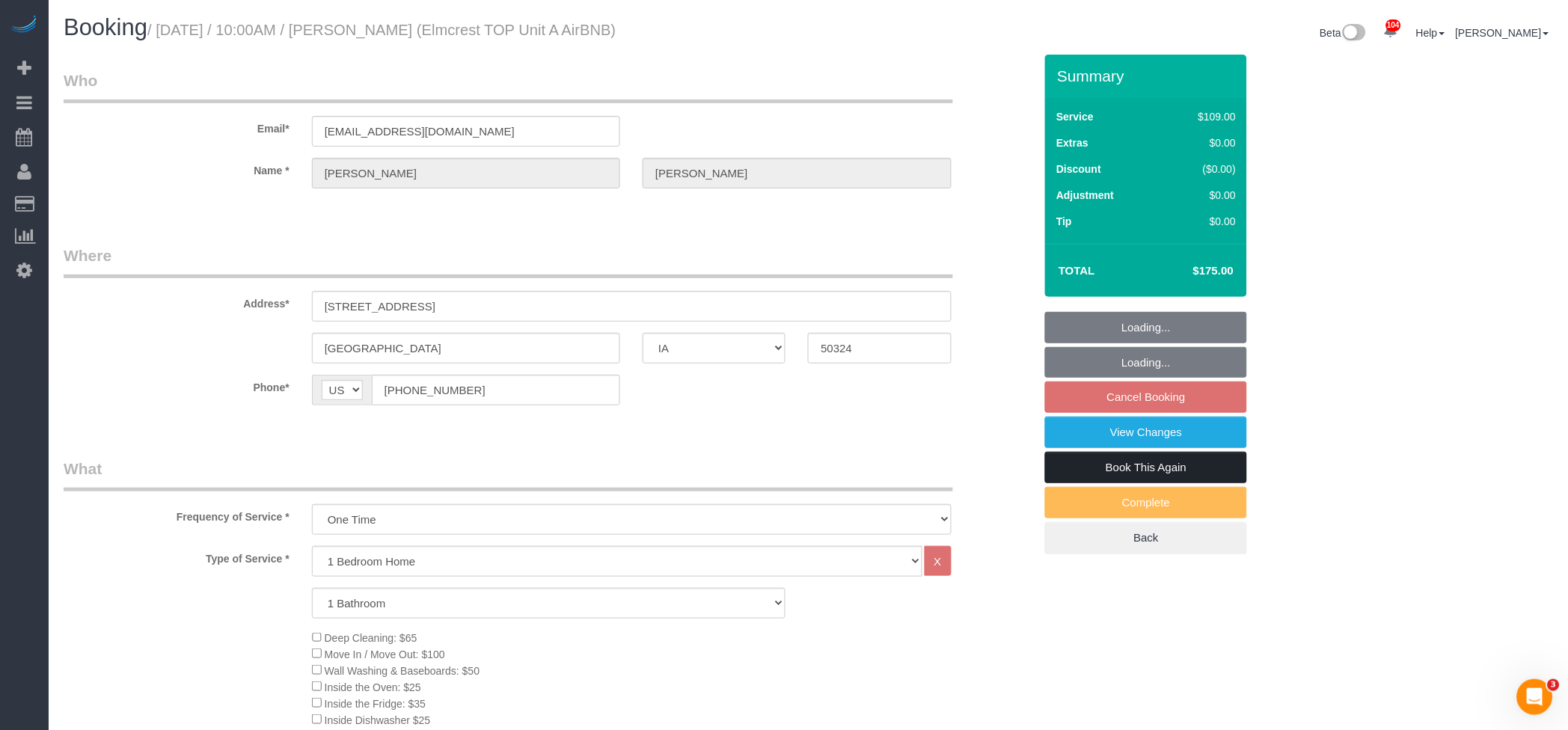
select select "object:962"
click at [1125, 465] on link "Book This Again" at bounding box center [1146, 467] width 202 height 31
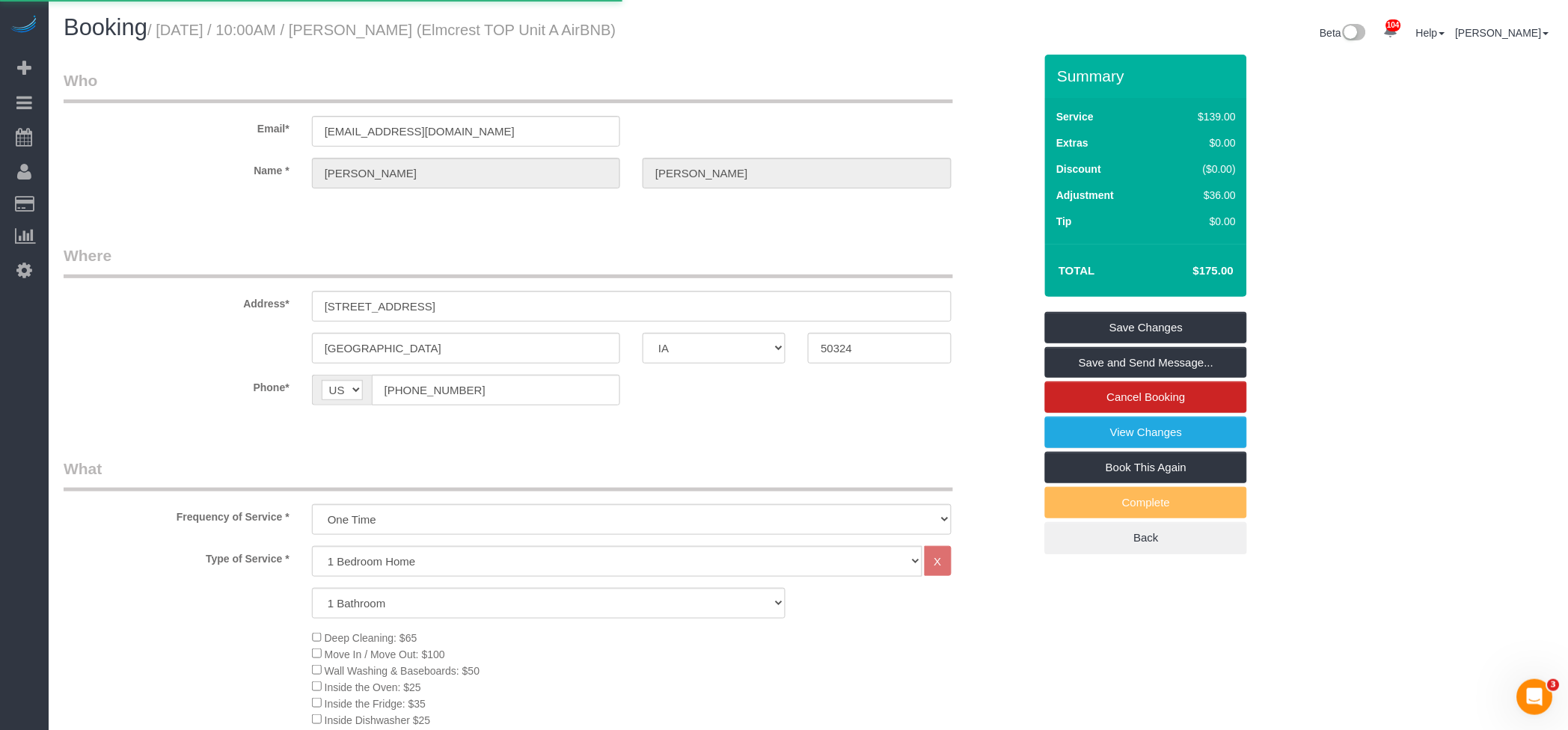
select select "IA"
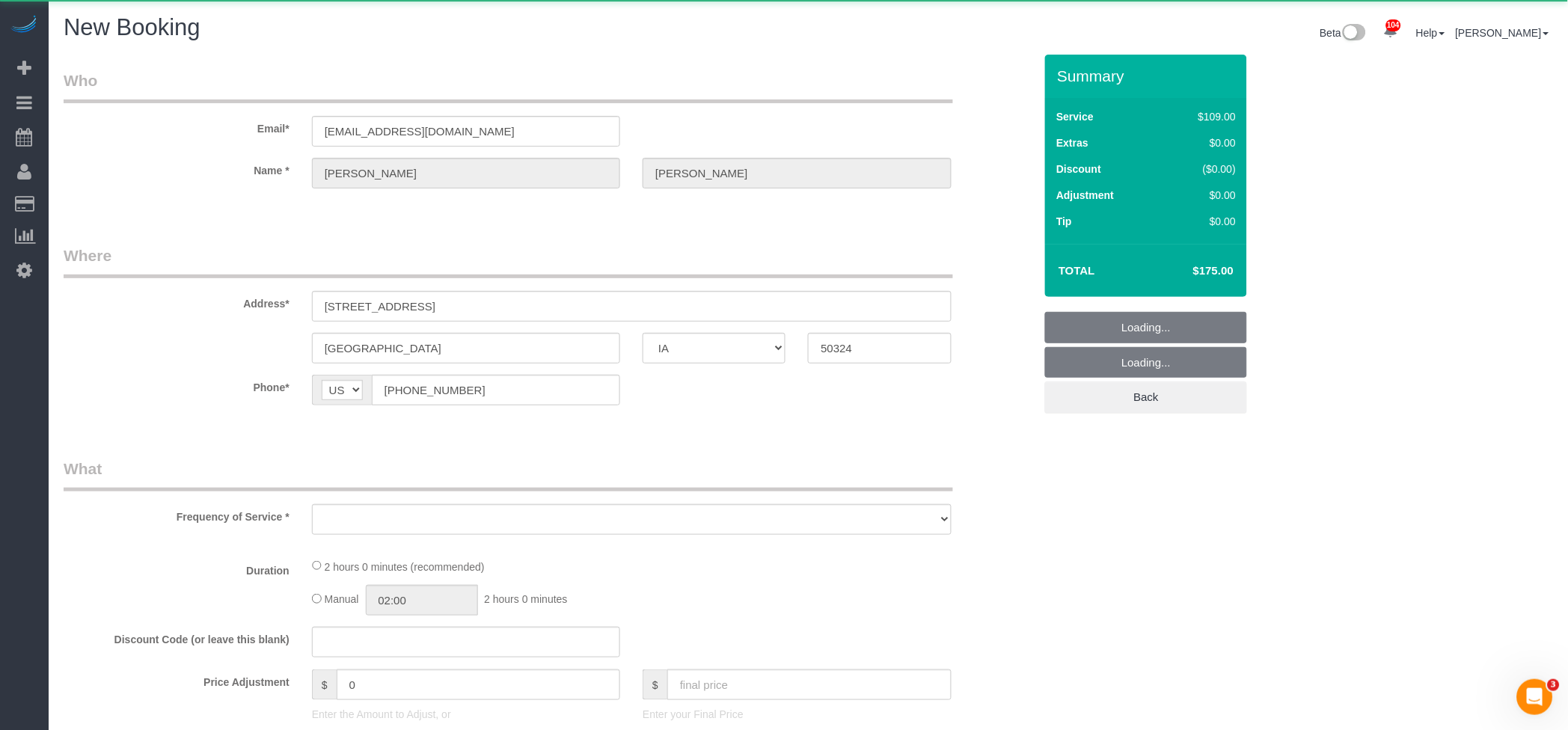
select select "string:fspay"
select select "object:1382"
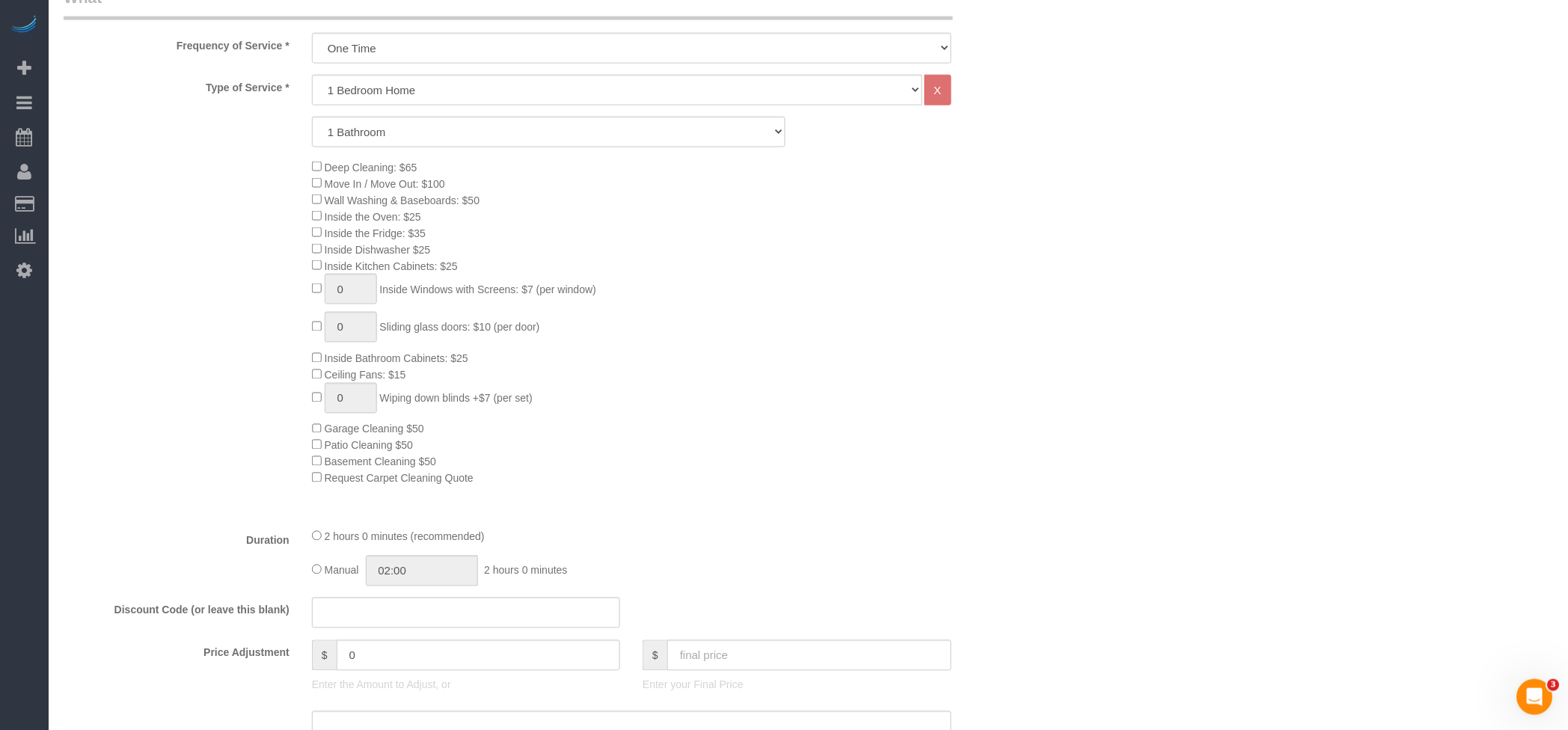
scroll to position [826, 0]
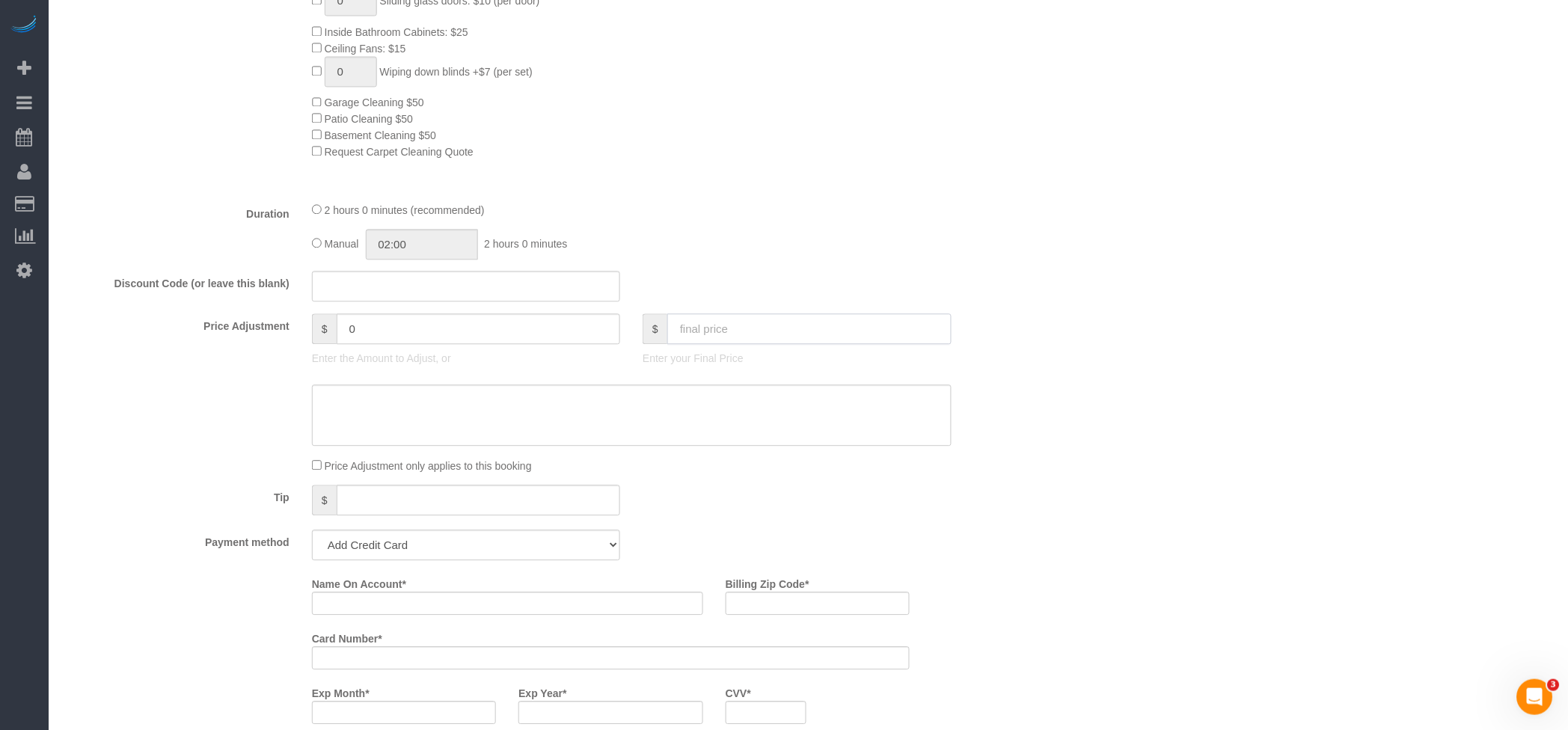
click at [787, 348] on div "$ Enter your Final Price" at bounding box center [796, 343] width 330 height 60
type input "175"
drag, startPoint x: 539, startPoint y: 557, endPoint x: 514, endPoint y: 565, distance: 26.2
click at [539, 557] on select "Add Credit Card Cash Check Paypal" at bounding box center [466, 544] width 308 height 30
select select "string:check"
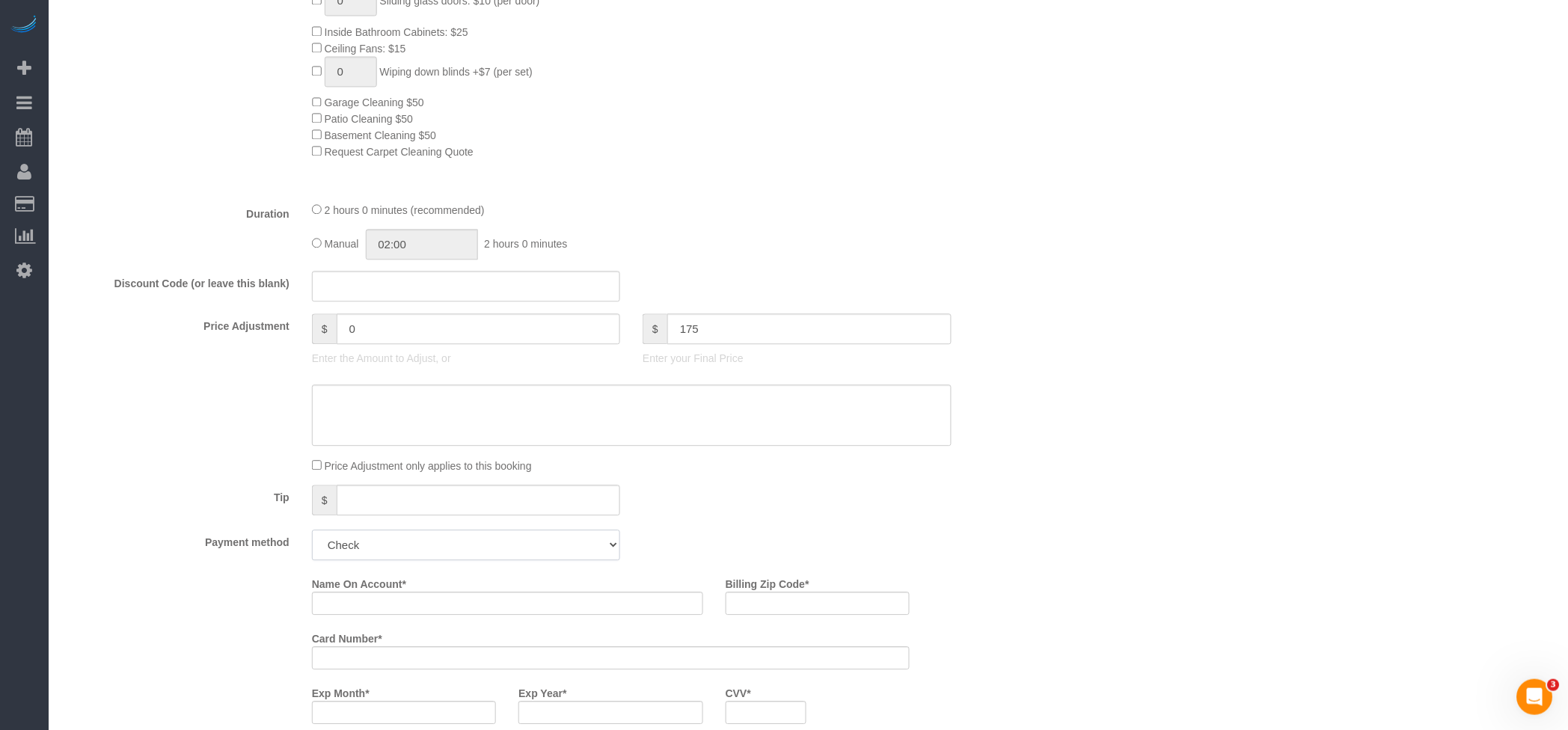
click at [312, 536] on select "Add Credit Card Cash Check Paypal" at bounding box center [466, 544] width 308 height 30
type input "36"
click at [413, 660] on label "Manual" at bounding box center [431, 658] width 50 height 20
click at [368, 695] on input "text" at bounding box center [549, 694] width 474 height 30
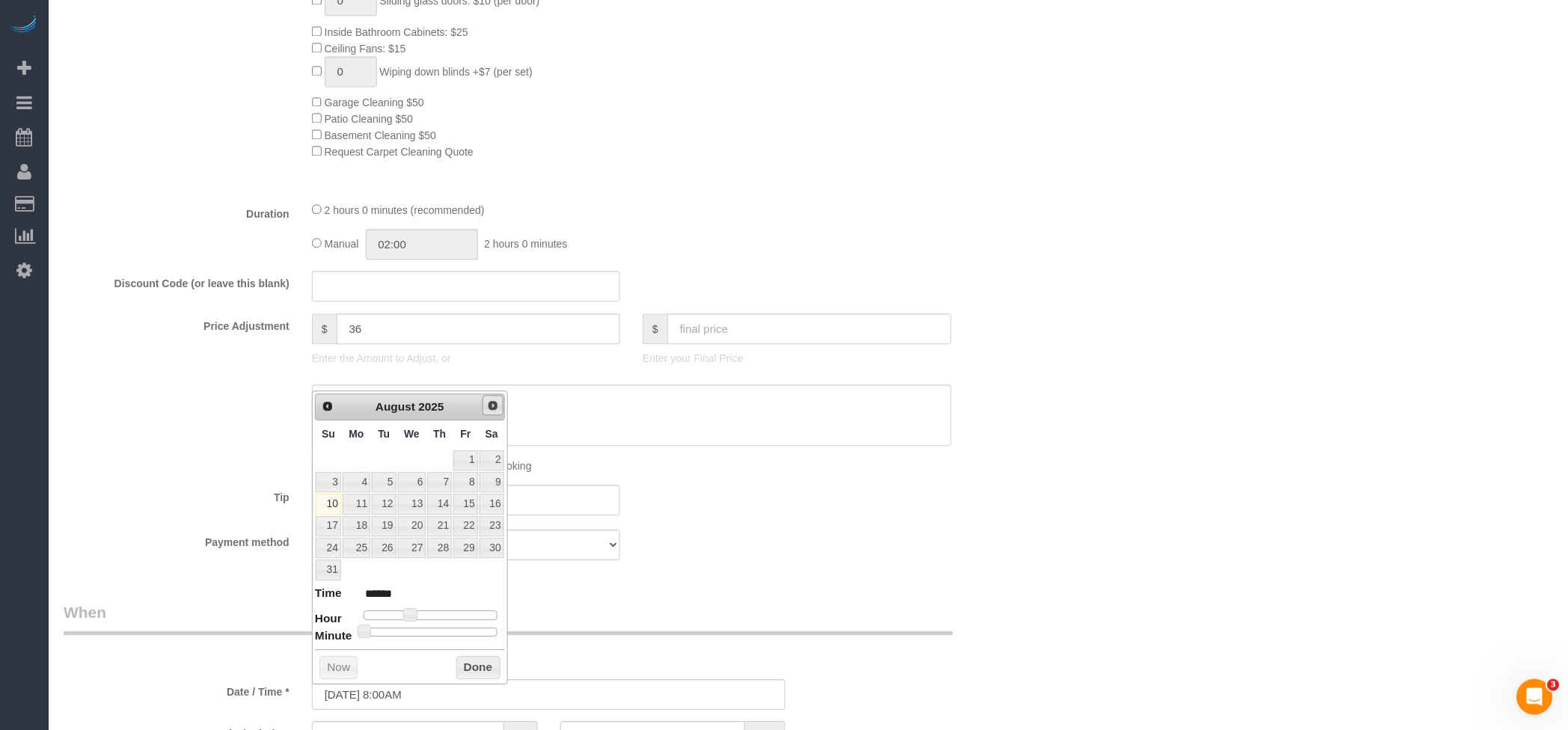
click at [497, 412] on link "Next" at bounding box center [493, 405] width 21 height 21
click at [329, 525] on link "21" at bounding box center [328, 526] width 26 height 20
type input "[DATE] 9:00AM"
type input "******"
type input "[DATE] 10:00AM"
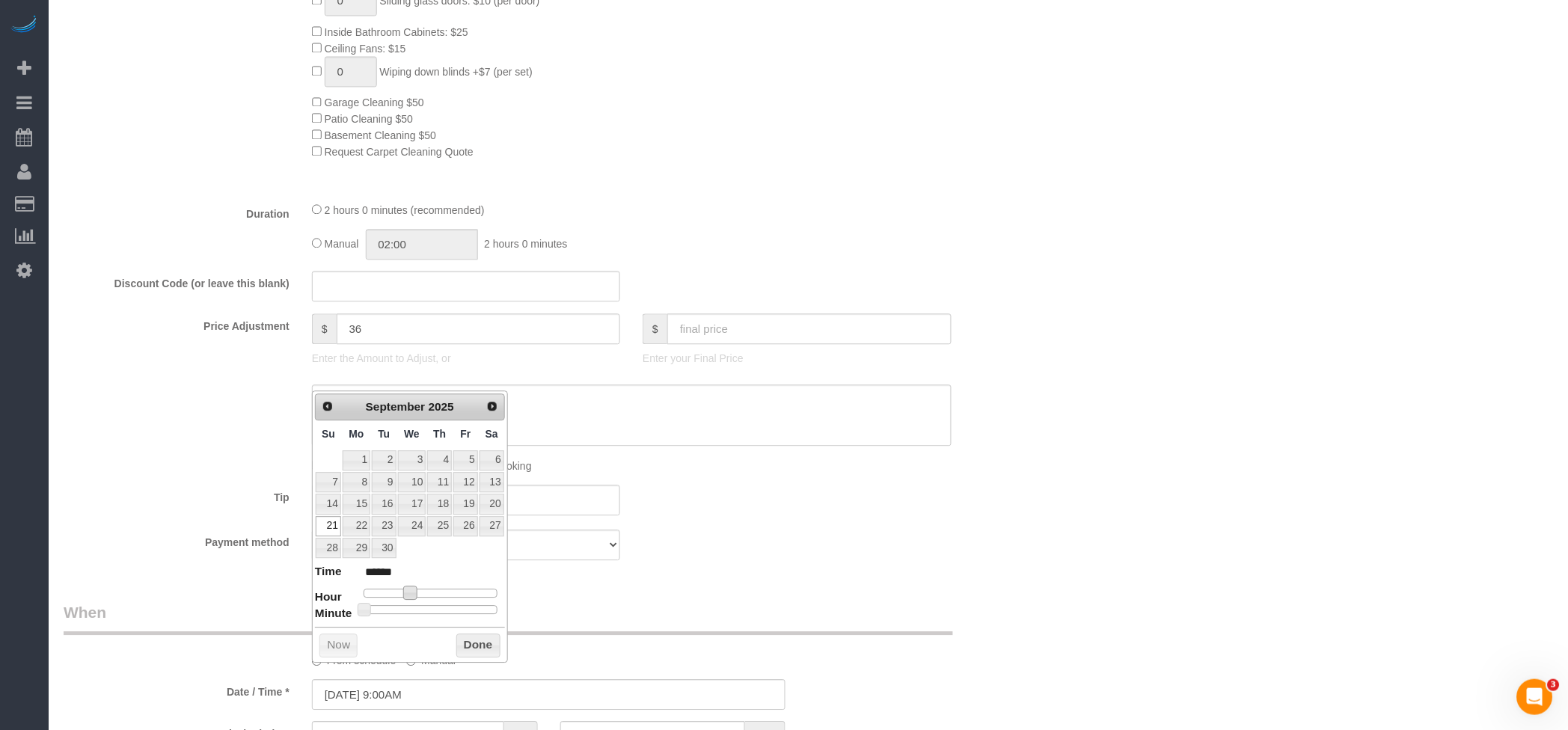
type input "*******"
type input "[DATE] 11:00AM"
type input "*******"
type input "[DATE] 10:00AM"
type input "*******"
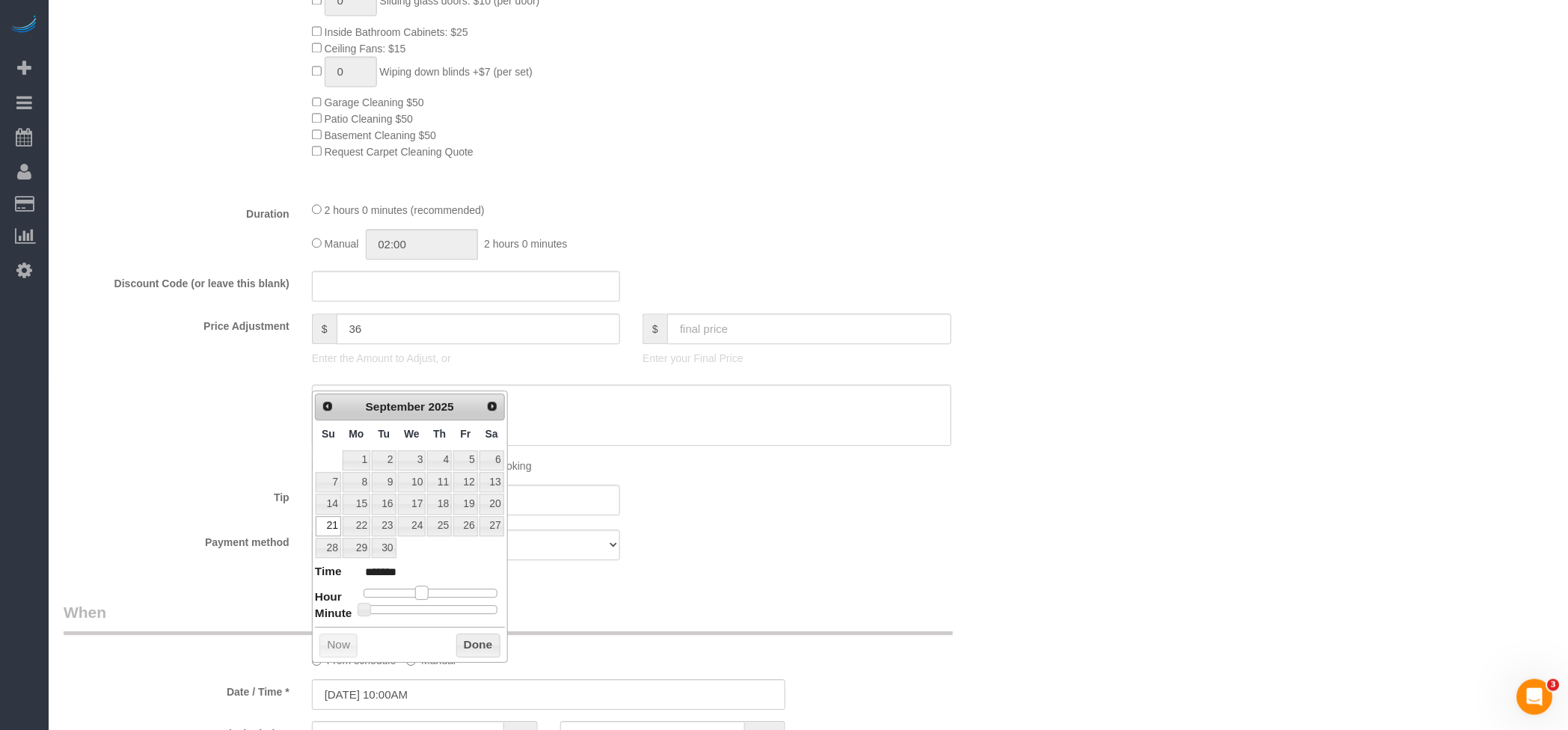
click at [427, 599] on span at bounding box center [421, 592] width 13 height 13
click at [484, 645] on button "Done" at bounding box center [478, 645] width 44 height 24
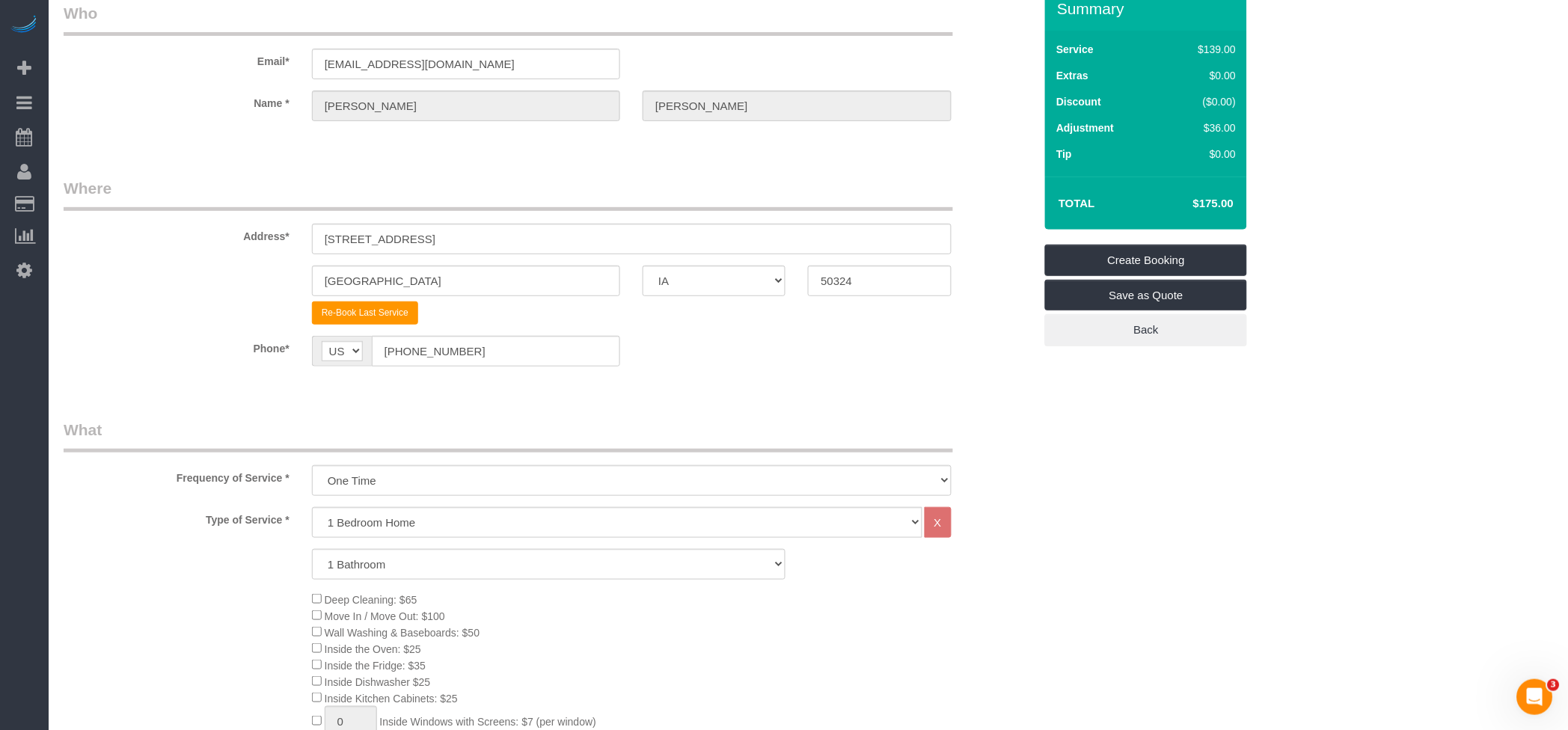
scroll to position [0, 0]
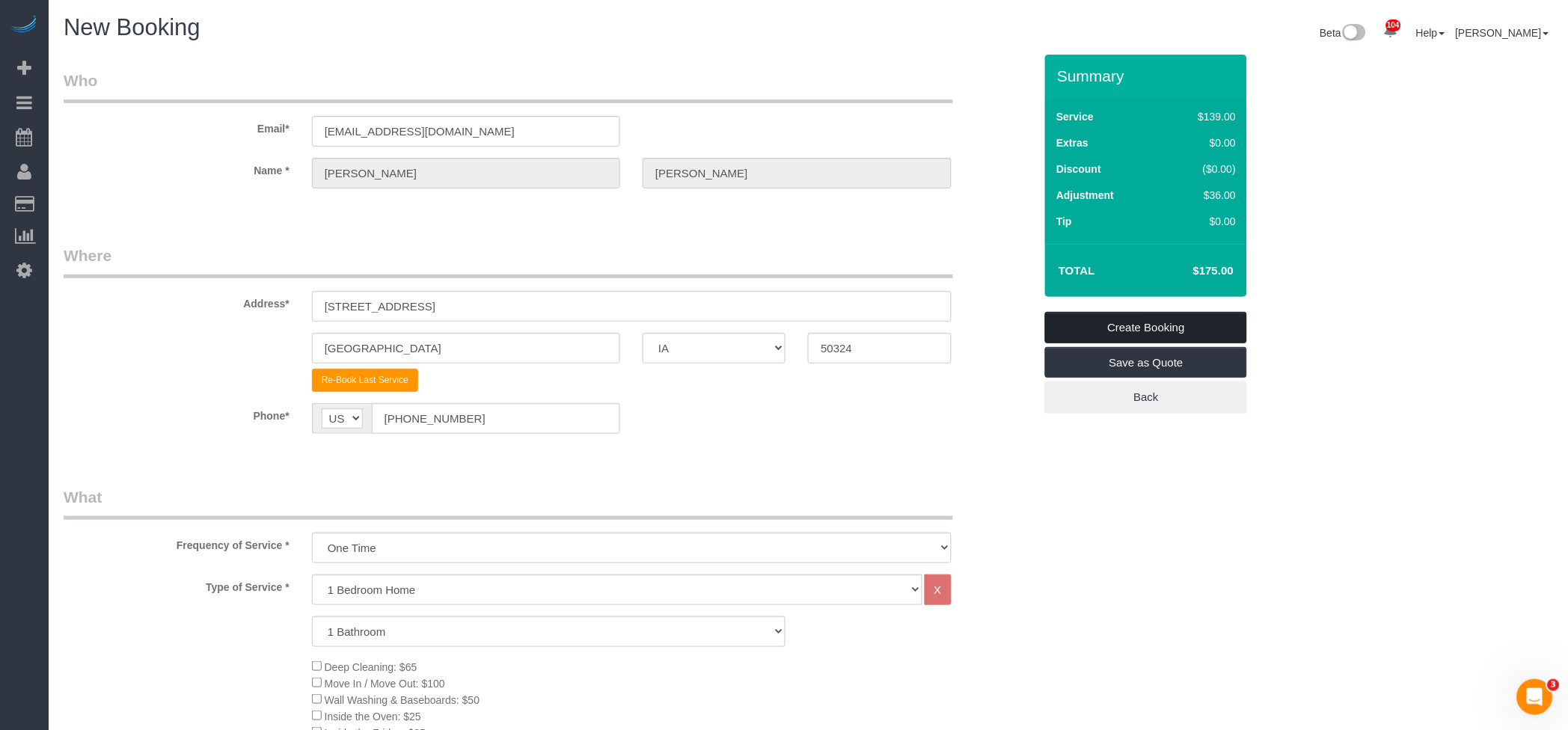
click at [1161, 320] on link "Create Booking" at bounding box center [1146, 327] width 202 height 31
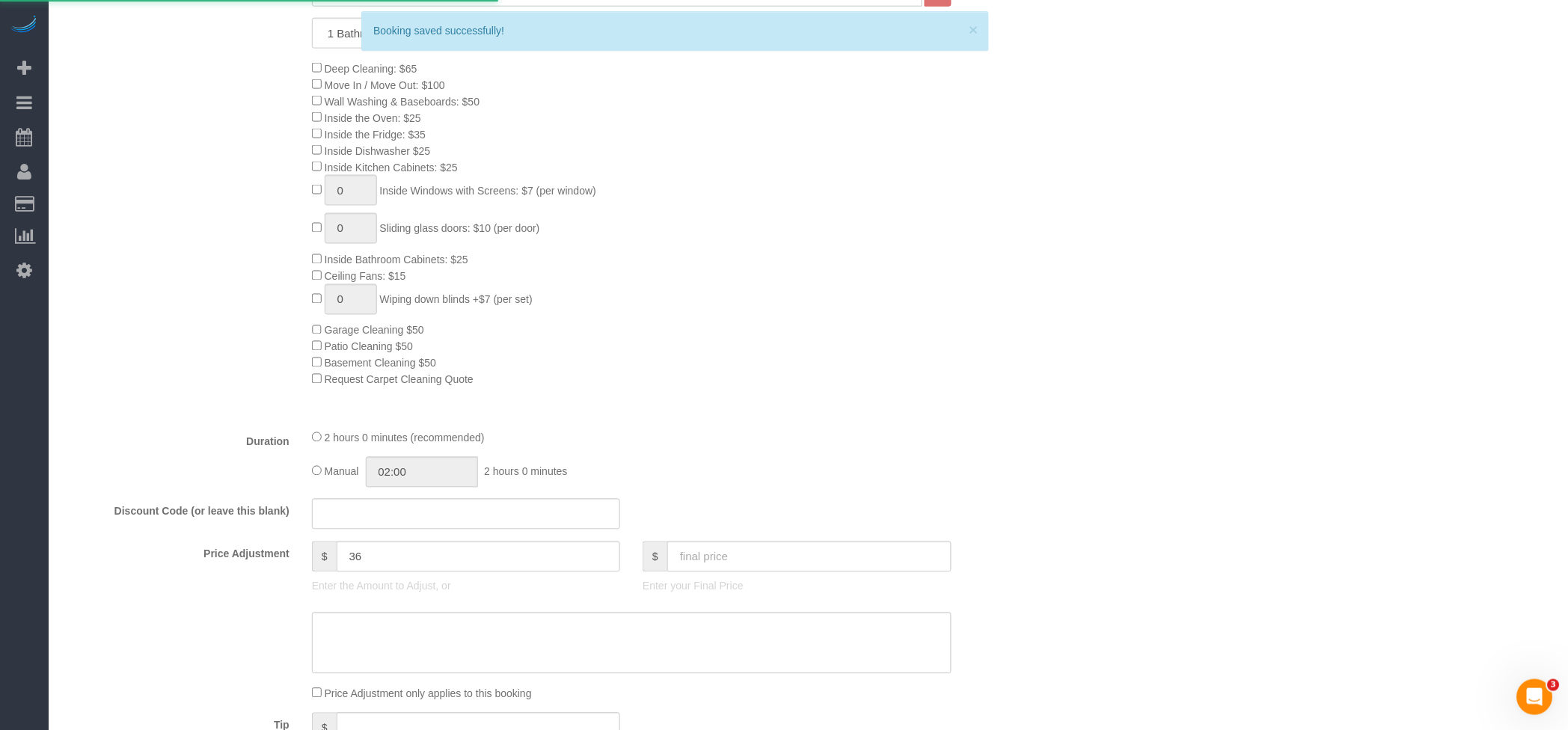
scroll to position [706, 0]
